Goal: Task Accomplishment & Management: Complete application form

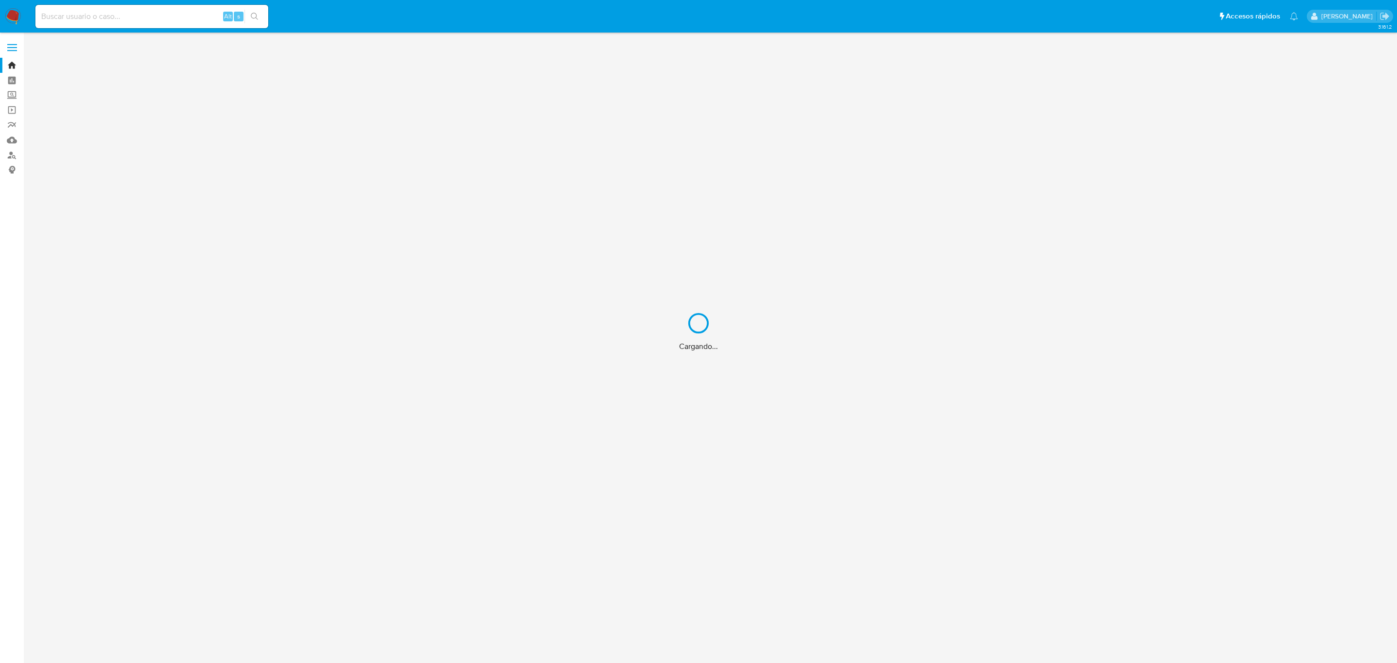
click at [153, 17] on div "Cargando..." at bounding box center [698, 331] width 1397 height 663
click at [153, 8] on div "Cargando..." at bounding box center [698, 331] width 1397 height 663
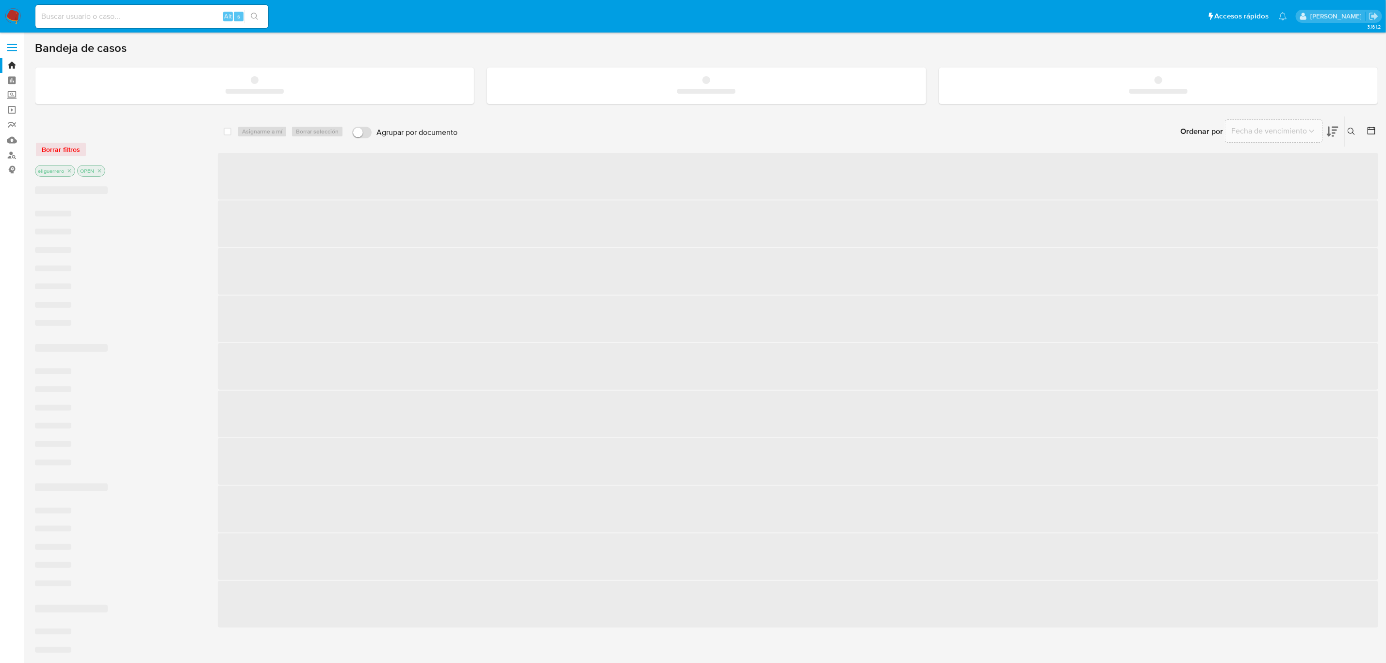
click at [138, 15] on input at bounding box center [151, 16] width 233 height 13
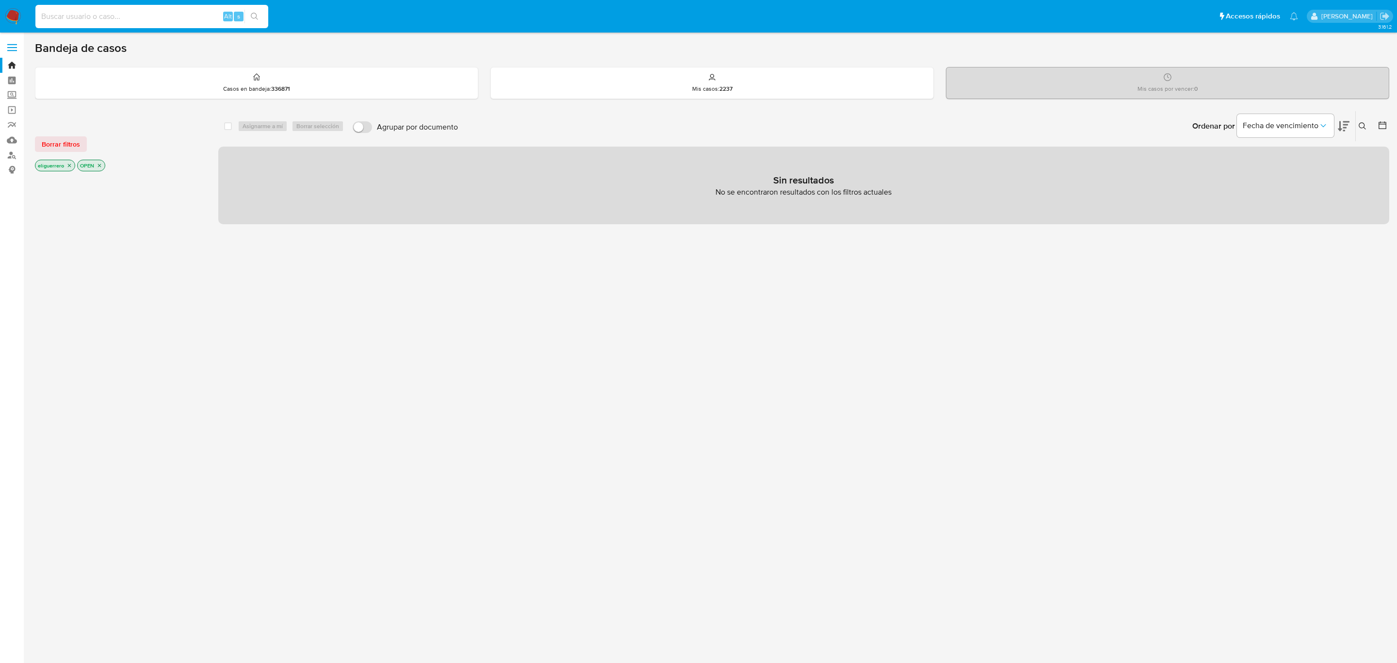
paste input "1853800435"
type input "1853800435"
click at [256, 12] on button "search-icon" at bounding box center [254, 17] width 20 height 14
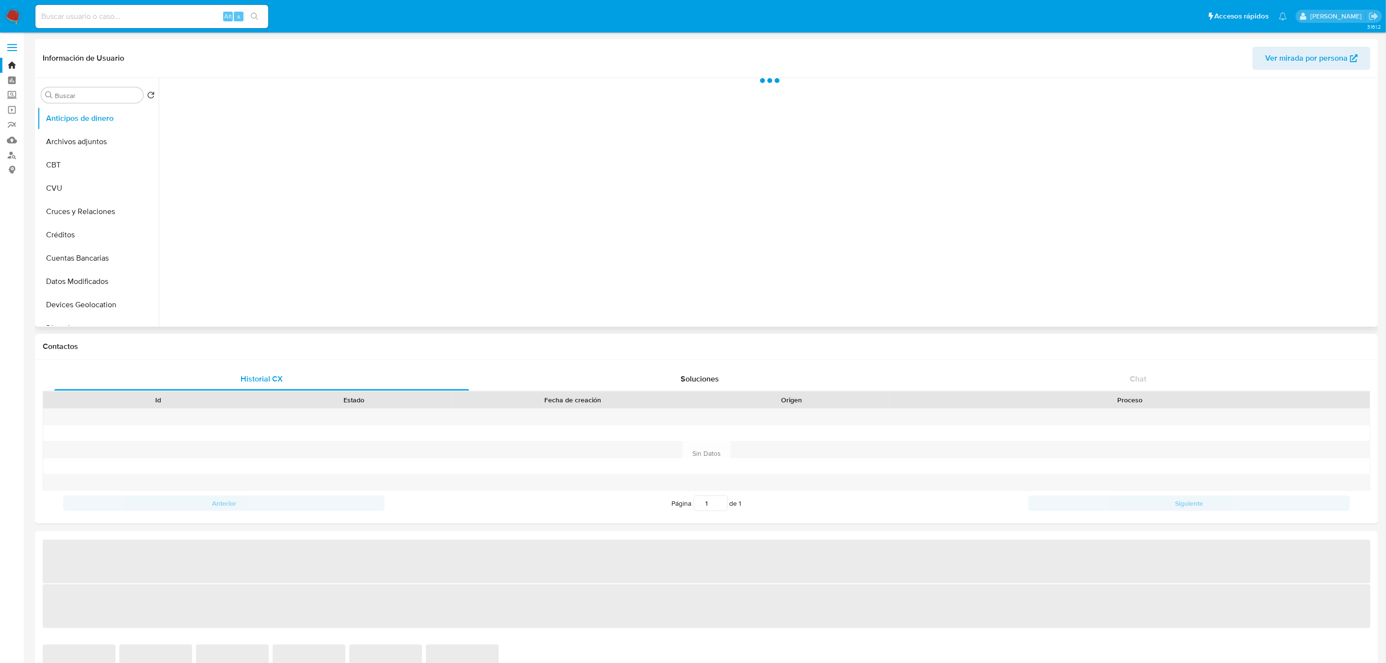
select select "10"
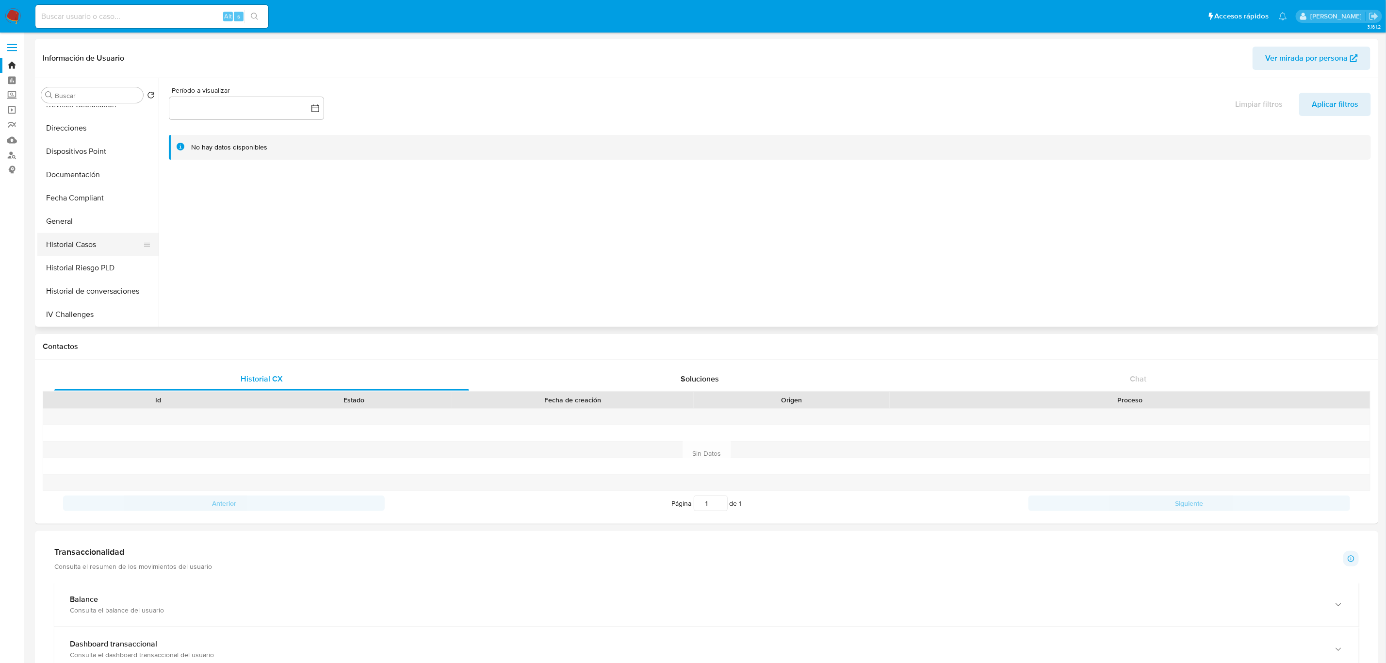
scroll to position [218, 0]
click at [73, 204] on button "General" at bounding box center [93, 202] width 113 height 23
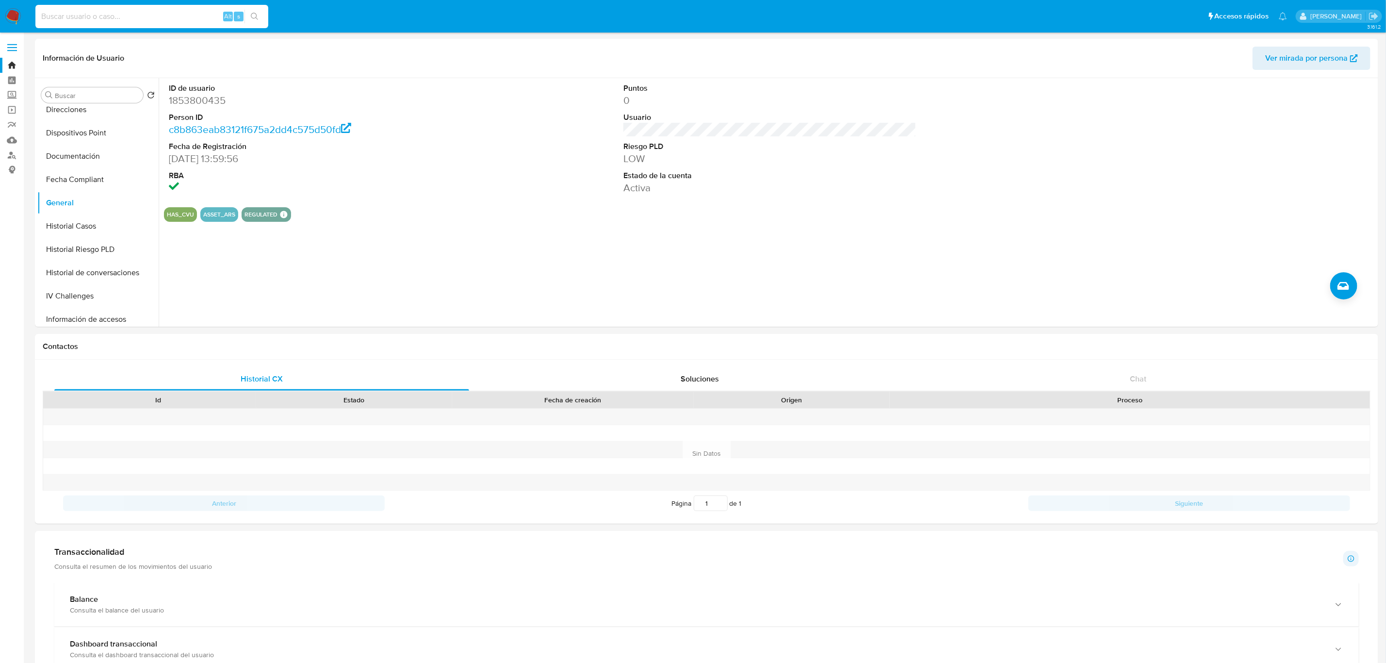
click at [99, 19] on input at bounding box center [151, 16] width 233 height 13
paste input "2257708412"
type input "2257708412"
click at [251, 19] on icon "search-icon" at bounding box center [255, 17] width 8 height 8
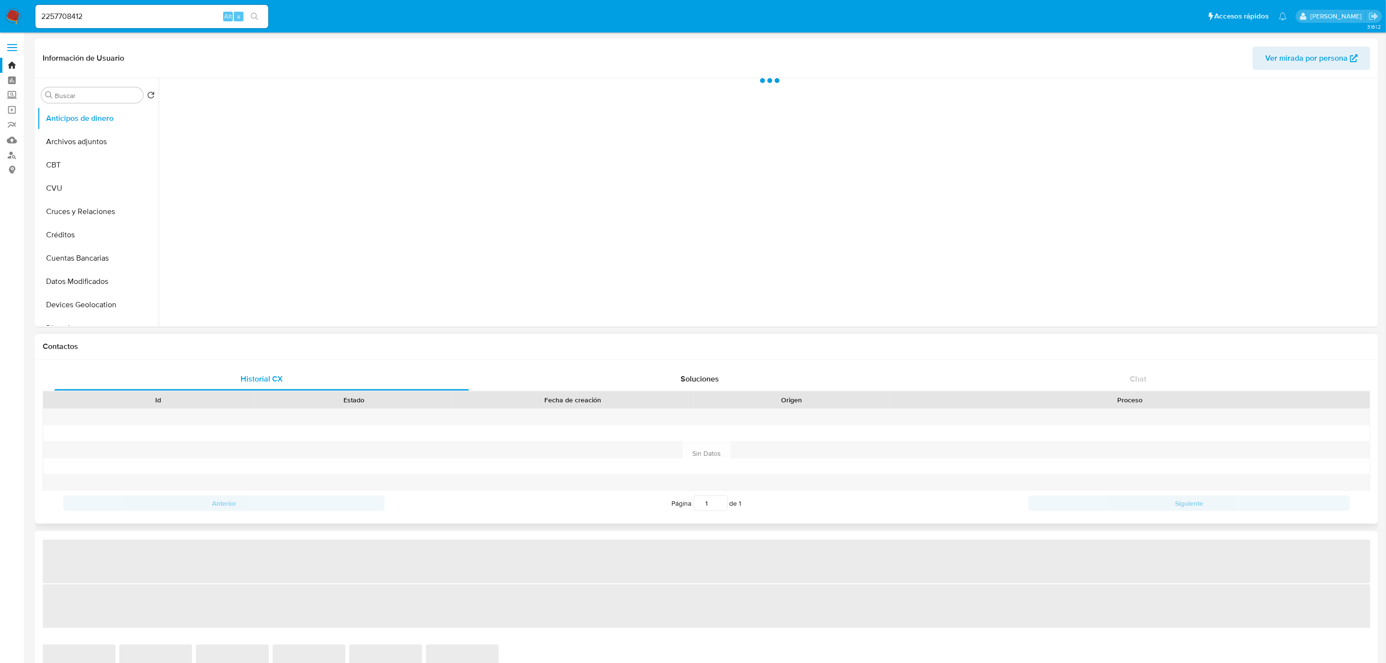
select select "10"
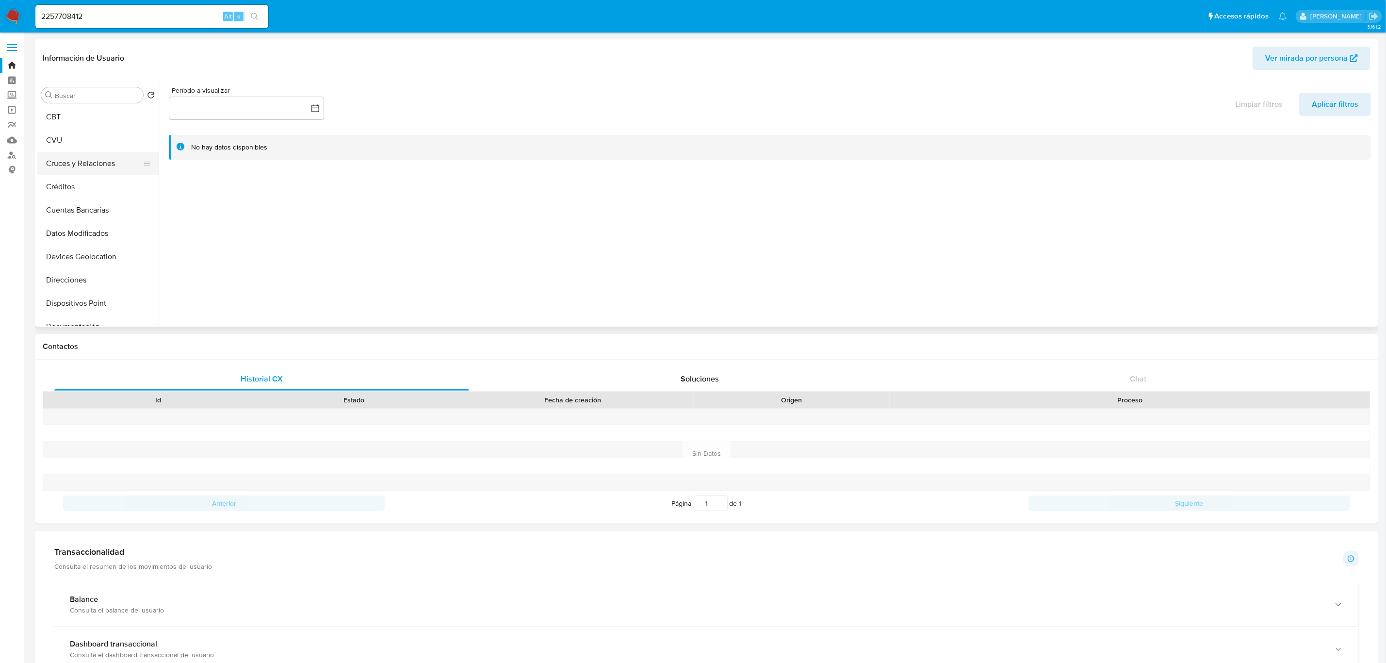
scroll to position [218, 0]
click at [65, 204] on button "General" at bounding box center [93, 202] width 113 height 23
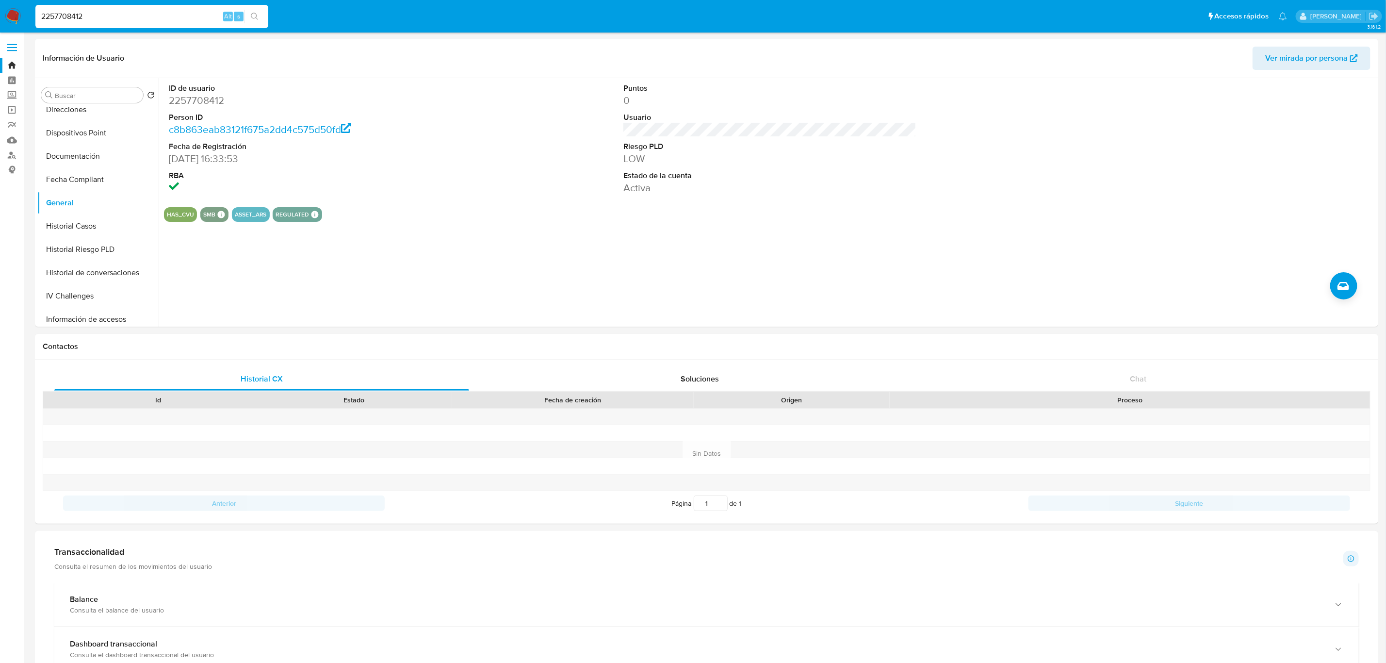
drag, startPoint x: 104, startPoint y: 21, endPoint x: 0, endPoint y: -10, distance: 108.3
click at [0, 0] on html "Pausado Ver notificaciones 2257708412 Alt s Accesos rápidos Presiona las siguie…" at bounding box center [693, 662] width 1386 height 1325
paste input "1967187799"
type input "1967187799"
drag, startPoint x: 255, startPoint y: 3, endPoint x: 257, endPoint y: 9, distance: 6.6
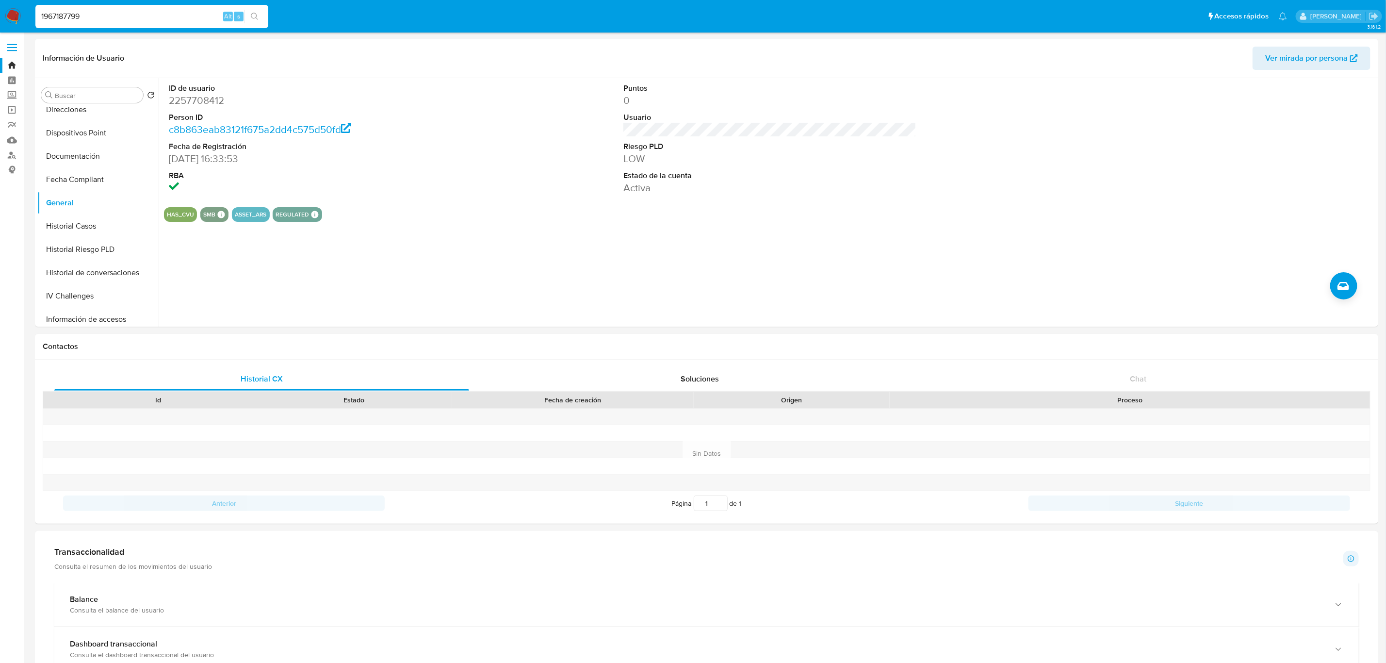
click at [256, 3] on div "1967187799 Alt s" at bounding box center [151, 16] width 233 height 27
click at [257, 13] on icon "search-icon" at bounding box center [255, 17] width 8 height 8
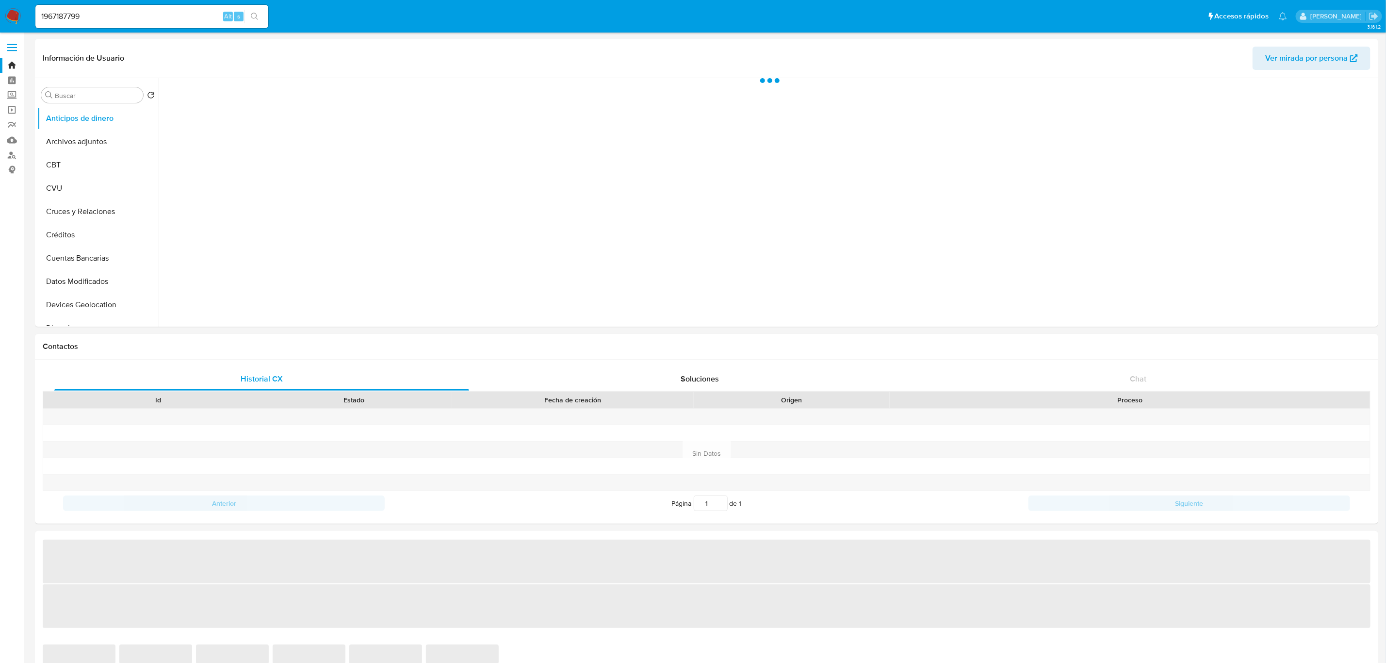
select select "10"
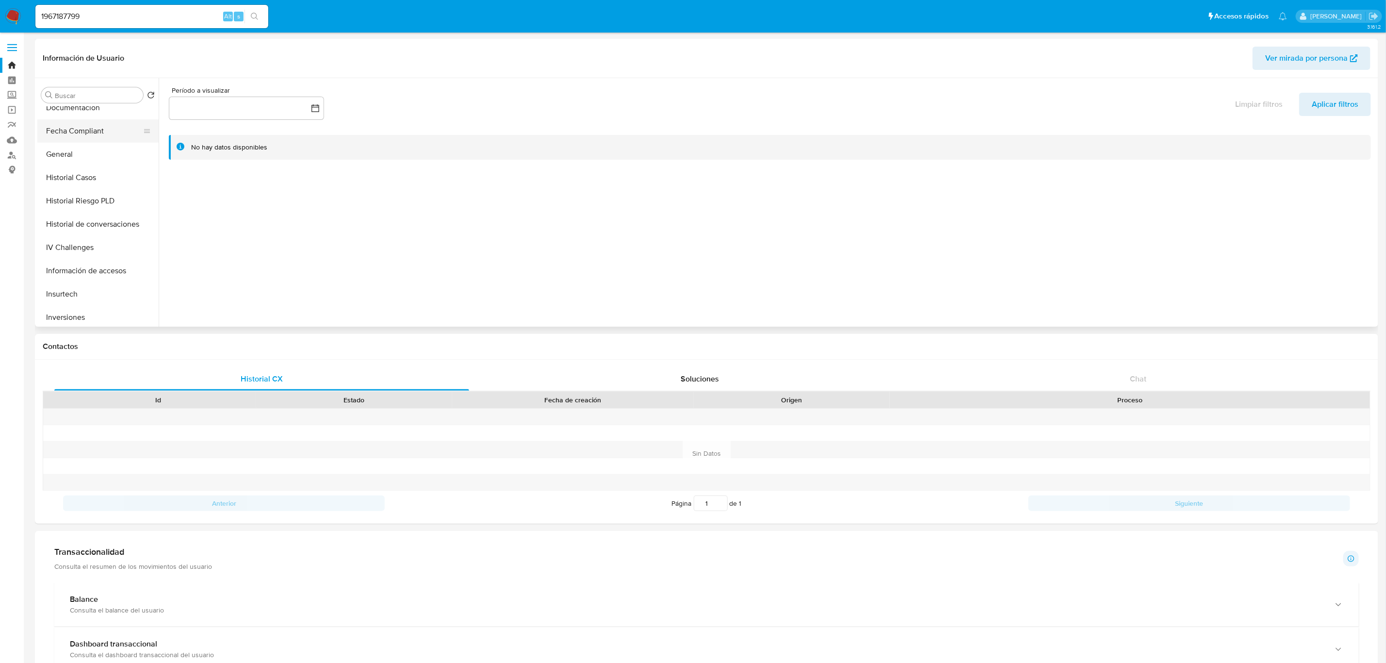
scroll to position [291, 0]
click at [77, 292] on button "Inversiones" at bounding box center [93, 292] width 113 height 23
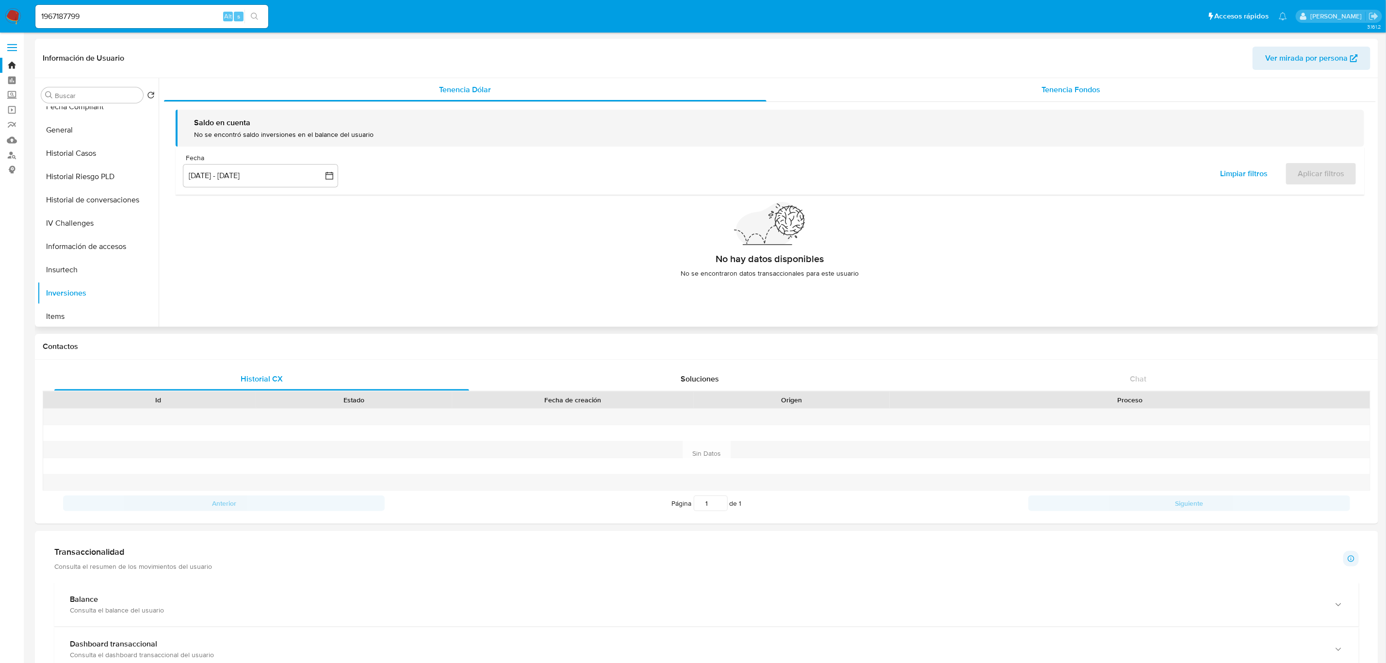
click at [1092, 84] on span "Tenencia Fondos" at bounding box center [1071, 89] width 59 height 11
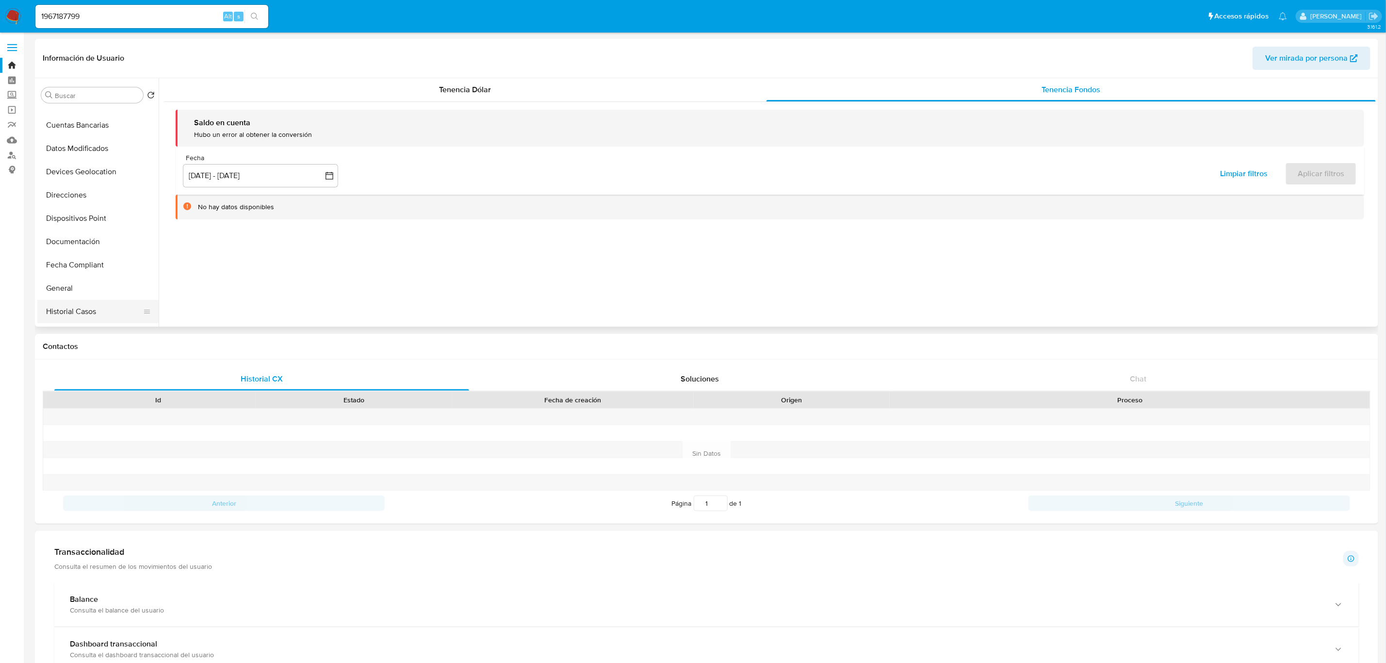
scroll to position [146, 0]
click at [70, 269] on button "General" at bounding box center [93, 275] width 113 height 23
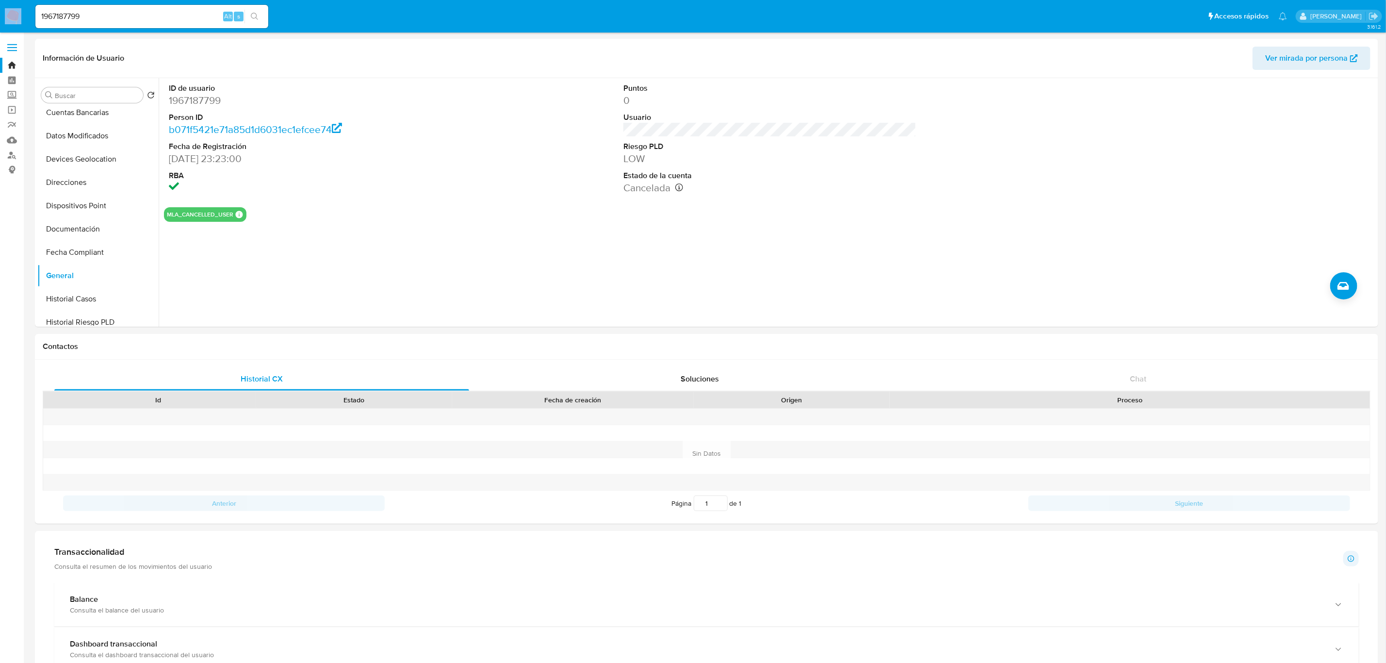
drag, startPoint x: 111, startPoint y: 7, endPoint x: 0, endPoint y: 3, distance: 110.7
click at [0, 3] on nav "Pausado Ver notificaciones 1967187799 Alt s Accesos rápidos Presiona las siguie…" at bounding box center [693, 16] width 1386 height 32
drag, startPoint x: 124, startPoint y: 7, endPoint x: 31, endPoint y: 7, distance: 93.6
click at [31, 7] on ul "Pausado Ver notificaciones 1967187799 Alt s Accesos rápidos Presiona las siguie…" at bounding box center [661, 16] width 1261 height 24
drag, startPoint x: 126, startPoint y: 15, endPoint x: 3, endPoint y: 9, distance: 122.4
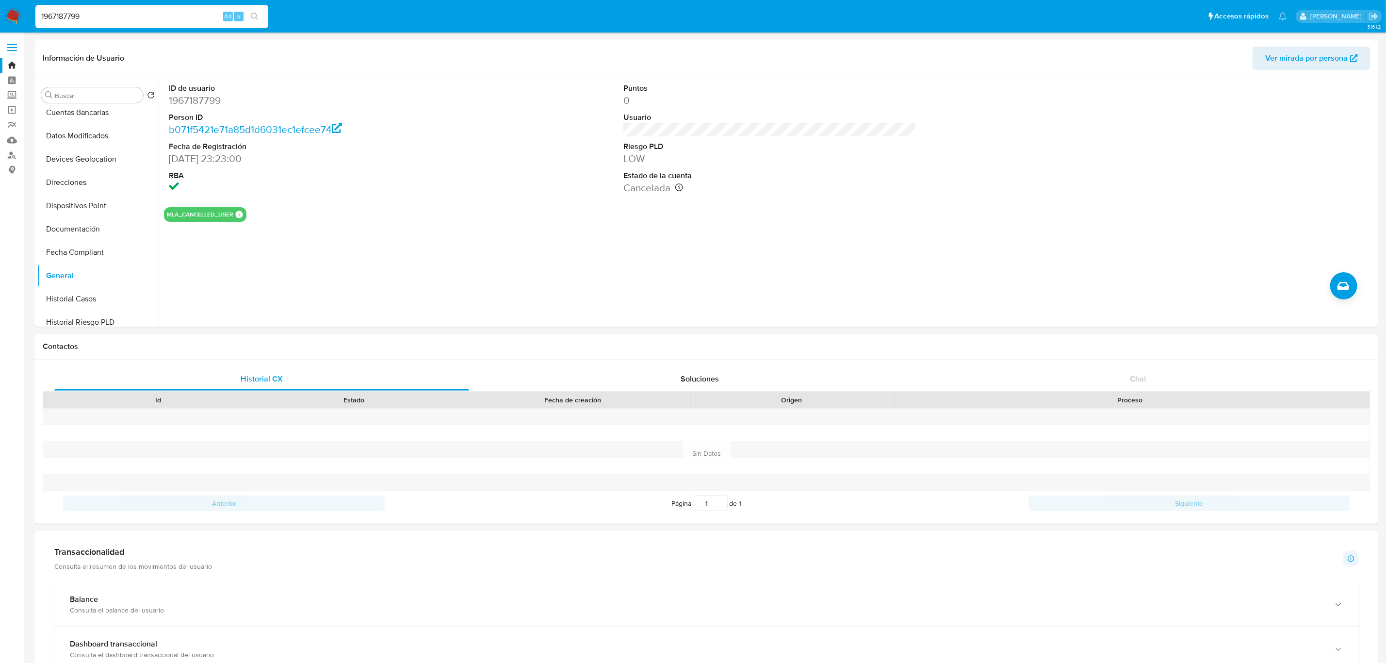
click at [0, 12] on nav "Pausado Ver notificaciones 1967187799 Alt s Accesos rápidos Presiona las siguie…" at bounding box center [693, 16] width 1386 height 32
paste input "2550793804"
type input "2550793804"
click at [255, 5] on div "2550793804 Alt s" at bounding box center [151, 16] width 233 height 23
click at [257, 13] on icon "search-icon" at bounding box center [255, 17] width 8 height 8
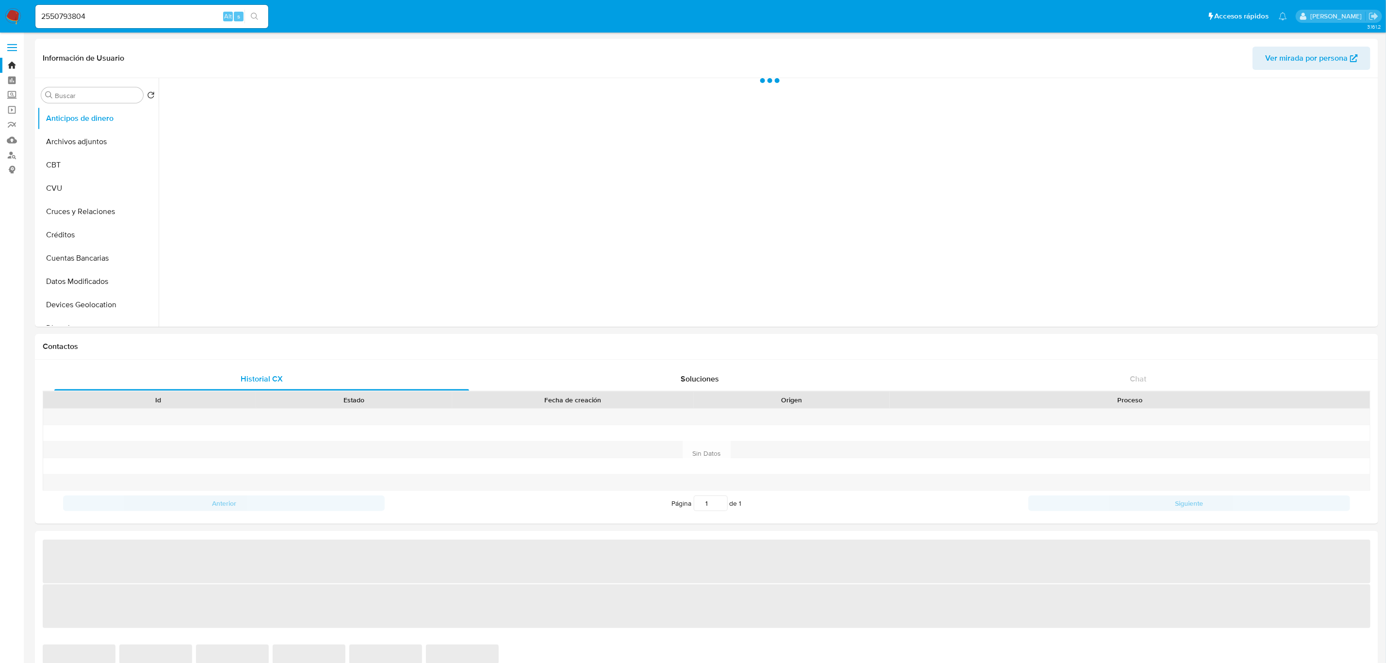
select select "10"
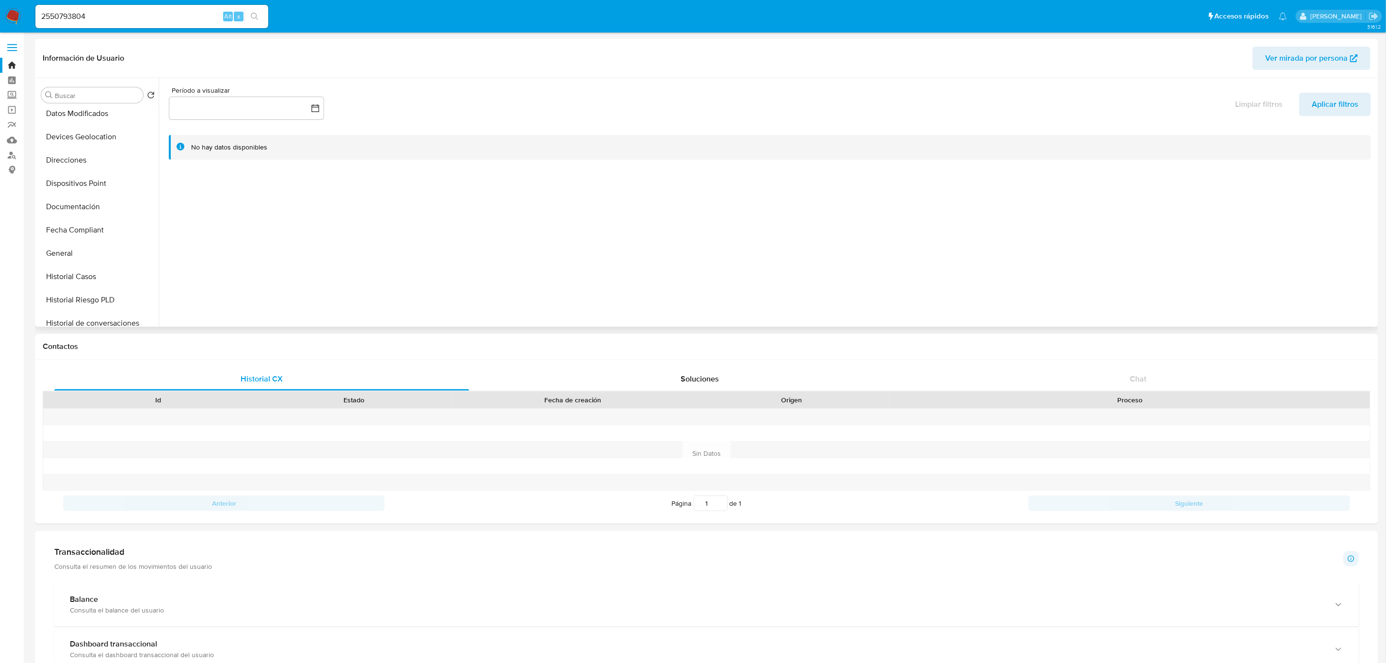
scroll to position [146, 0]
click at [70, 268] on button "General" at bounding box center [93, 275] width 113 height 23
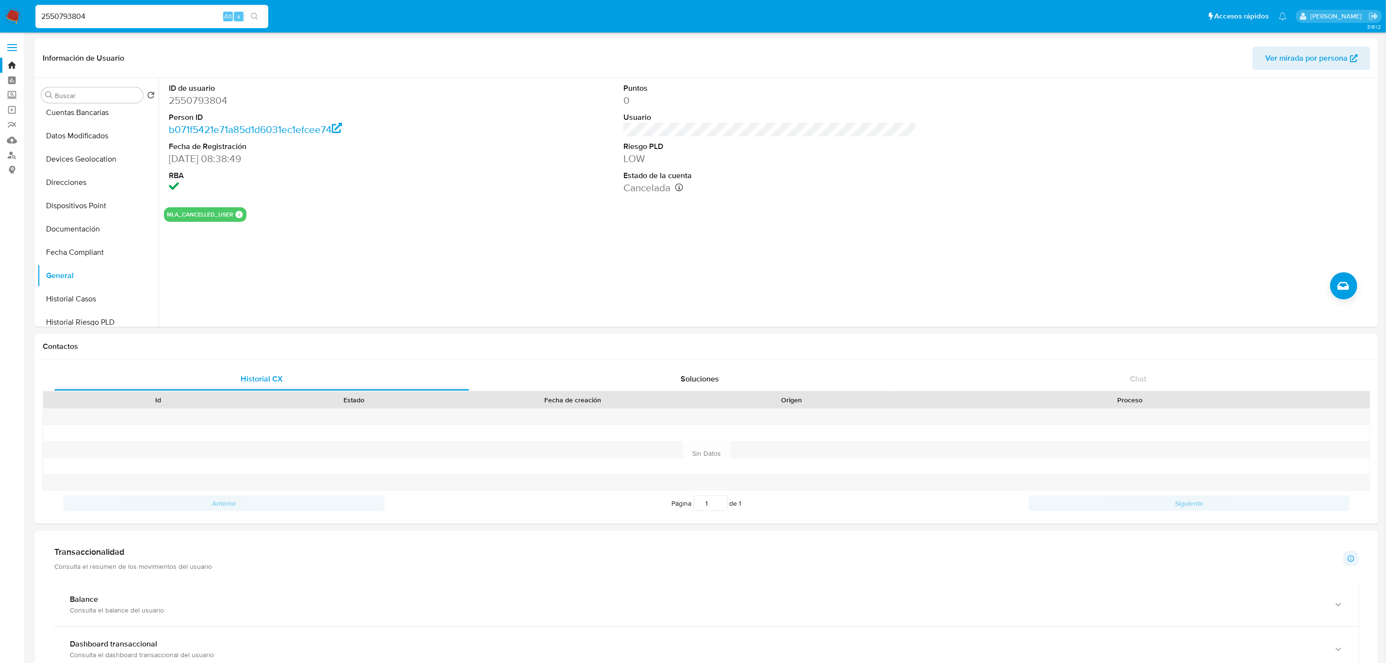
drag, startPoint x: 70, startPoint y: 12, endPoint x: 0, endPoint y: 0, distance: 71.3
click at [0, 0] on nav "Pausado Ver notificaciones 2550793804 Alt s Accesos rápidos Presiona las siguie…" at bounding box center [693, 16] width 1386 height 32
paste input "610961286"
type input "610961286"
click at [262, 16] on button "search-icon" at bounding box center [254, 17] width 20 height 14
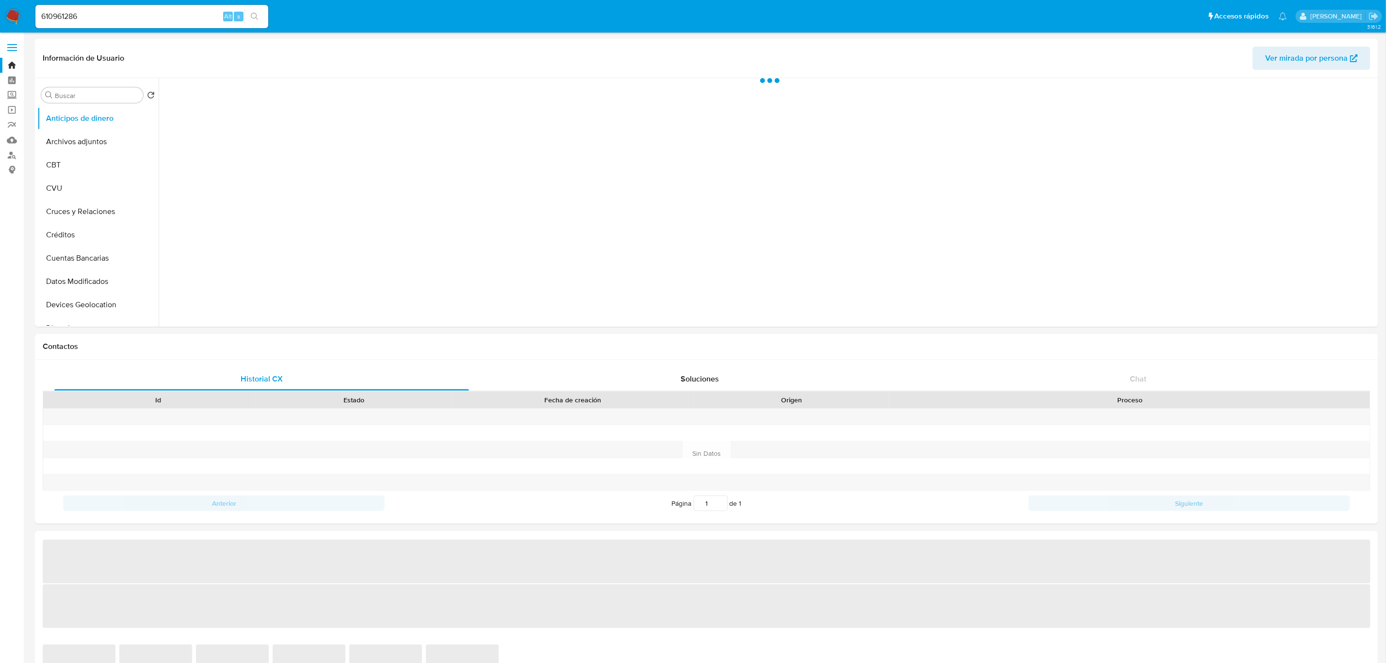
select select "10"
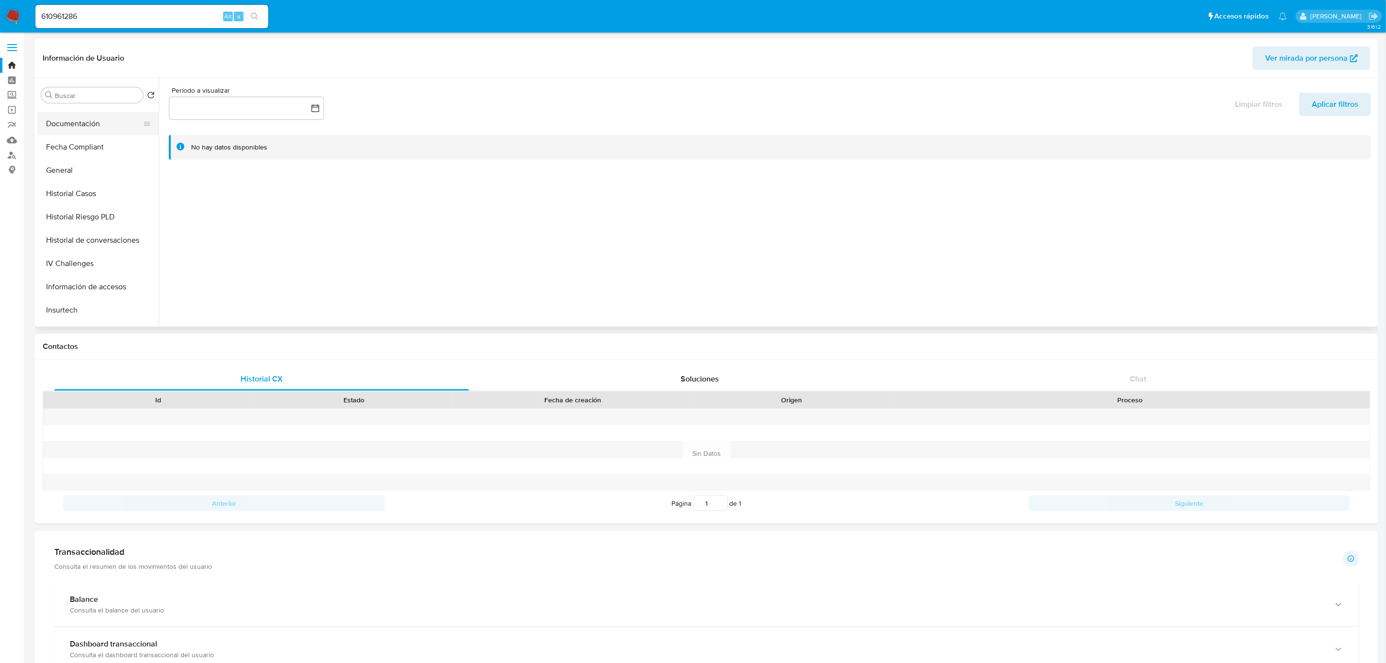
scroll to position [218, 0]
click at [88, 200] on button "General" at bounding box center [93, 202] width 113 height 23
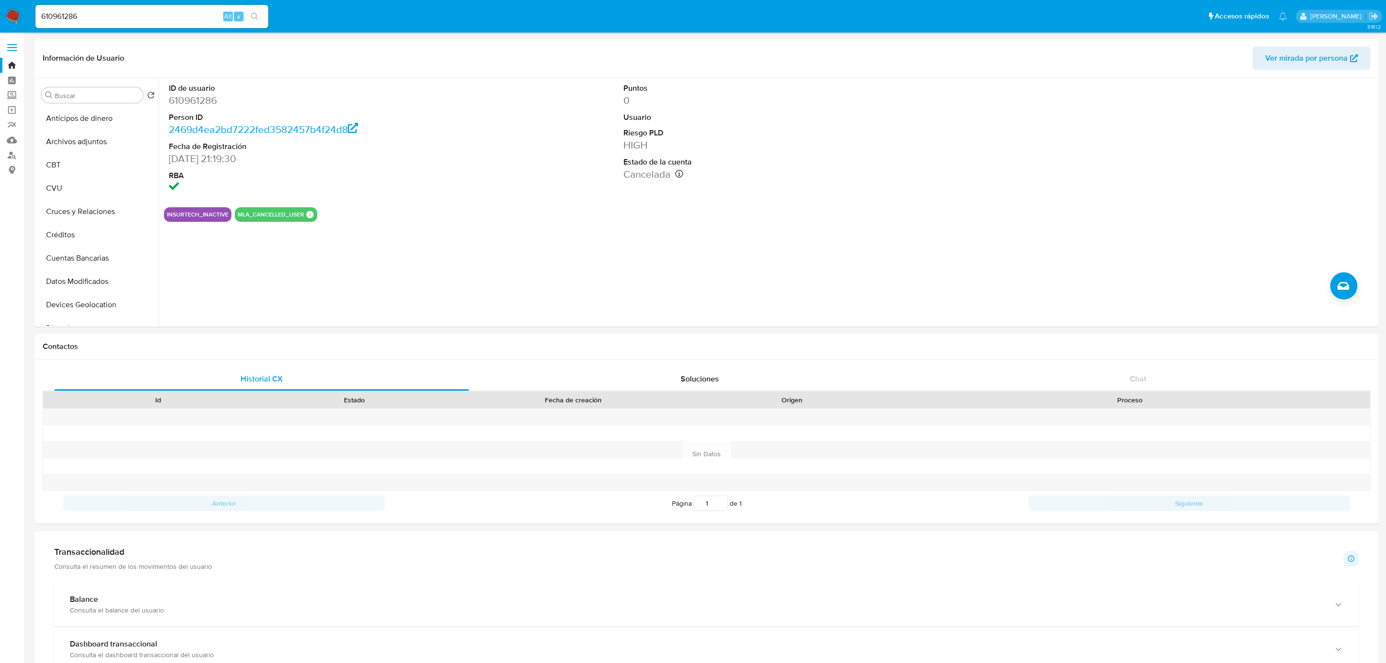
select select "10"
click at [81, 8] on div "610961286 Alt s" at bounding box center [151, 16] width 233 height 23
drag, startPoint x: 100, startPoint y: 18, endPoint x: 15, endPoint y: -4, distance: 88.6
click at [15, 0] on html "Pausado Ver notificaciones 610961286 Alt s Accesos rápidos Presiona las siguien…" at bounding box center [693, 663] width 1386 height 1326
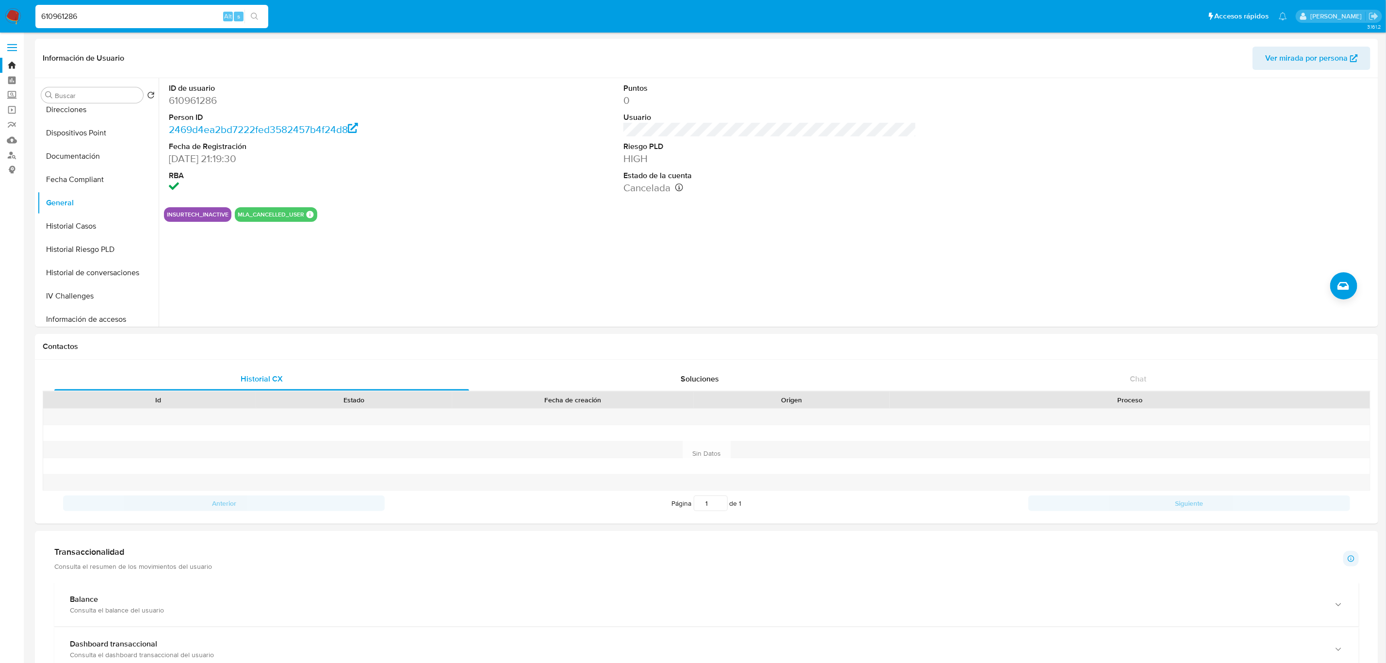
paste input "1069387997"
type input "1069387997"
click at [260, 15] on button "search-icon" at bounding box center [254, 17] width 20 height 14
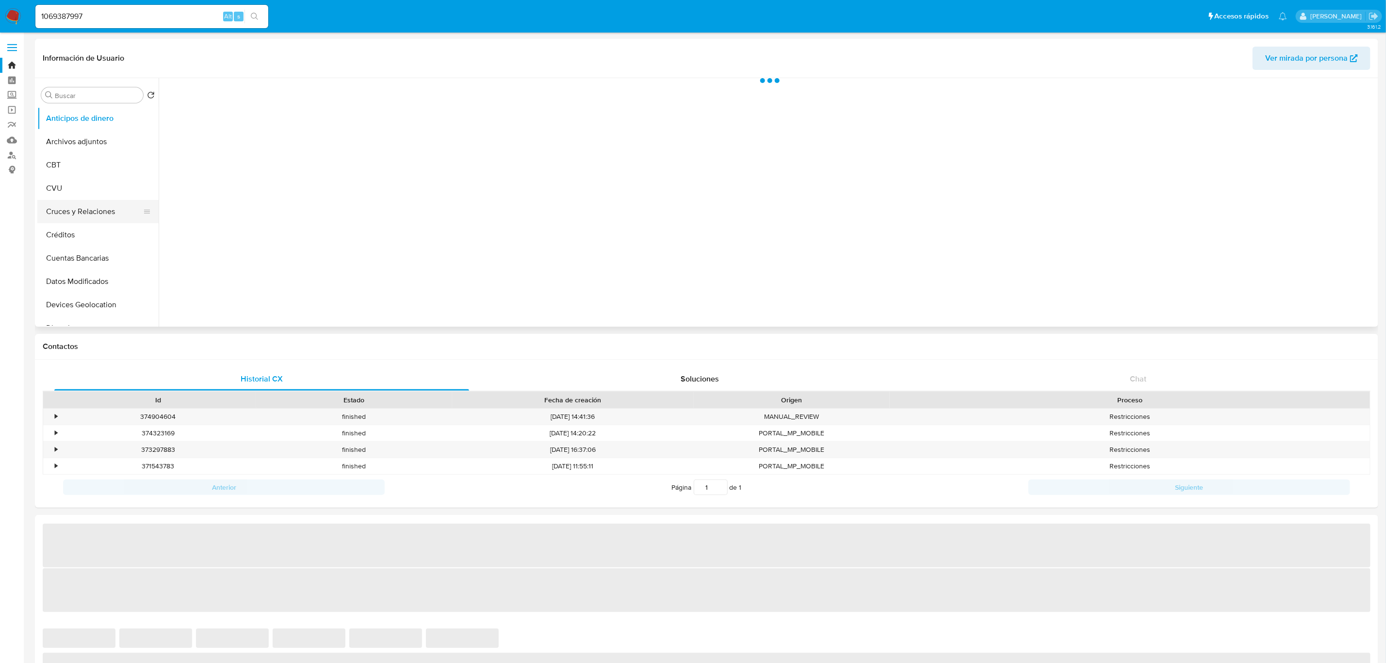
select select "10"
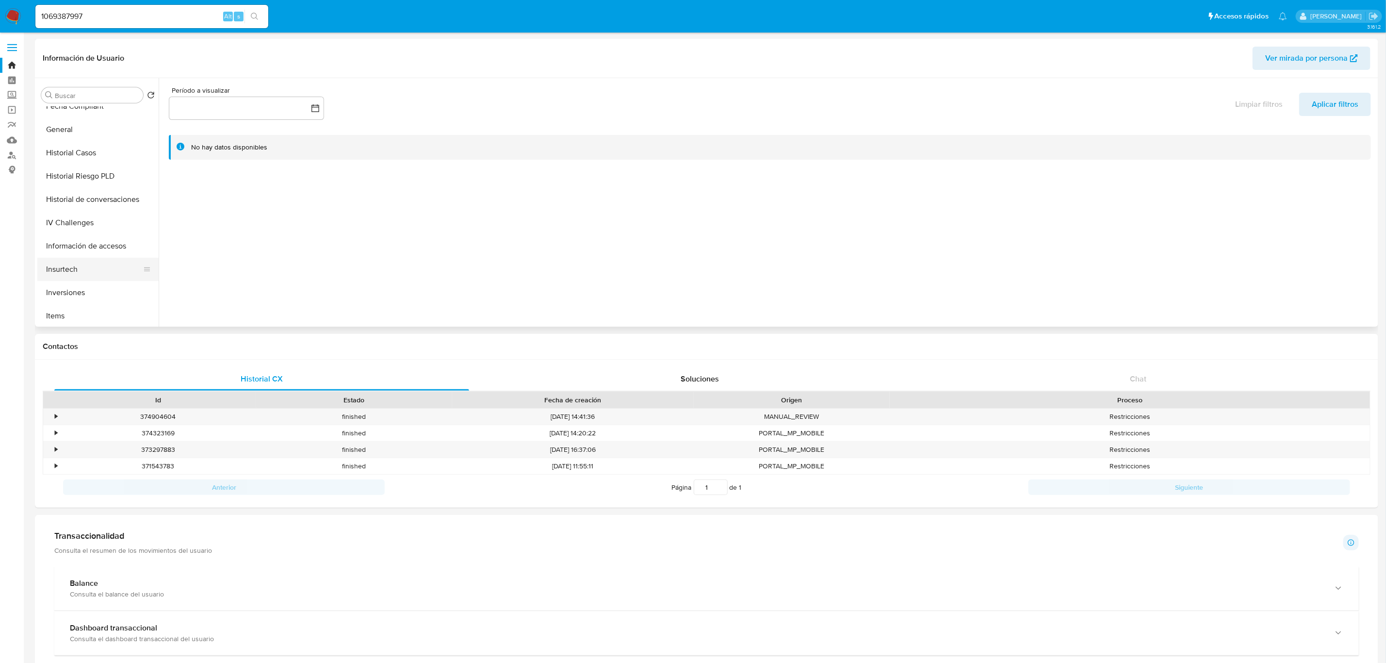
scroll to position [291, 0]
click at [65, 133] on button "General" at bounding box center [93, 129] width 113 height 23
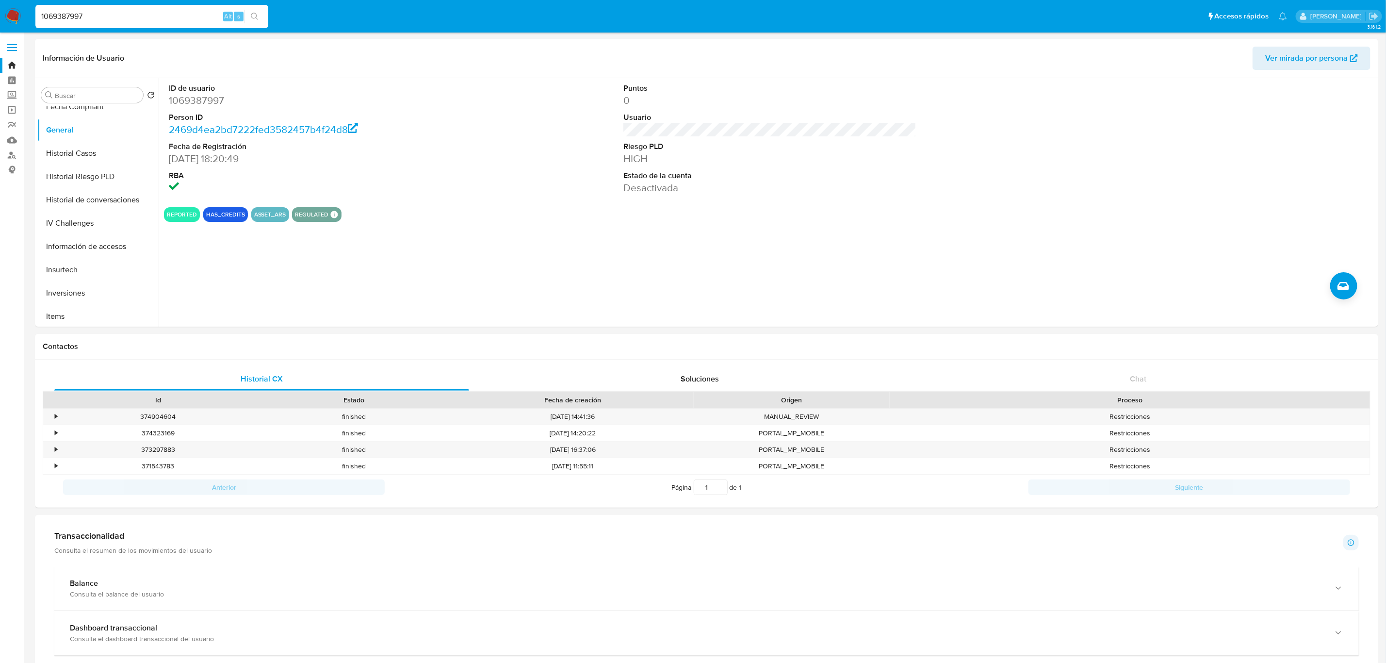
drag, startPoint x: 121, startPoint y: 20, endPoint x: 0, endPoint y: 16, distance: 121.3
click at [0, 16] on nav "Pausado Ver notificaciones 1069387997 Alt s Accesos rápidos Presiona las siguie…" at bounding box center [693, 16] width 1386 height 32
paste input "350293278"
type input "1350293278"
click at [264, 15] on button "search-icon" at bounding box center [254, 17] width 20 height 14
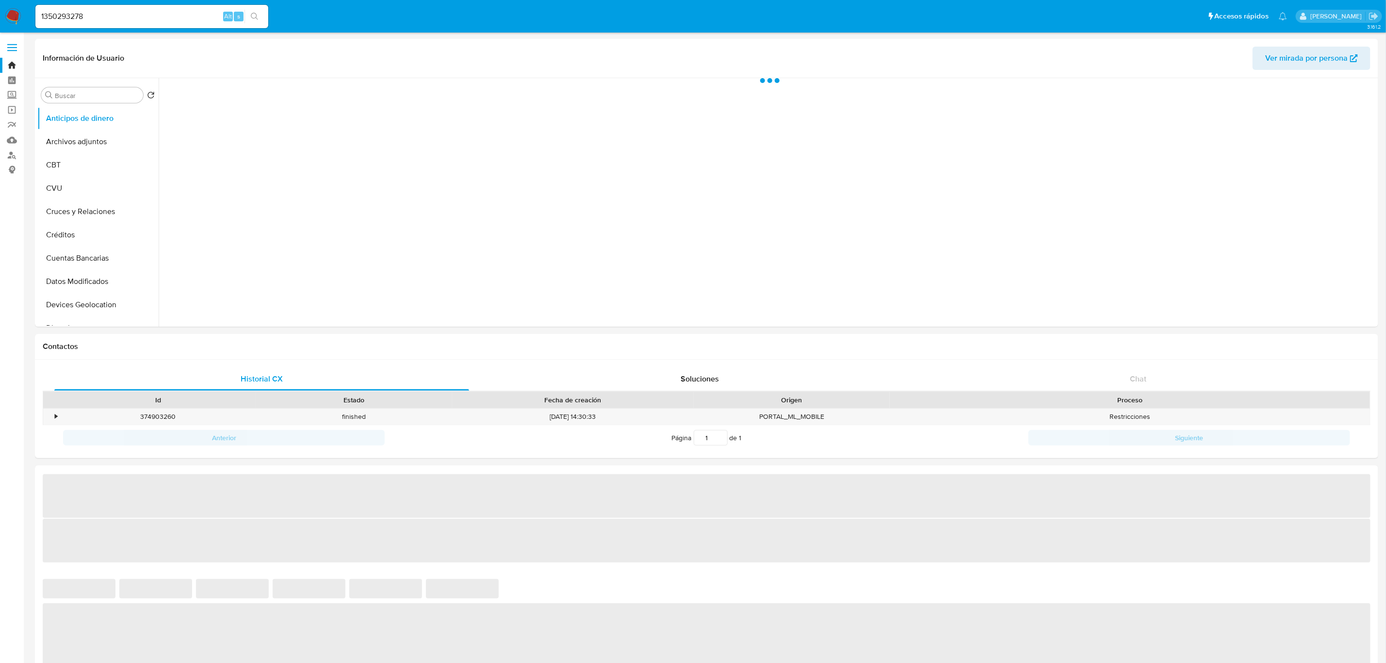
select select "10"
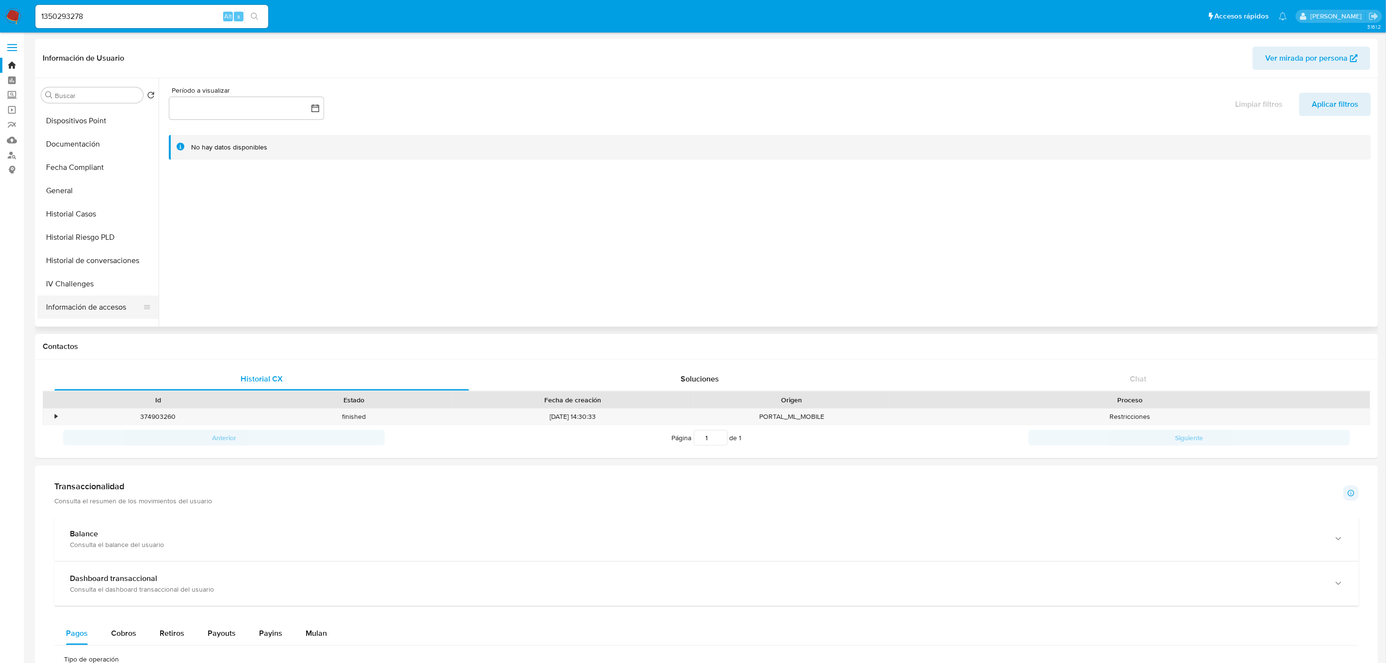
scroll to position [218, 0]
click at [70, 199] on button "General" at bounding box center [93, 202] width 113 height 23
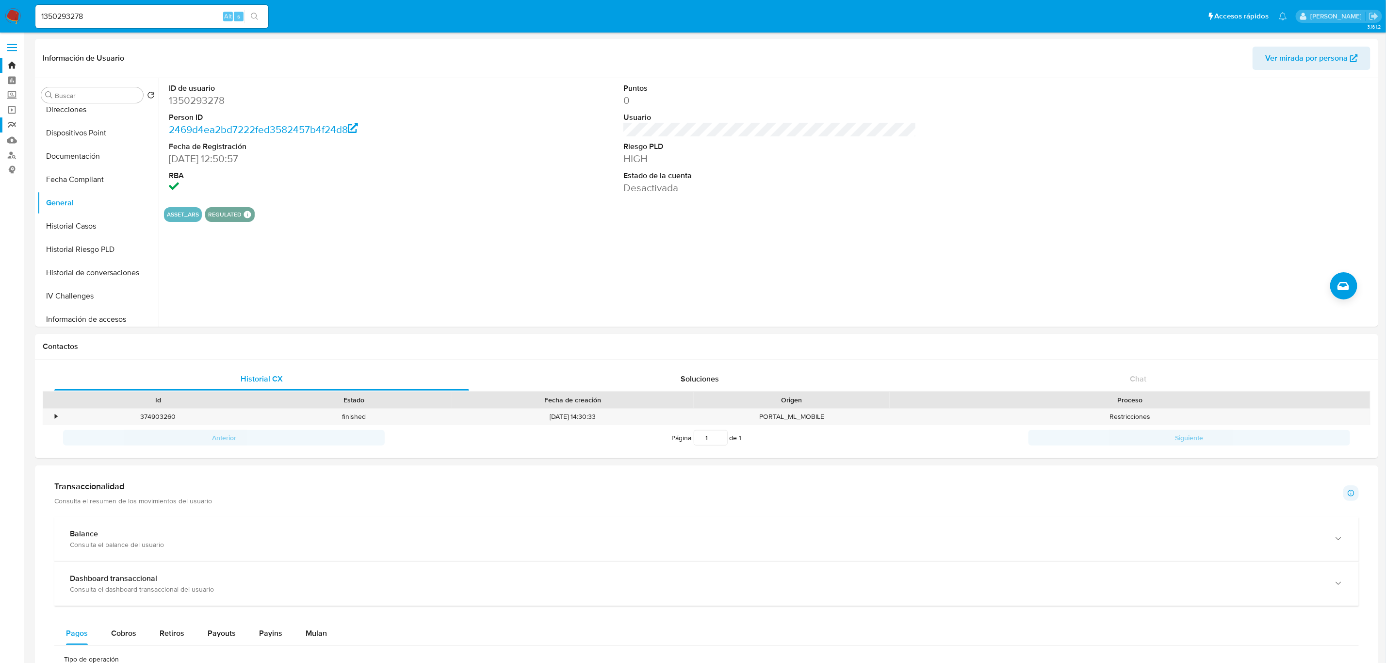
click at [9, 124] on link "Reportes" at bounding box center [57, 124] width 115 height 15
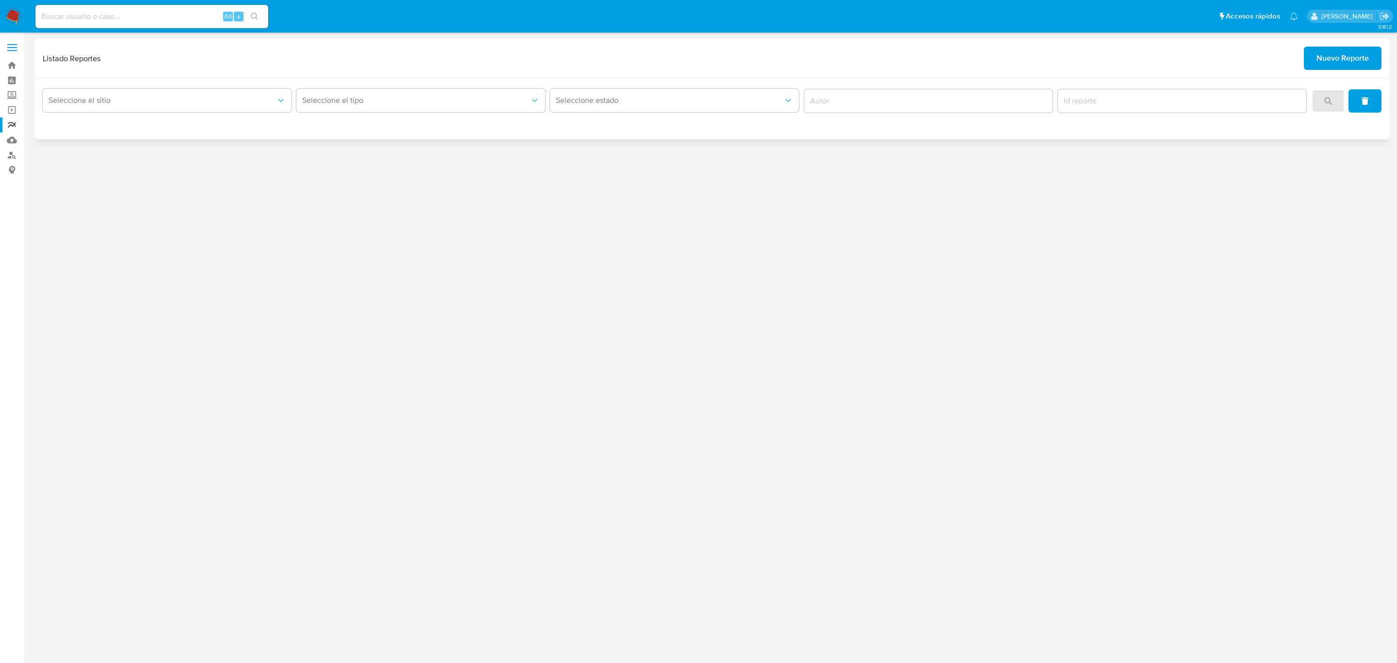
click at [1340, 57] on span "Nuevo Reporte" at bounding box center [1342, 58] width 52 height 21
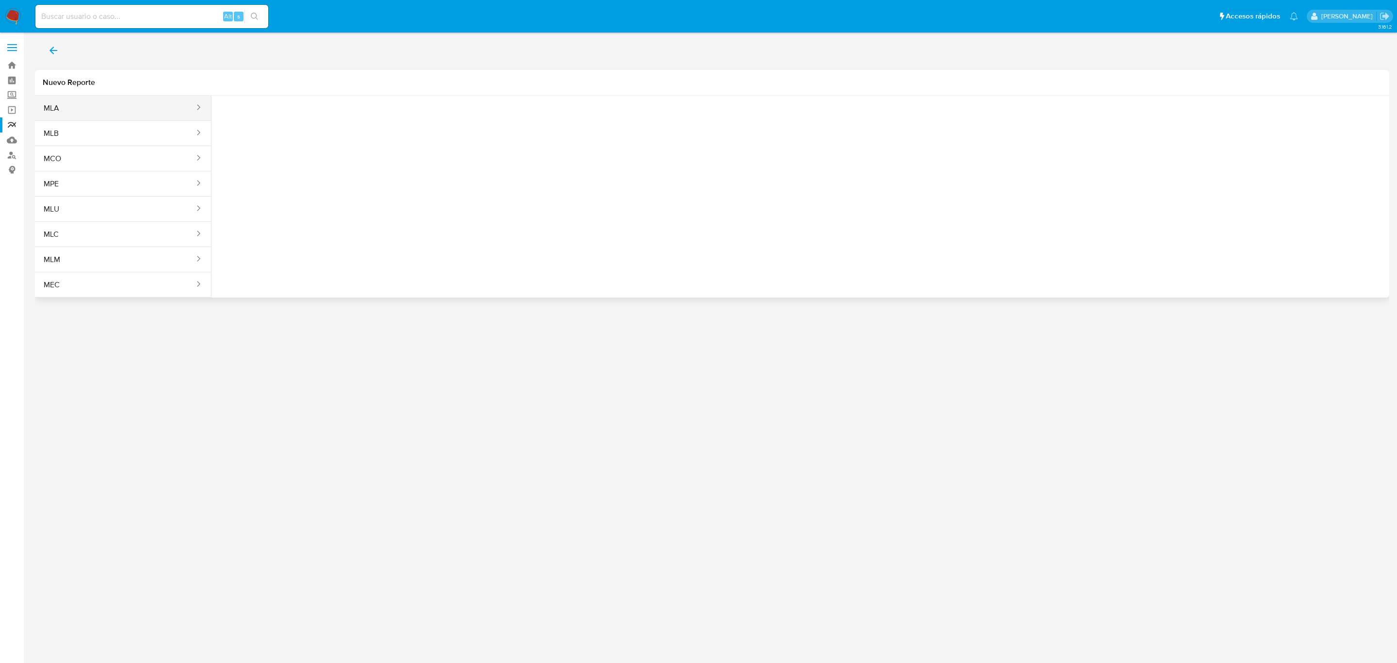
click at [185, 108] on button "MLA" at bounding box center [115, 108] width 161 height 23
drag, startPoint x: 255, startPoint y: 115, endPoint x: 264, endPoint y: 128, distance: 15.6
click at [257, 117] on button "Seleccione una opcion" at bounding box center [272, 121] width 107 height 23
click at [281, 167] on div "LEGAJO UNICO" at bounding box center [269, 170] width 89 height 23
click at [401, 126] on span "CDI" at bounding box center [382, 121] width 85 height 10
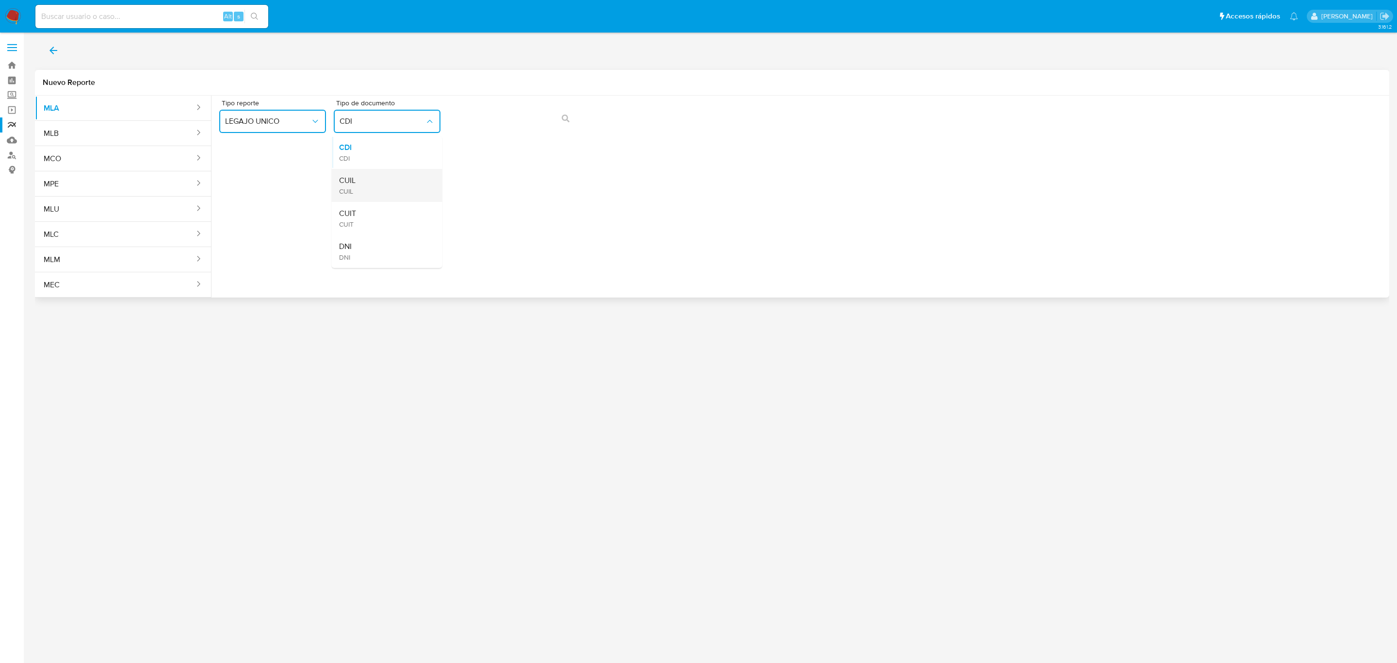
click at [400, 181] on div "CUIL CUIL" at bounding box center [383, 185] width 89 height 33
click at [569, 122] on span "action-search" at bounding box center [566, 118] width 8 height 21
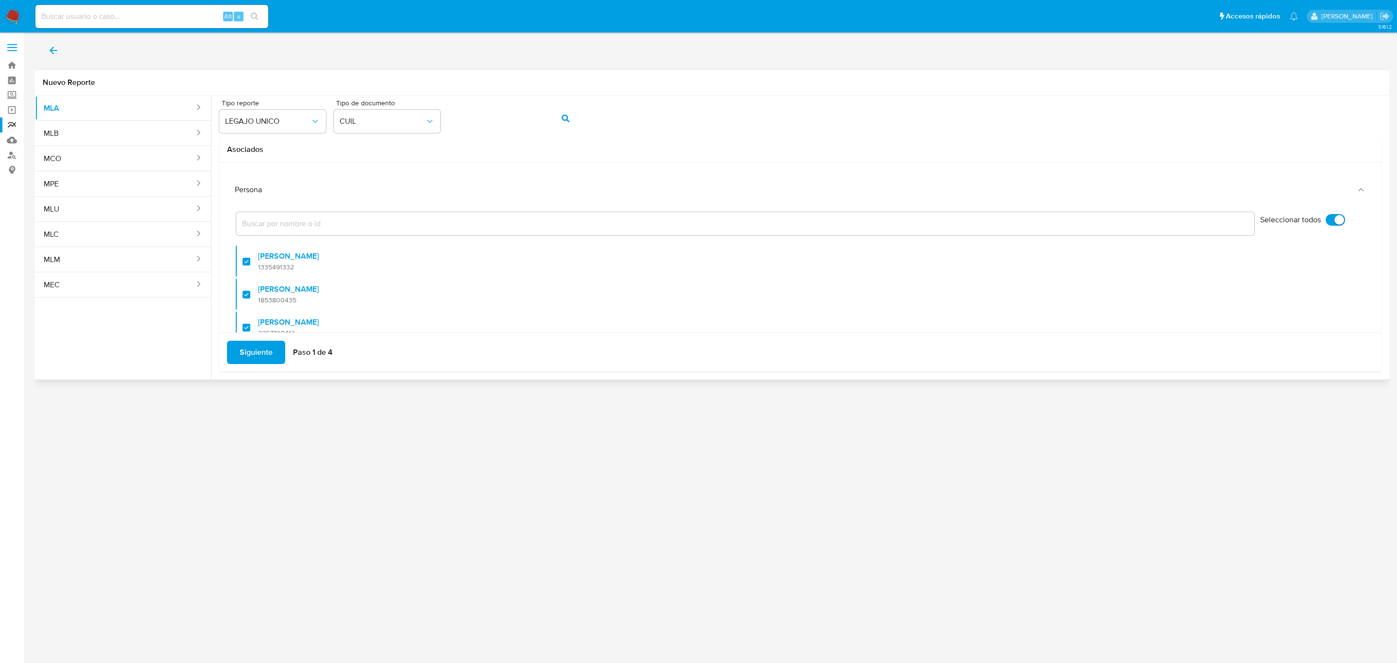
drag, startPoint x: 1324, startPoint y: 220, endPoint x: 1304, endPoint y: 220, distance: 20.4
click at [1326, 220] on input "Seleccionar todos" at bounding box center [1335, 220] width 19 height 12
checkbox input "false"
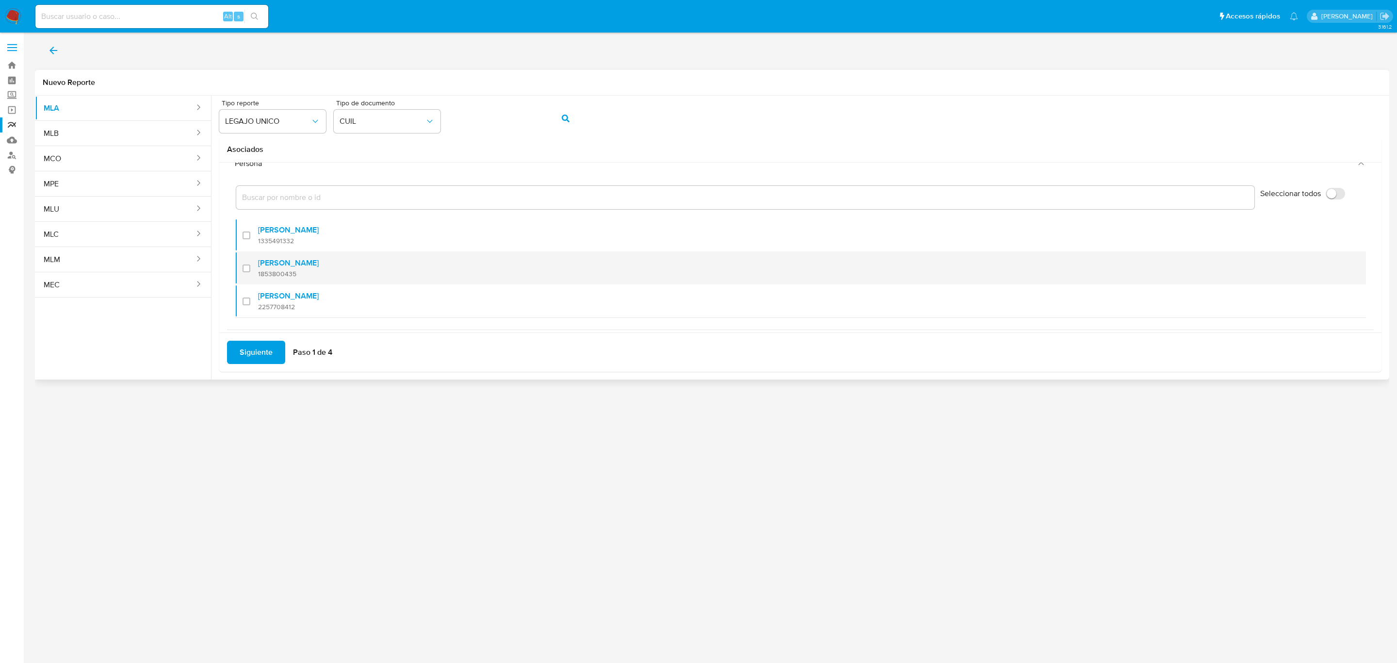
scroll to position [40, 0]
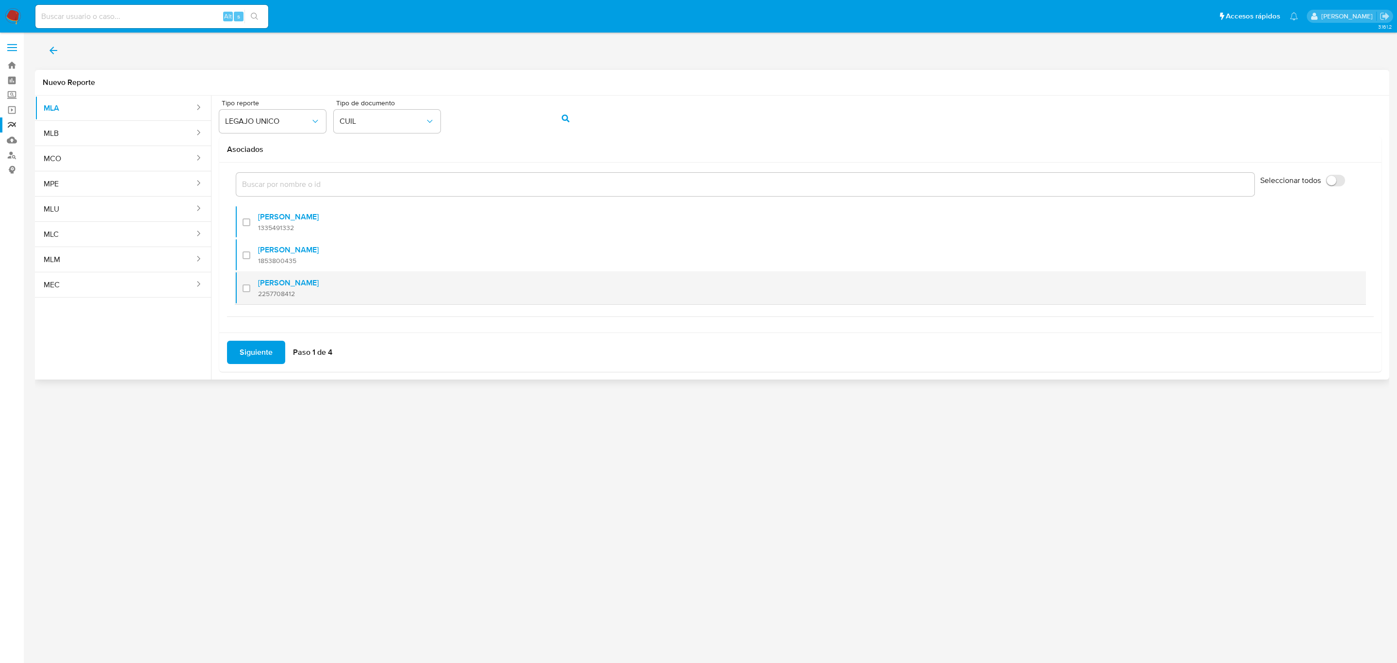
click at [252, 292] on div at bounding box center [251, 287] width 16 height 23
checkbox input "true"
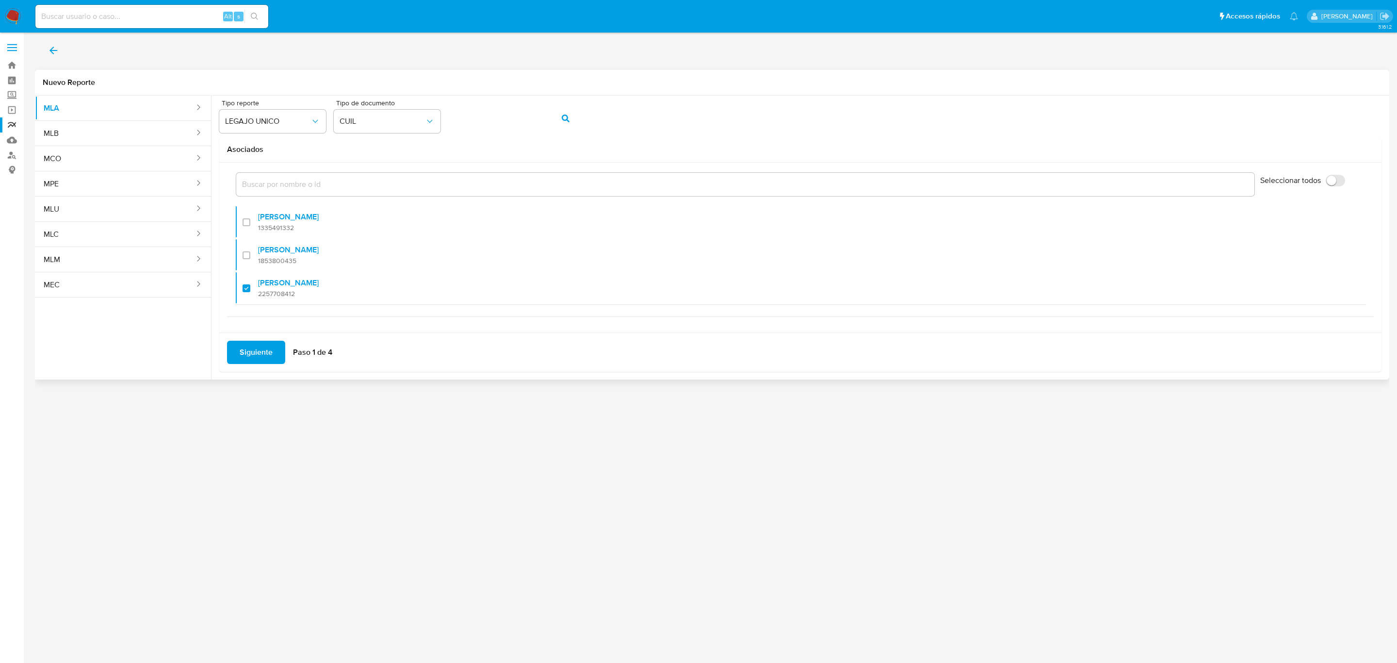
click at [249, 350] on span "Siguiente" at bounding box center [256, 351] width 33 height 21
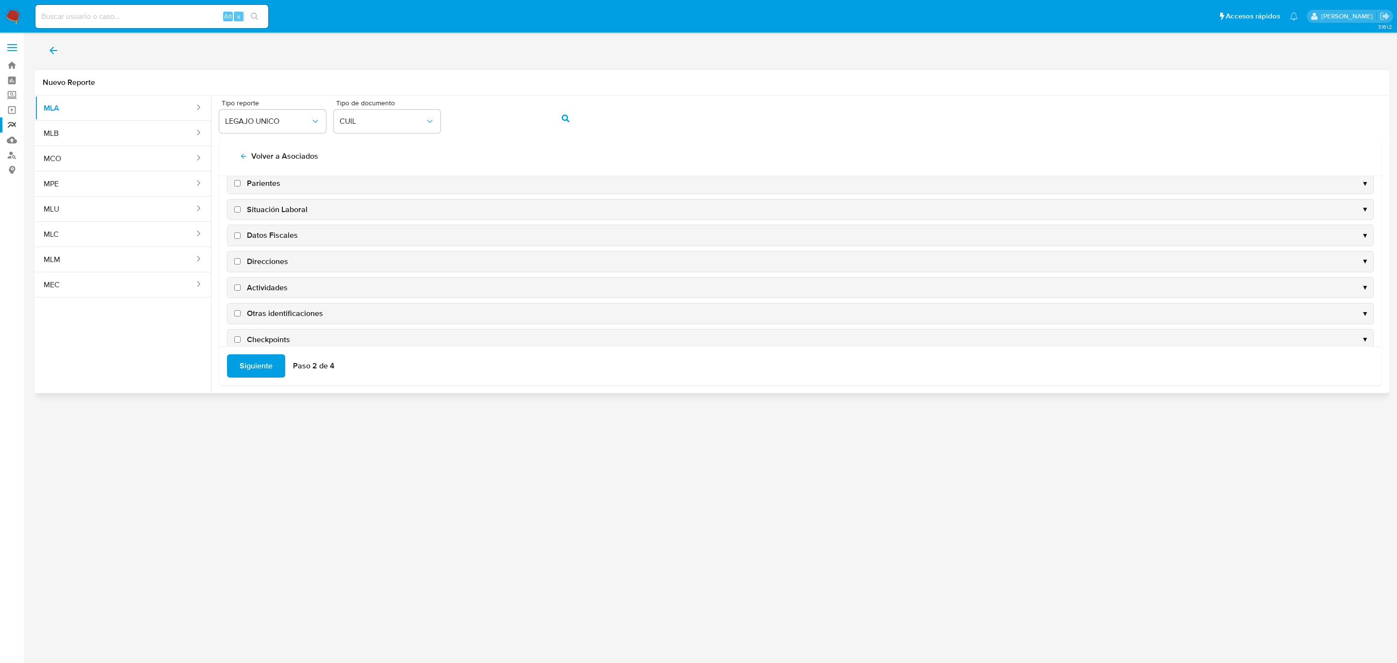
scroll to position [98, 0]
click at [256, 214] on span "Datos Fiscales" at bounding box center [272, 218] width 51 height 11
click at [241, 216] on input "Datos Fiscales" at bounding box center [237, 219] width 6 height 6
checkbox input "true"
click at [262, 240] on span "Direcciones" at bounding box center [267, 245] width 41 height 11
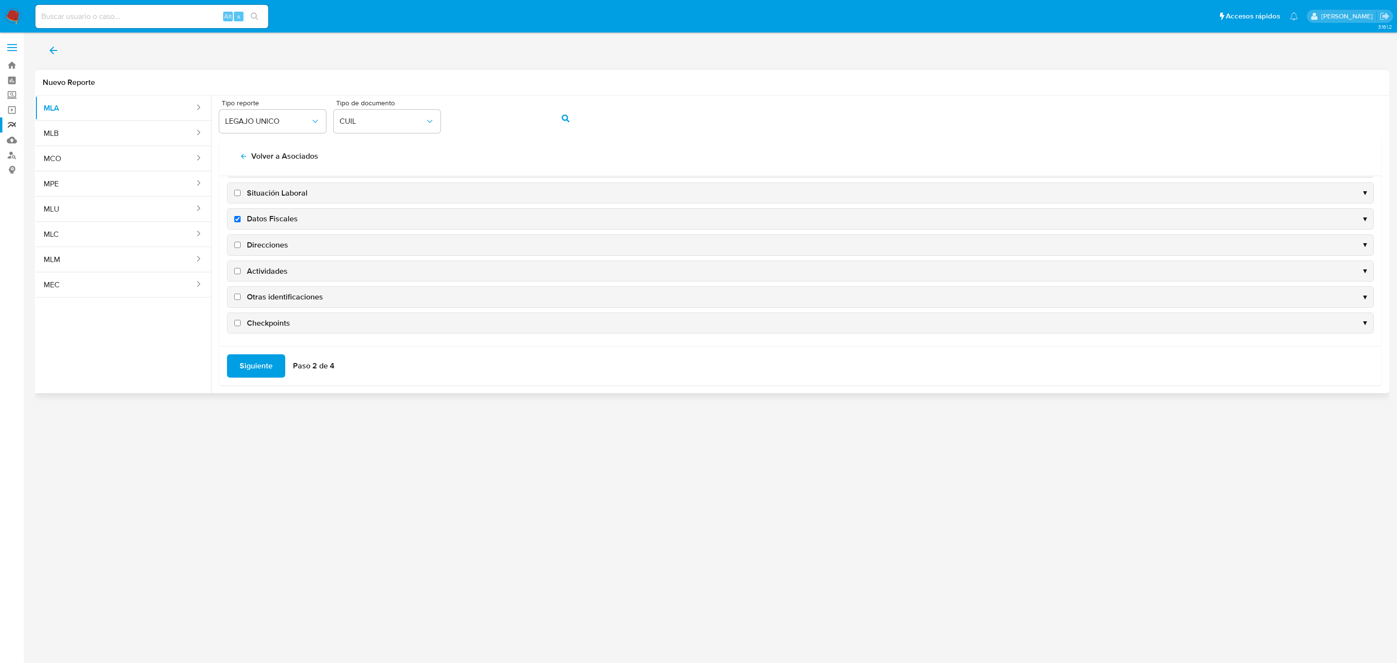
click at [241, 242] on input "Direcciones" at bounding box center [237, 245] width 6 height 6
checkbox input "true"
click at [272, 271] on span "Actividades" at bounding box center [267, 271] width 41 height 11
click at [241, 271] on input "Actividades" at bounding box center [237, 271] width 6 height 6
checkbox input "true"
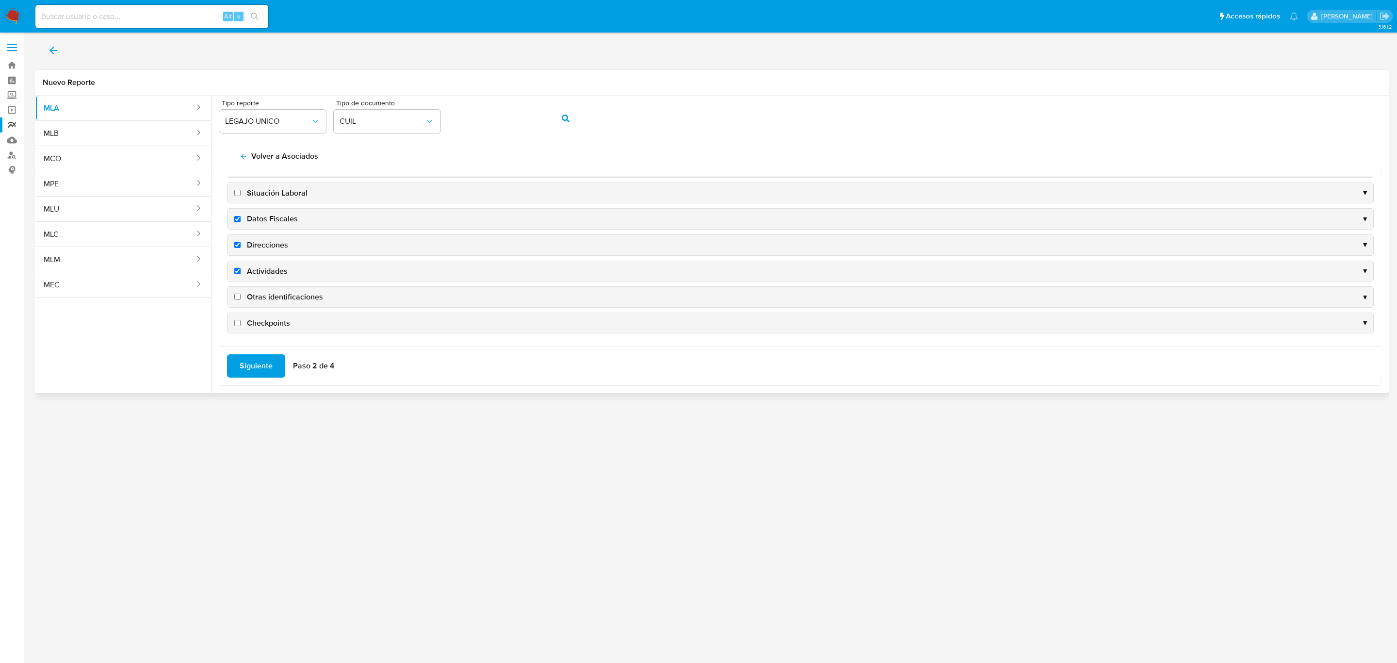
click at [274, 293] on span "Otras identificaciones" at bounding box center [285, 297] width 76 height 11
click at [241, 293] on input "Otras identificaciones" at bounding box center [237, 296] width 6 height 6
checkbox input "true"
click at [259, 368] on span "Siguiente" at bounding box center [256, 365] width 33 height 21
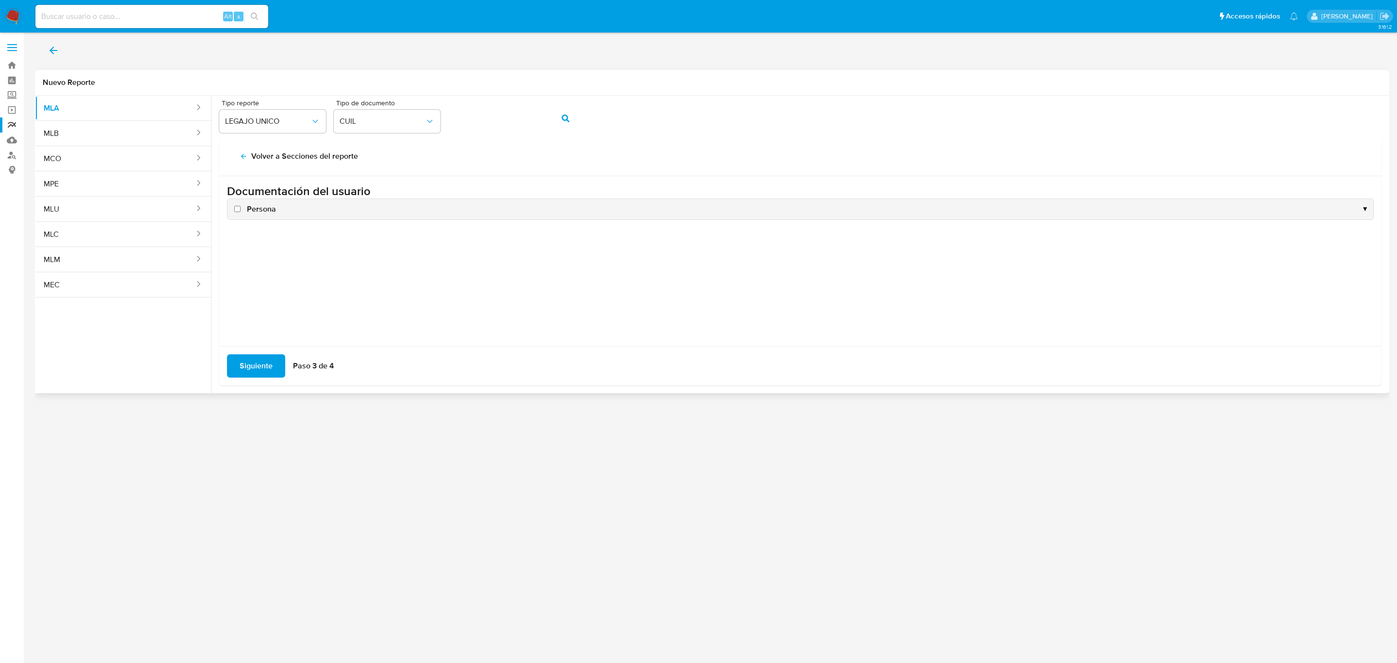
click at [273, 212] on span "Persona" at bounding box center [261, 209] width 29 height 11
click at [241, 212] on input "Persona" at bounding box center [237, 209] width 6 height 6
checkbox input "true"
click at [256, 369] on span "Siguiente" at bounding box center [256, 365] width 33 height 21
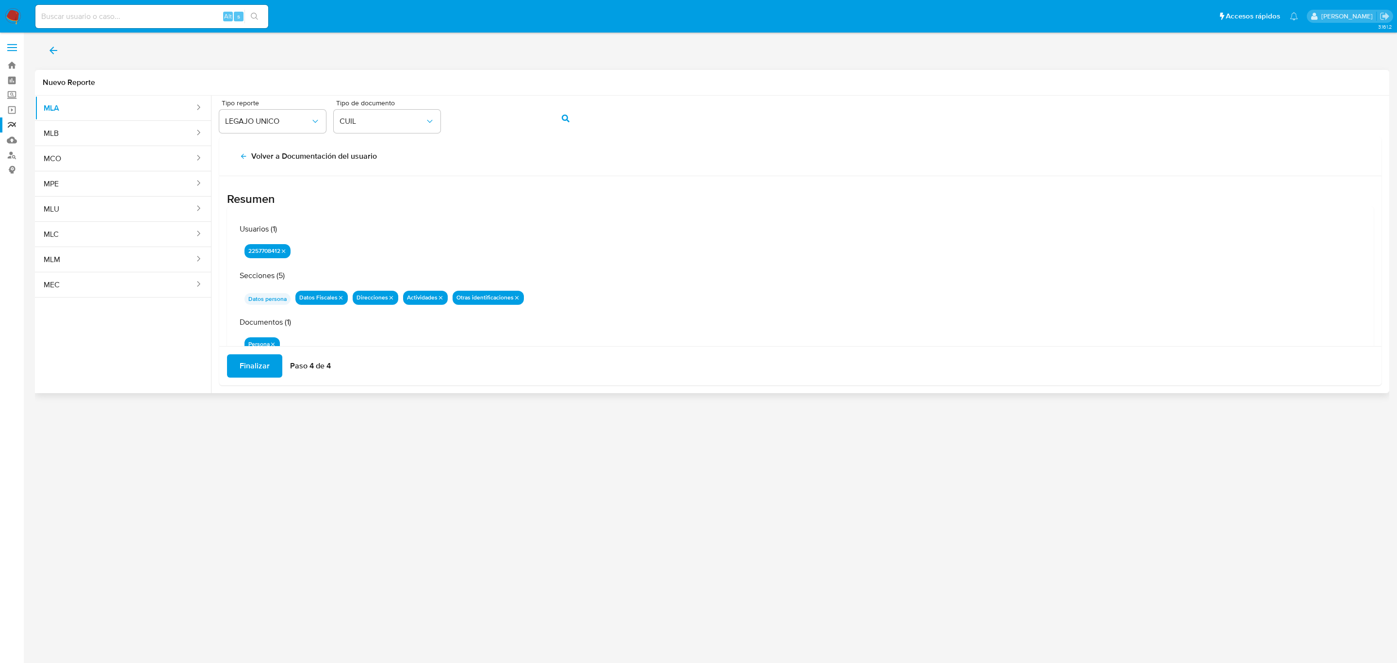
click at [256, 369] on span "Finalizar" at bounding box center [255, 365] width 30 height 21
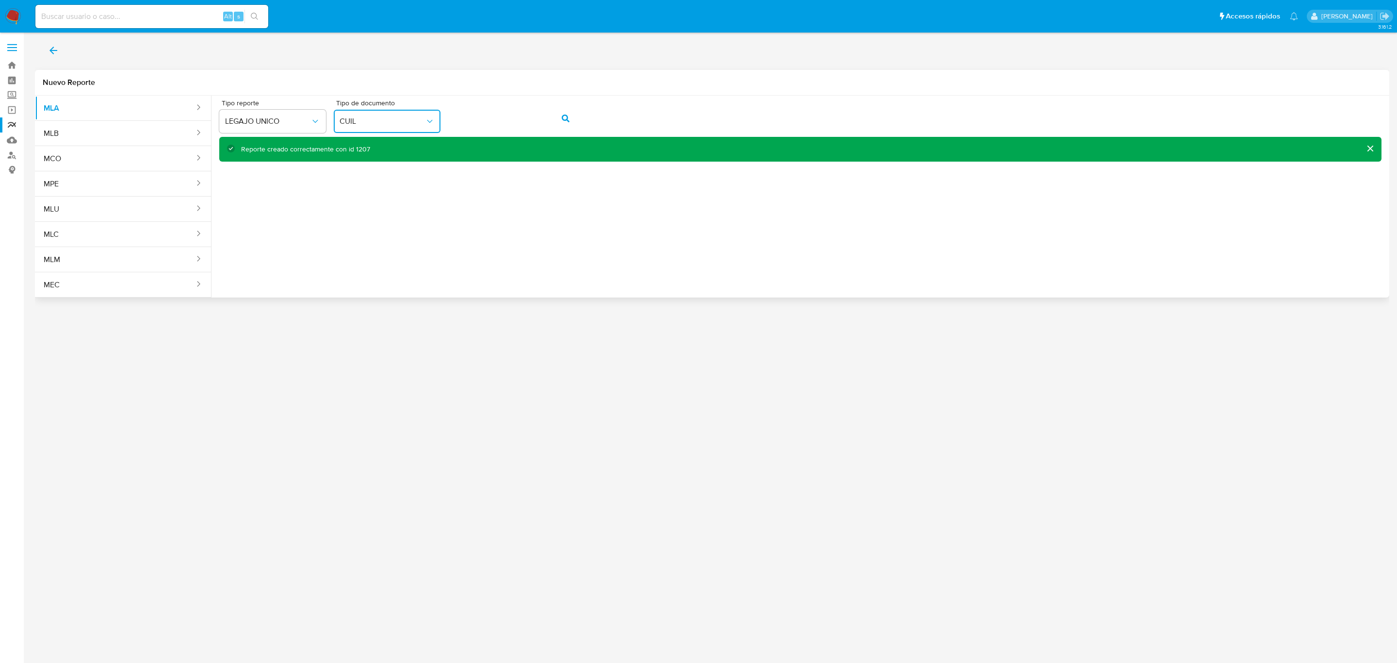
click at [425, 131] on button "CUIL" at bounding box center [387, 121] width 107 height 23
click at [434, 57] on div at bounding box center [712, 54] width 1354 height 31
click at [412, 113] on div "Tipo reporte LEGAJO UNICO Tipo de documento CUIL" at bounding box center [800, 117] width 1162 height 37
click at [556, 121] on button "action-search" at bounding box center [565, 118] width 33 height 23
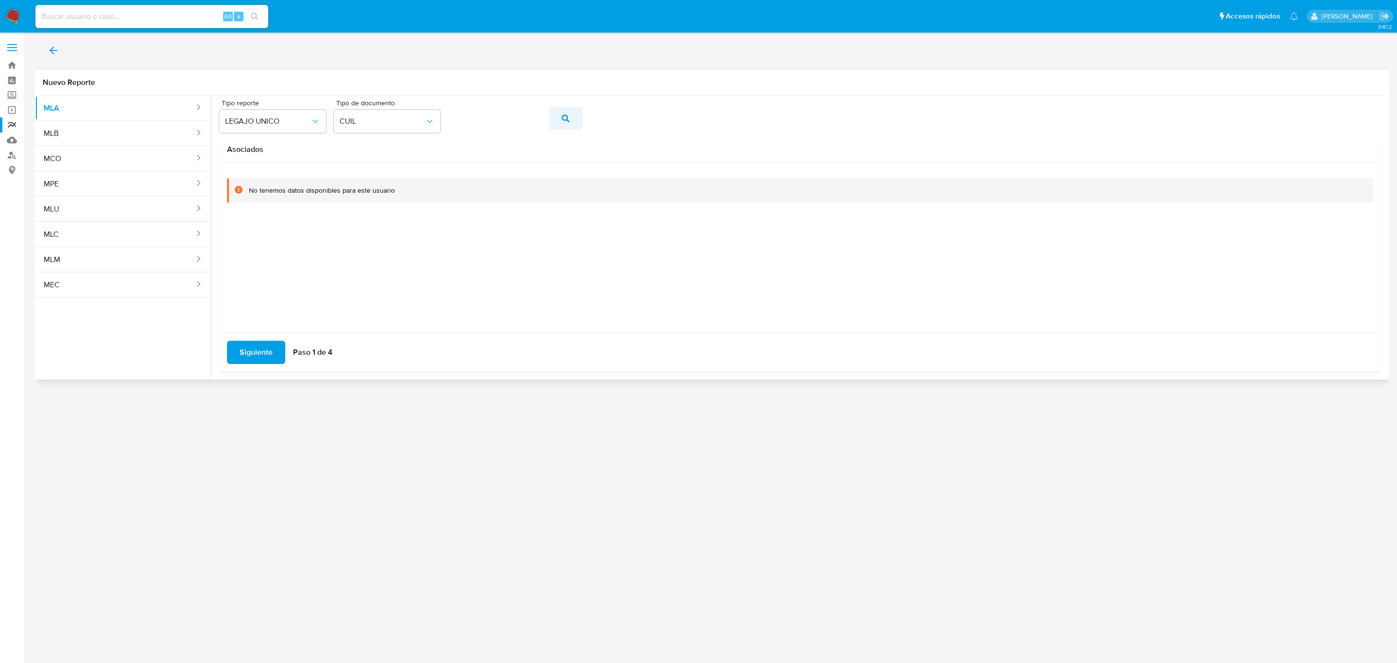
click at [564, 123] on span "action-search" at bounding box center [566, 118] width 8 height 21
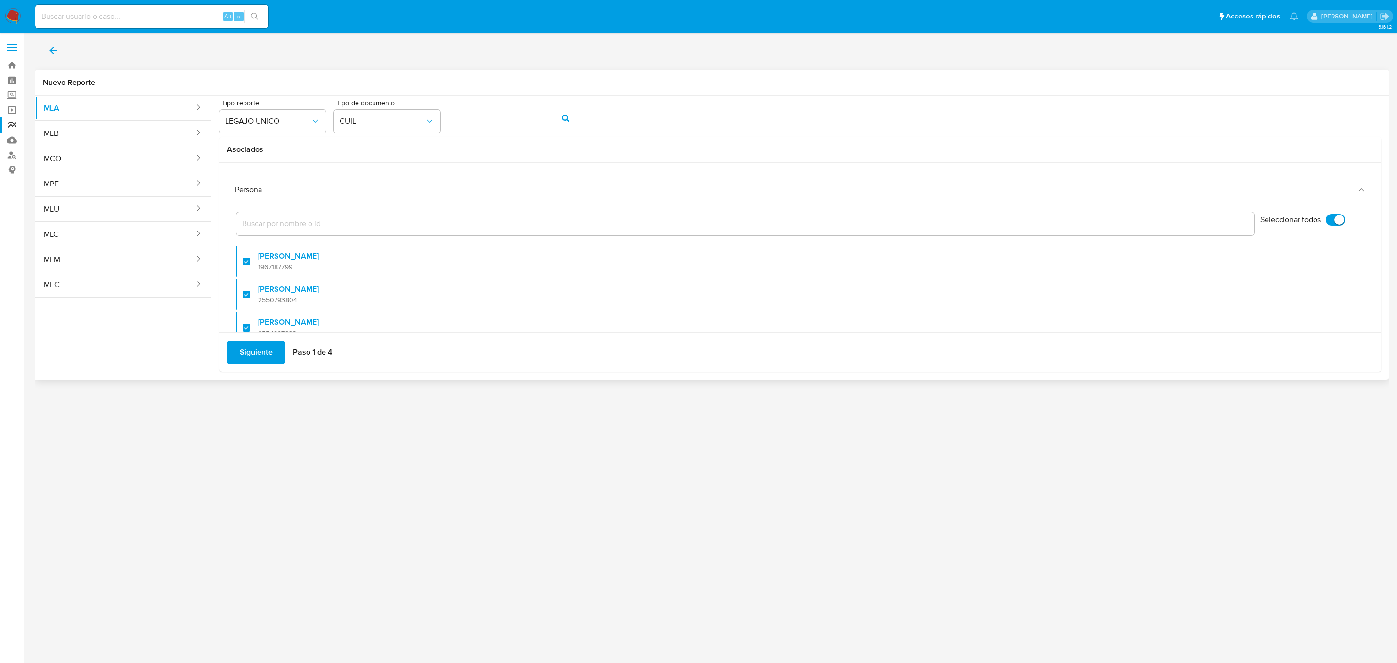
click at [1326, 219] on input "Seleccionar todos" at bounding box center [1335, 220] width 19 height 12
checkbox input "false"
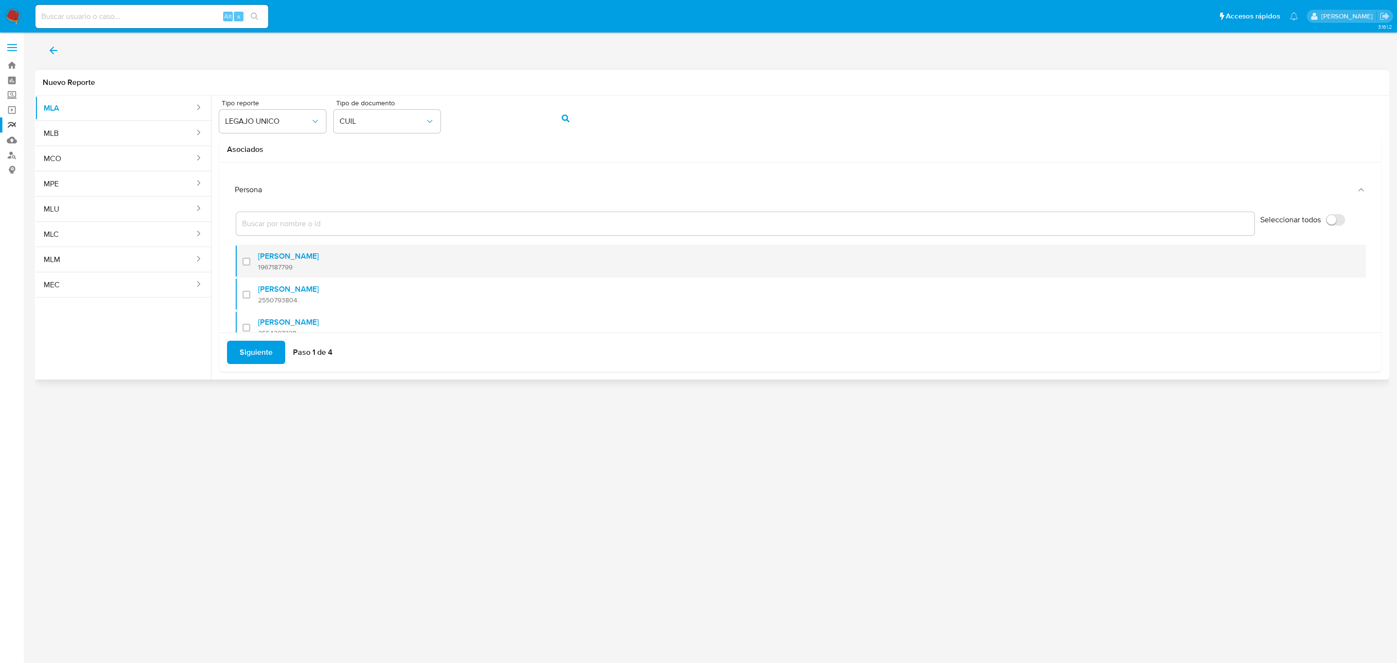
click at [306, 259] on label "Oscar Nahuel Carrizo" at bounding box center [288, 256] width 61 height 10
click at [250, 259] on input "checkbox" at bounding box center [247, 262] width 8 height 8
checkbox input "true"
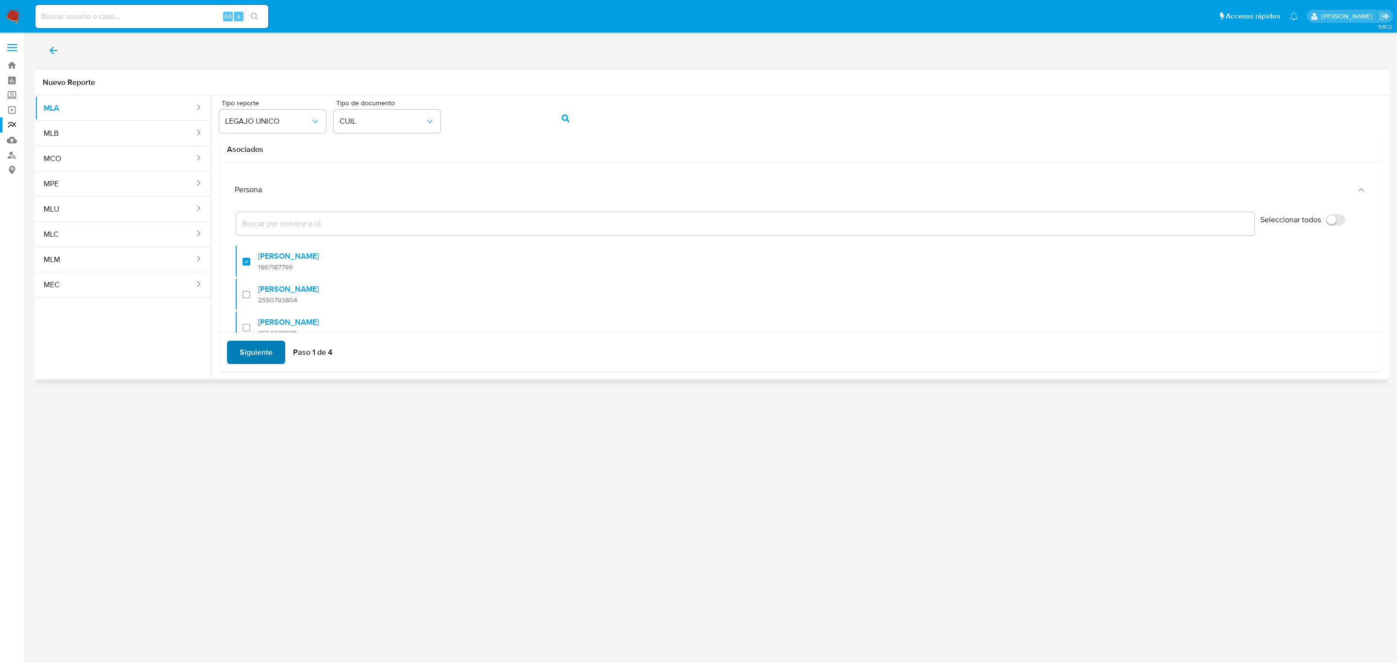
click at [255, 352] on span "Siguiente" at bounding box center [256, 351] width 33 height 21
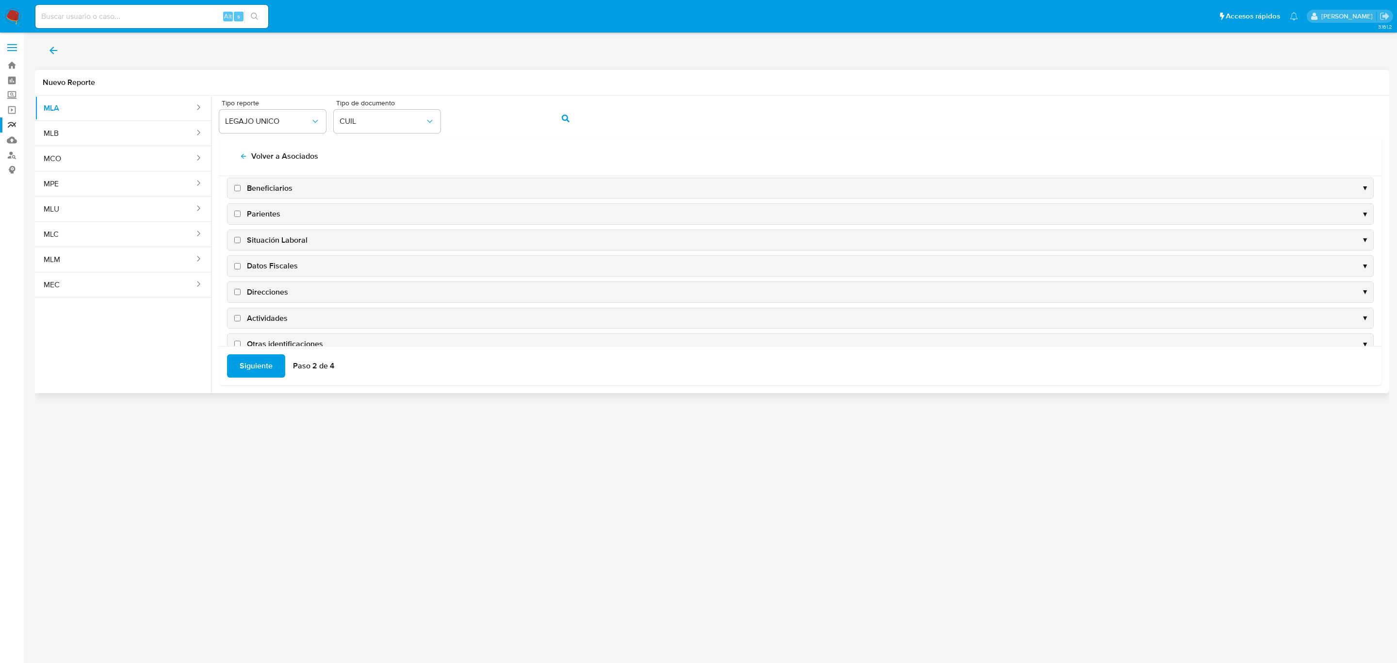
scroll to position [73, 0]
click at [275, 216] on span "Situación Laboral" at bounding box center [277, 214] width 61 height 11
click at [241, 216] on input "Situación Laboral" at bounding box center [237, 214] width 6 height 6
checkbox input "true"
click at [274, 245] on span "Datos Fiscales" at bounding box center [272, 240] width 51 height 11
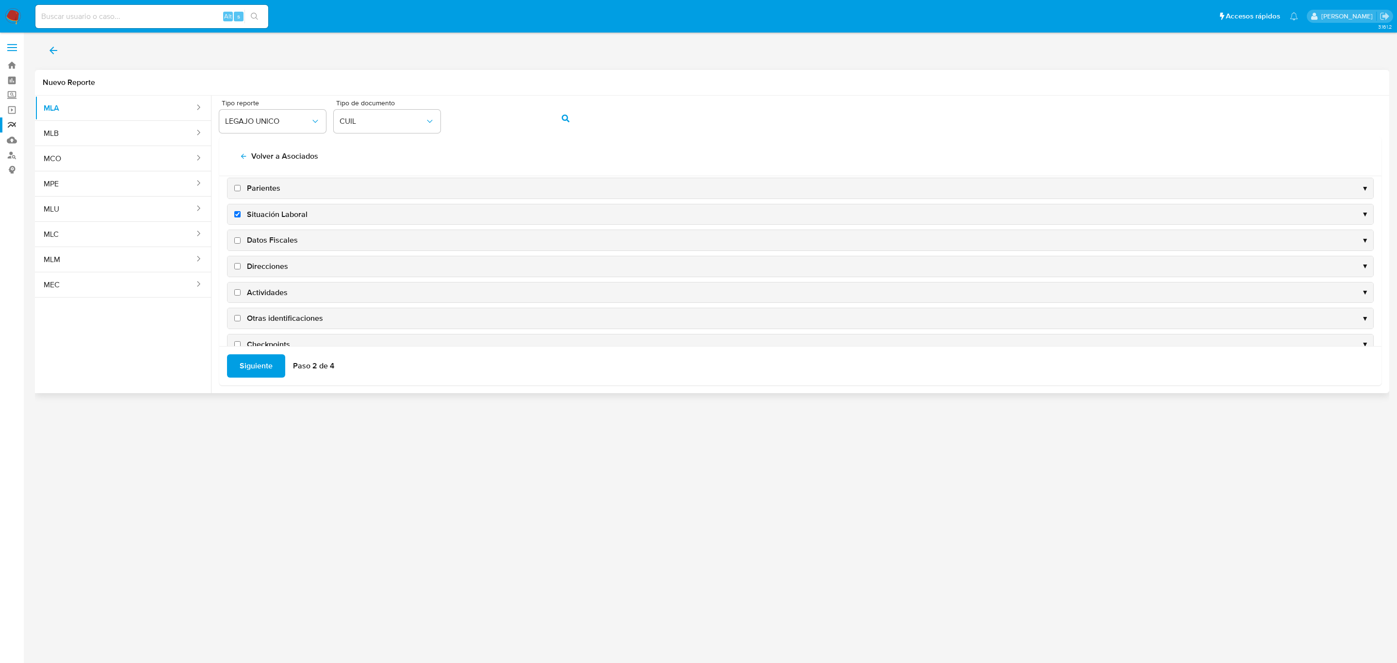
click at [241, 243] on input "Datos Fiscales" at bounding box center [237, 240] width 6 height 6
checkbox input "true"
click at [276, 269] on span "Direcciones" at bounding box center [267, 266] width 41 height 11
click at [241, 269] on input "Direcciones" at bounding box center [237, 266] width 6 height 6
checkbox input "true"
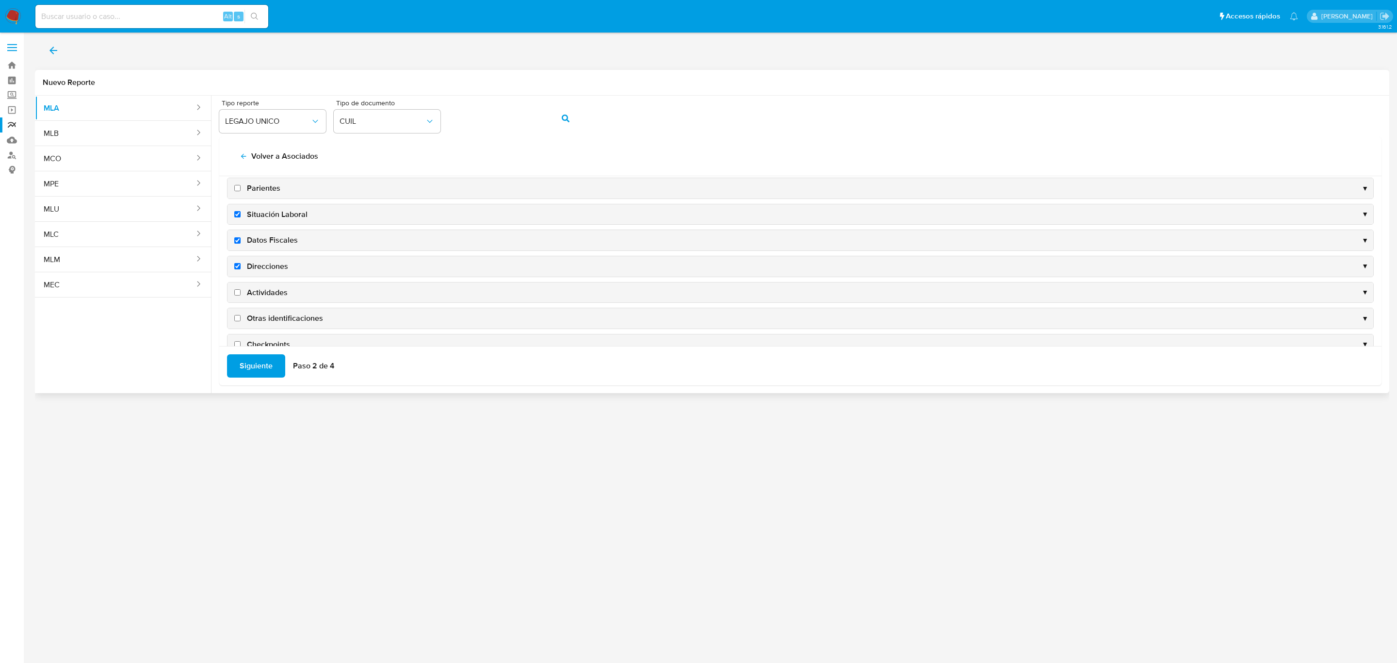
click at [267, 294] on span "Actividades" at bounding box center [267, 292] width 41 height 11
click at [241, 294] on input "Actividades" at bounding box center [237, 292] width 6 height 6
checkbox input "true"
click at [252, 363] on span "Siguiente" at bounding box center [256, 365] width 33 height 21
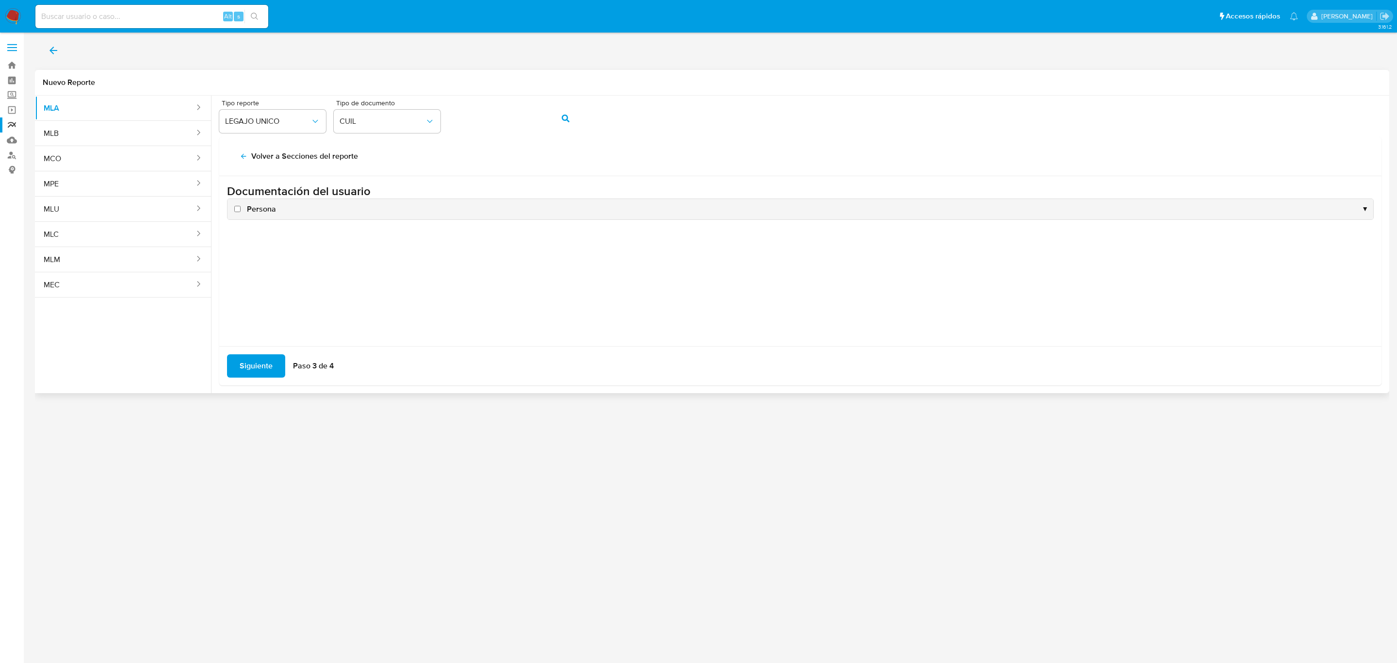
click at [261, 215] on div "Persona ▼" at bounding box center [800, 209] width 1146 height 20
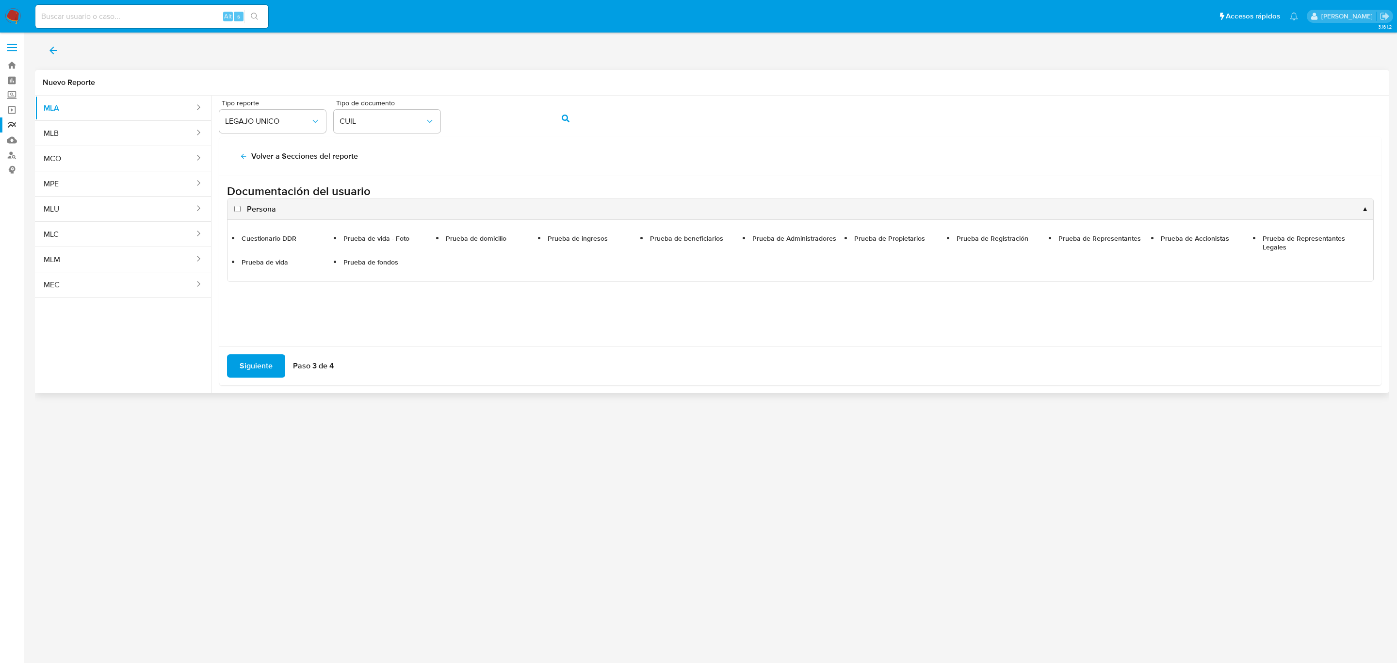
click at [259, 211] on span "Persona" at bounding box center [261, 209] width 29 height 11
click at [241, 211] on input "Persona" at bounding box center [237, 209] width 6 height 6
checkbox input "true"
click at [265, 365] on span "Siguiente" at bounding box center [256, 365] width 33 height 21
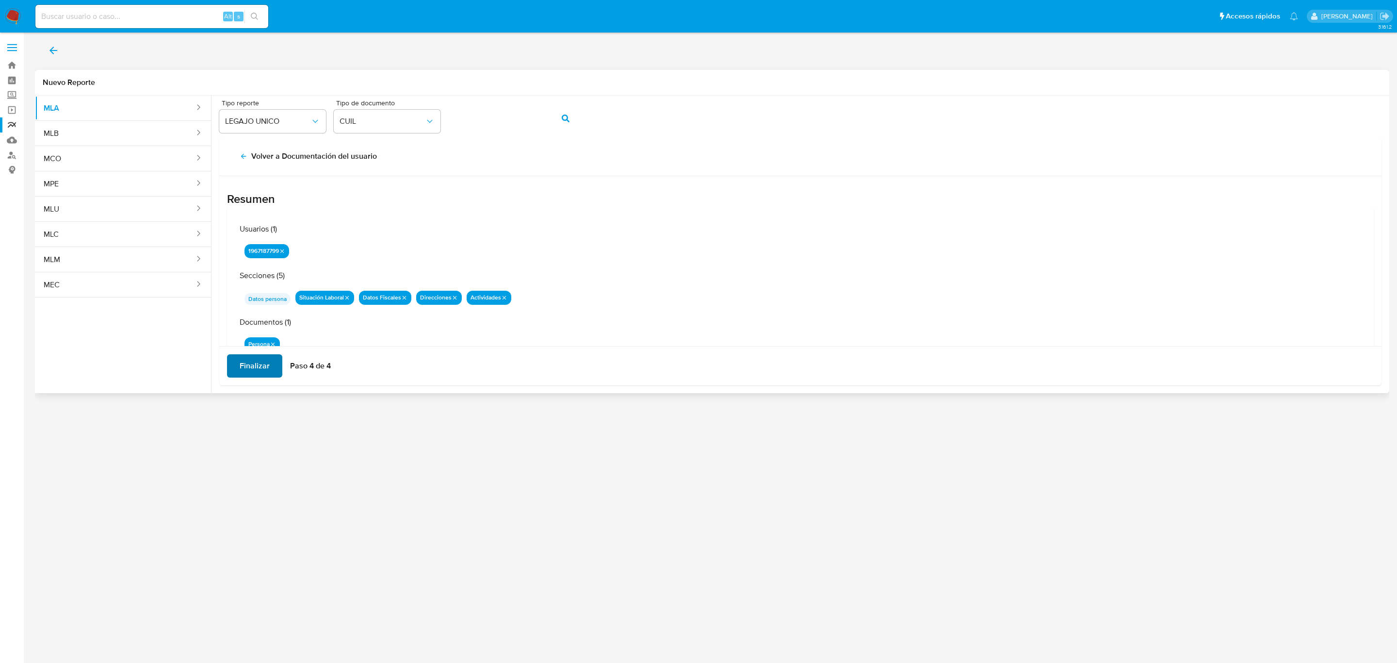
click at [265, 362] on span "Finalizar" at bounding box center [255, 365] width 30 height 21
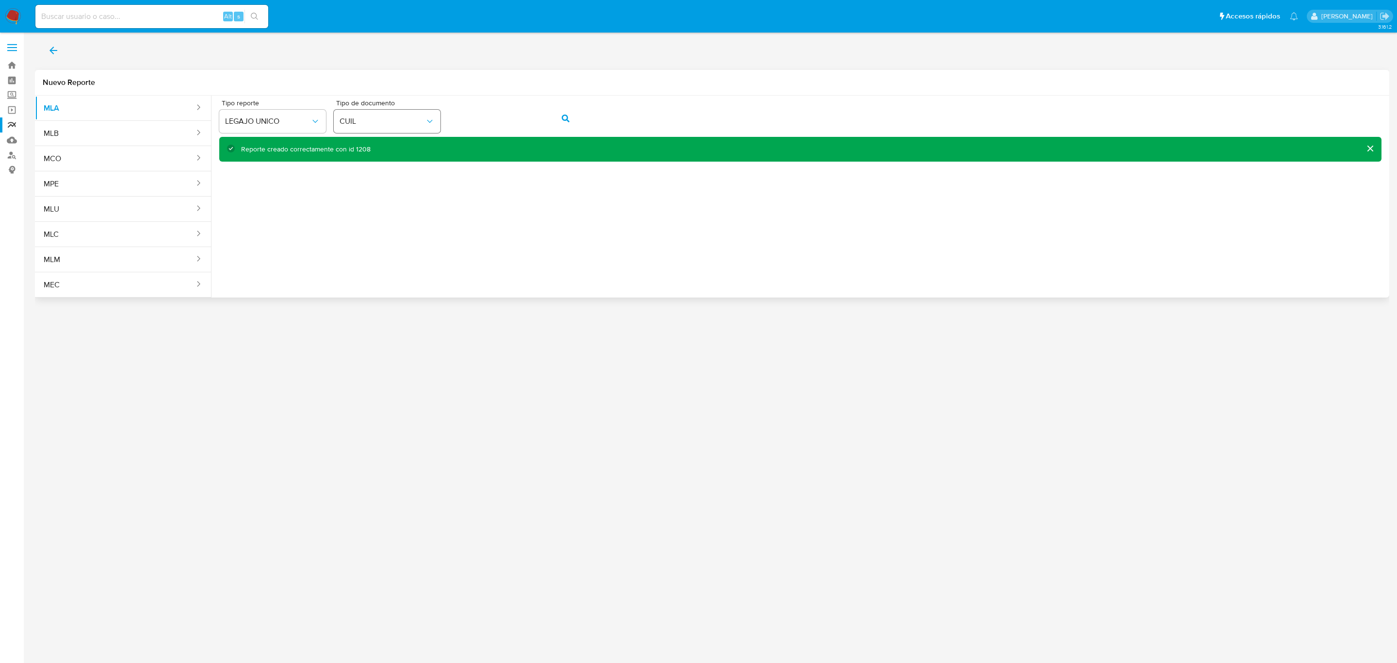
click at [406, 116] on div "Tipo reporte LEGAJO UNICO Tipo de documento CUIL" at bounding box center [800, 117] width 1162 height 37
click at [567, 119] on icon "action-search" at bounding box center [566, 118] width 8 height 8
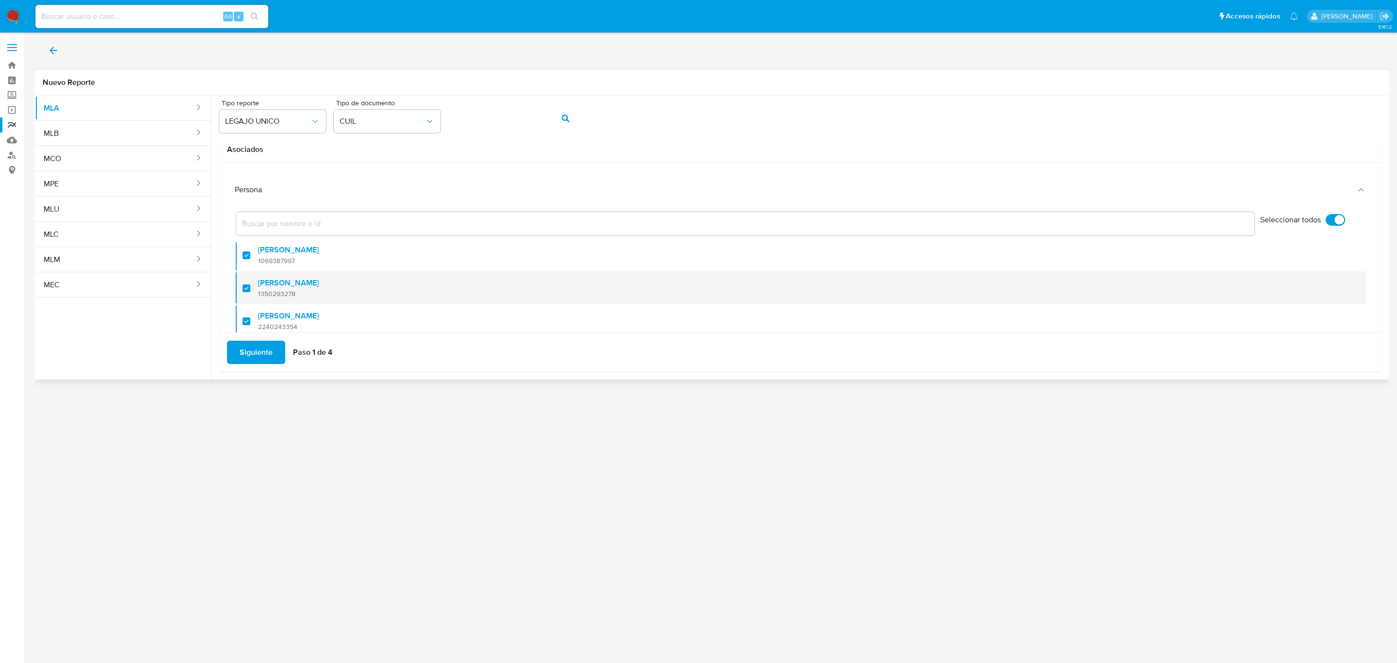
scroll to position [73, 0]
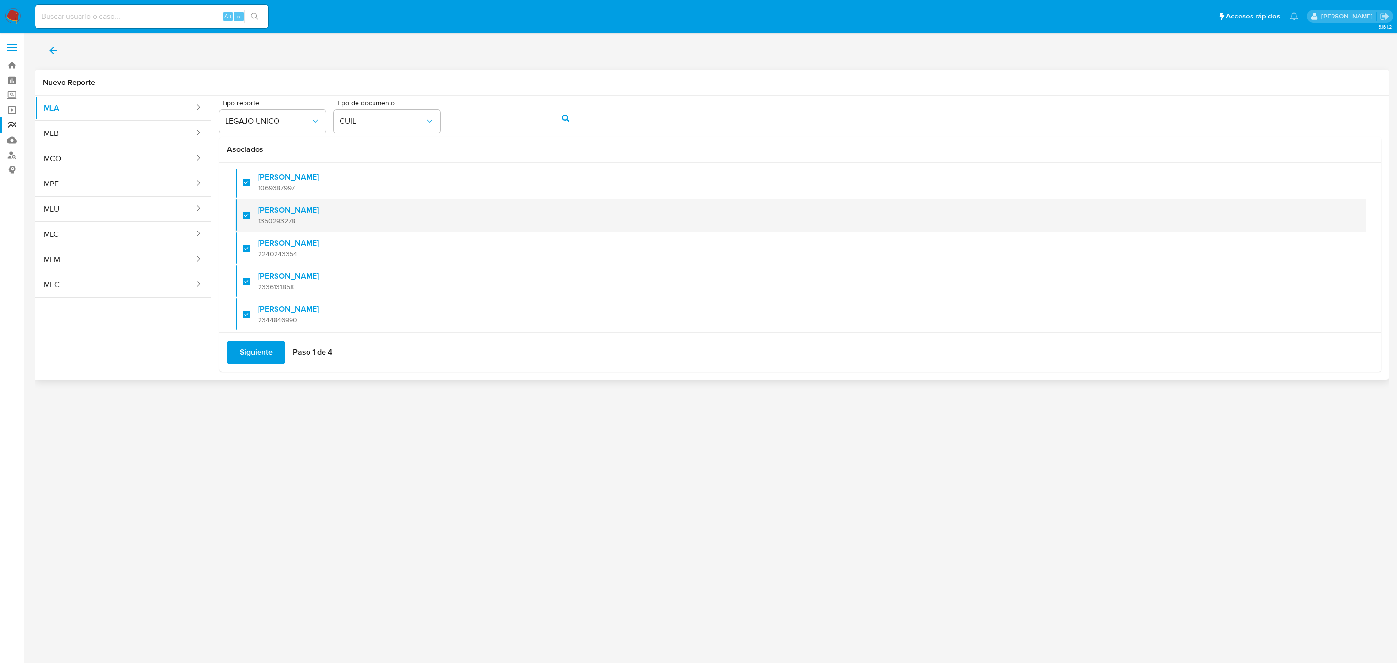
click at [274, 219] on span "1350293278" at bounding box center [288, 220] width 61 height 9
checkbox input "false"
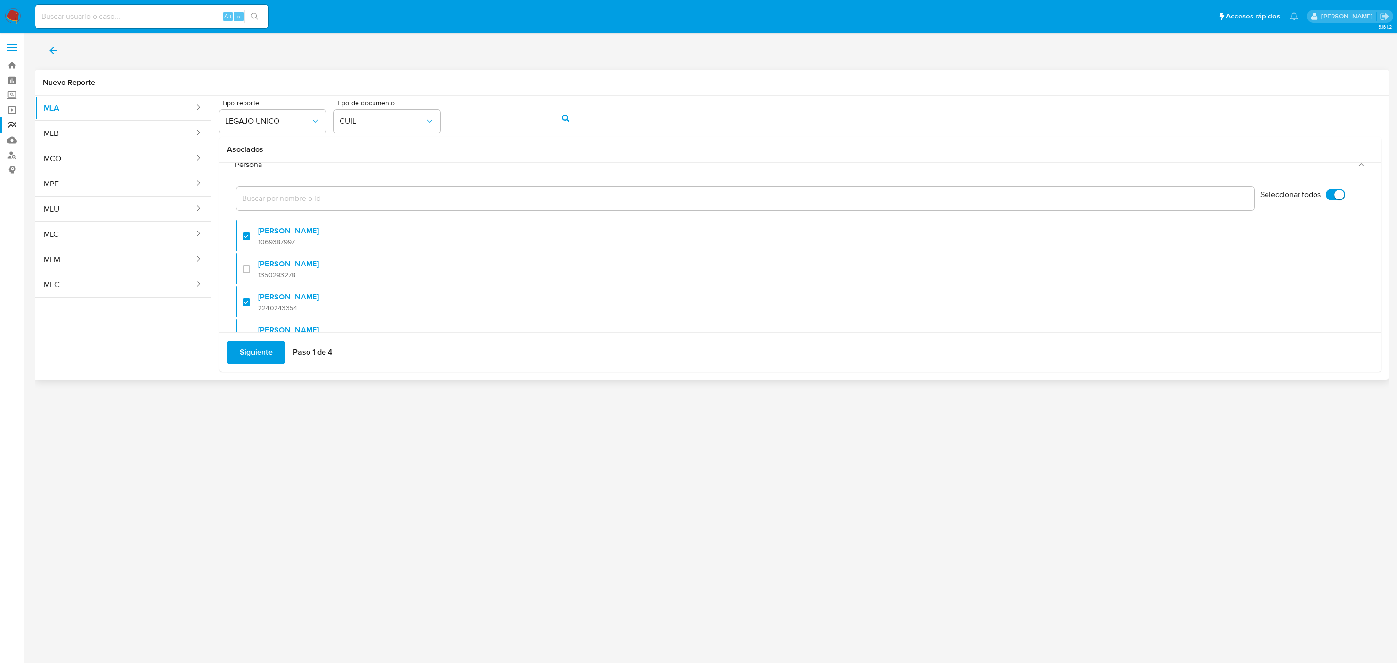
scroll to position [0, 0]
click at [1327, 220] on input "Seleccionar todos" at bounding box center [1335, 220] width 19 height 12
checkbox input "false"
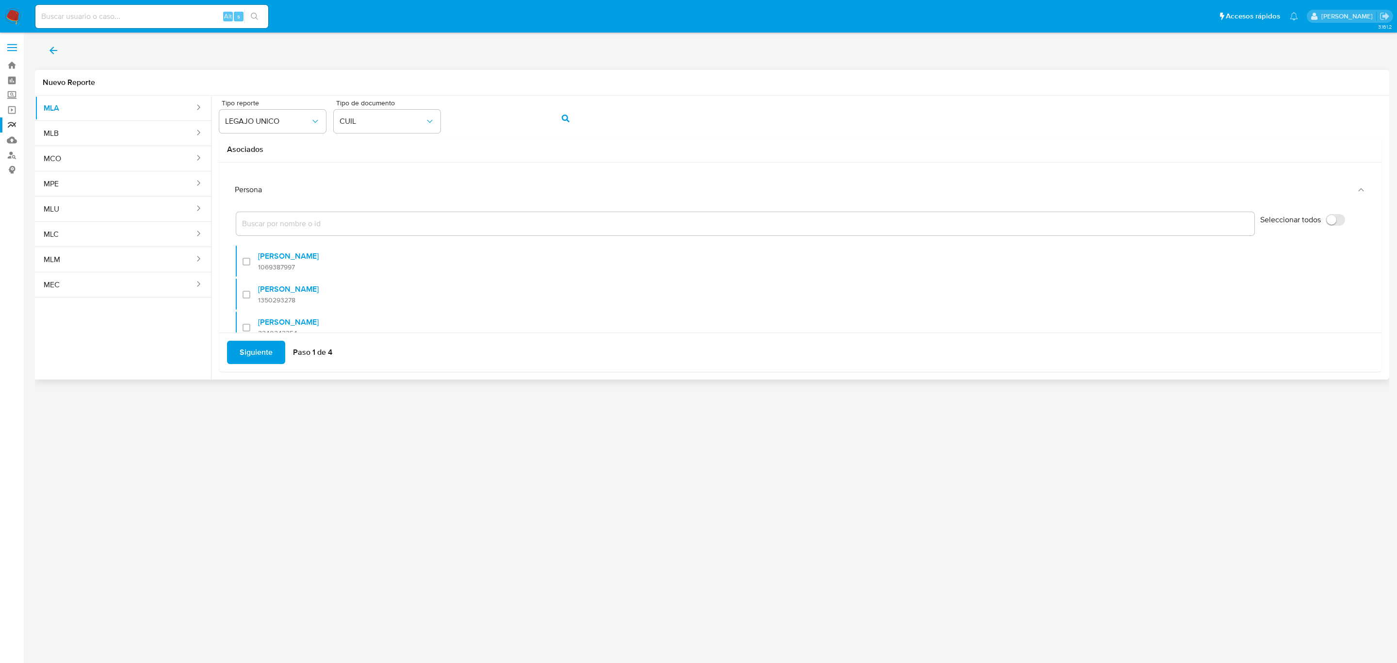
checkbox input "false"
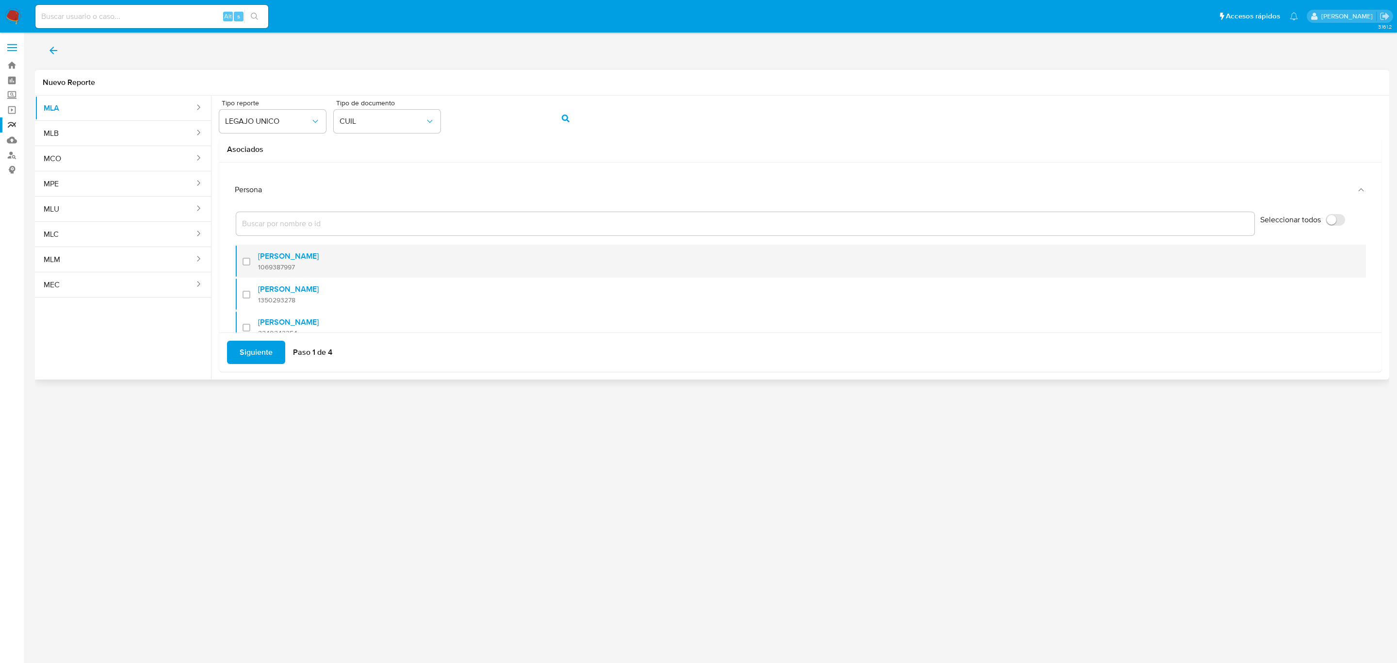
click at [296, 262] on div "Celina Agostina Carrizo 1069387997" at bounding box center [288, 261] width 61 height 20
checkbox input "true"
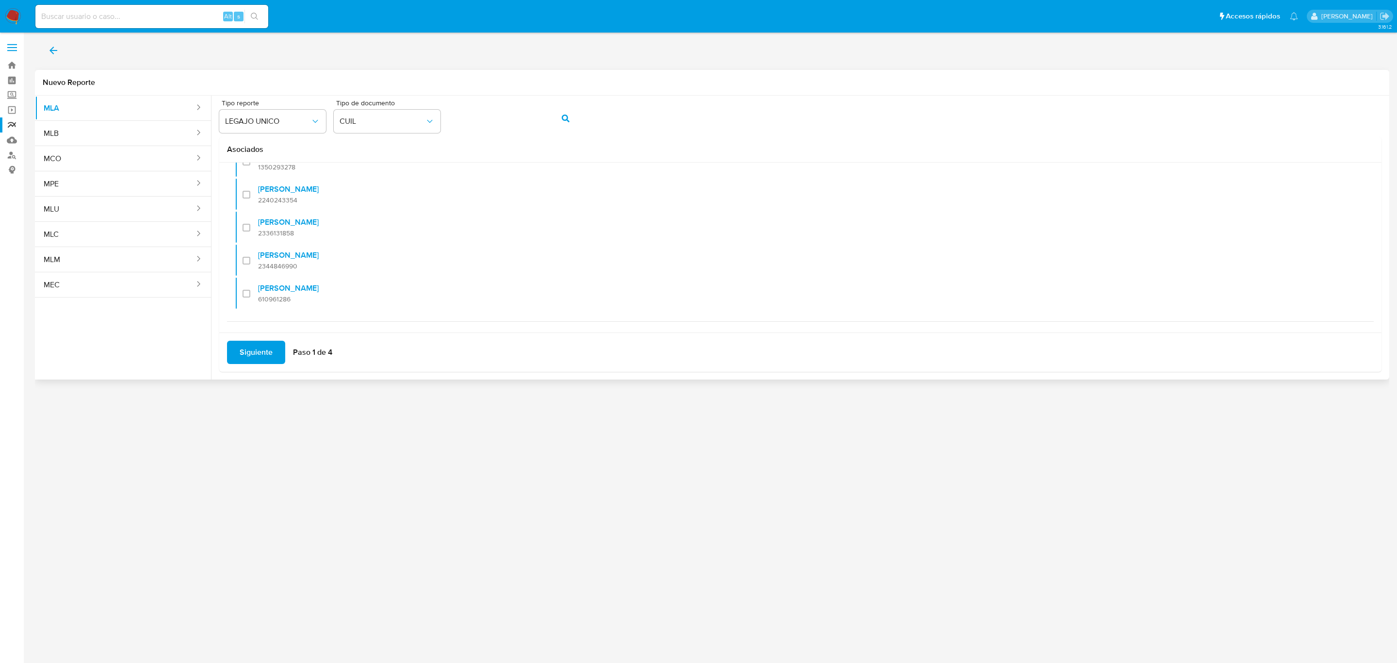
scroll to position [131, 0]
click at [271, 356] on span "Siguiente" at bounding box center [256, 351] width 33 height 21
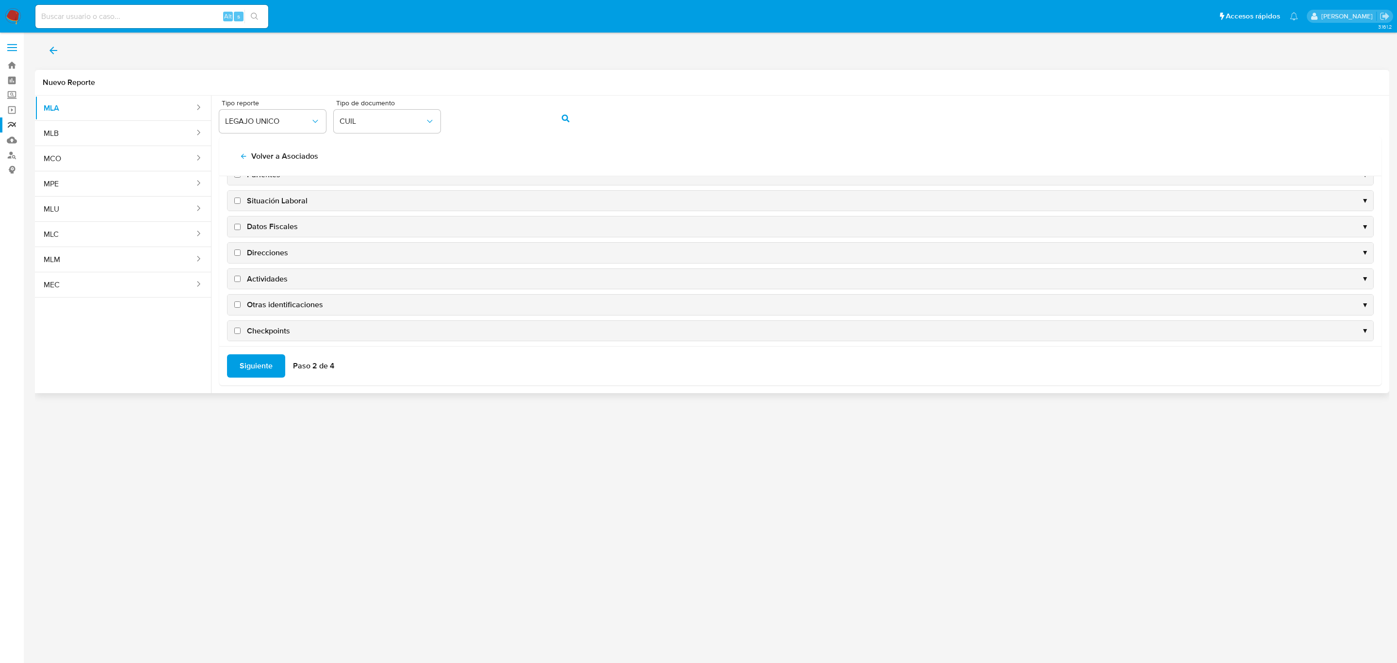
scroll to position [98, 0]
click at [267, 213] on span "Datos Fiscales" at bounding box center [272, 218] width 51 height 11
click at [241, 216] on input "Datos Fiscales" at bounding box center [237, 219] width 6 height 6
checkbox input "true"
click at [271, 243] on span "Direcciones" at bounding box center [267, 245] width 41 height 11
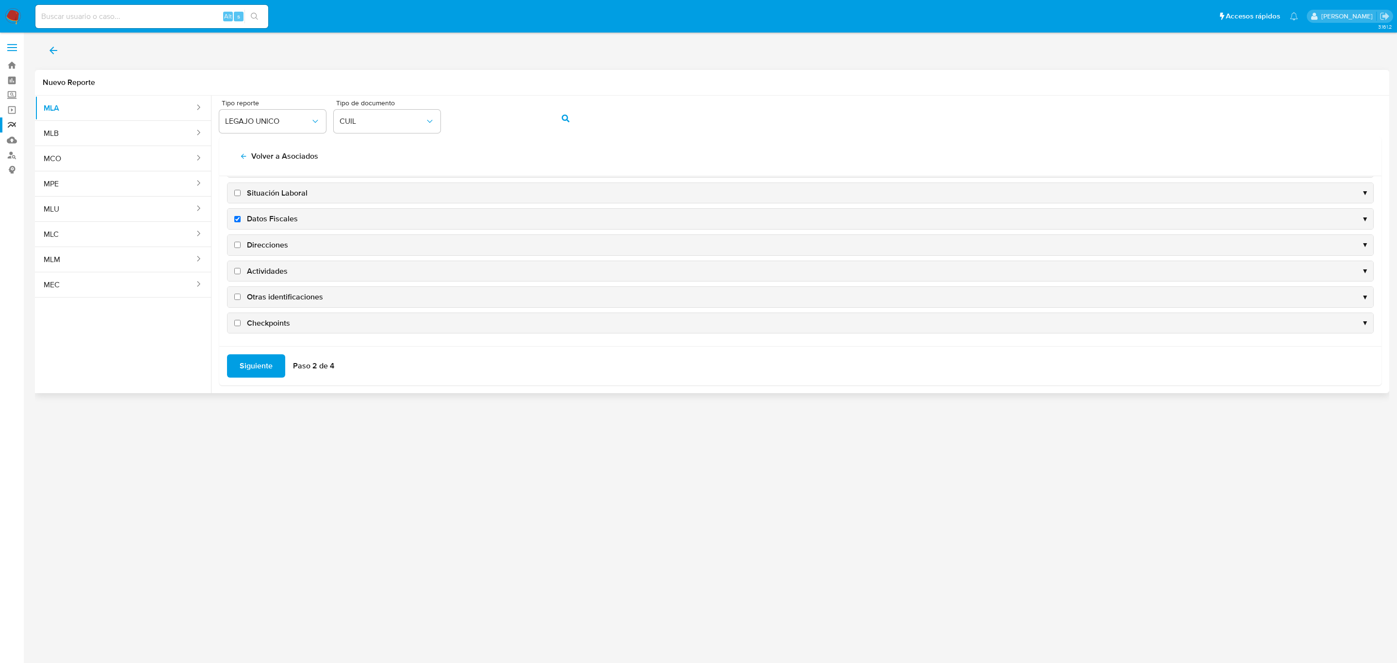
click at [241, 243] on input "Direcciones" at bounding box center [237, 245] width 6 height 6
checkbox input "true"
drag, startPoint x: 281, startPoint y: 261, endPoint x: 278, endPoint y: 265, distance: 5.2
click at [279, 265] on div "Actividades ▼" at bounding box center [800, 271] width 1146 height 20
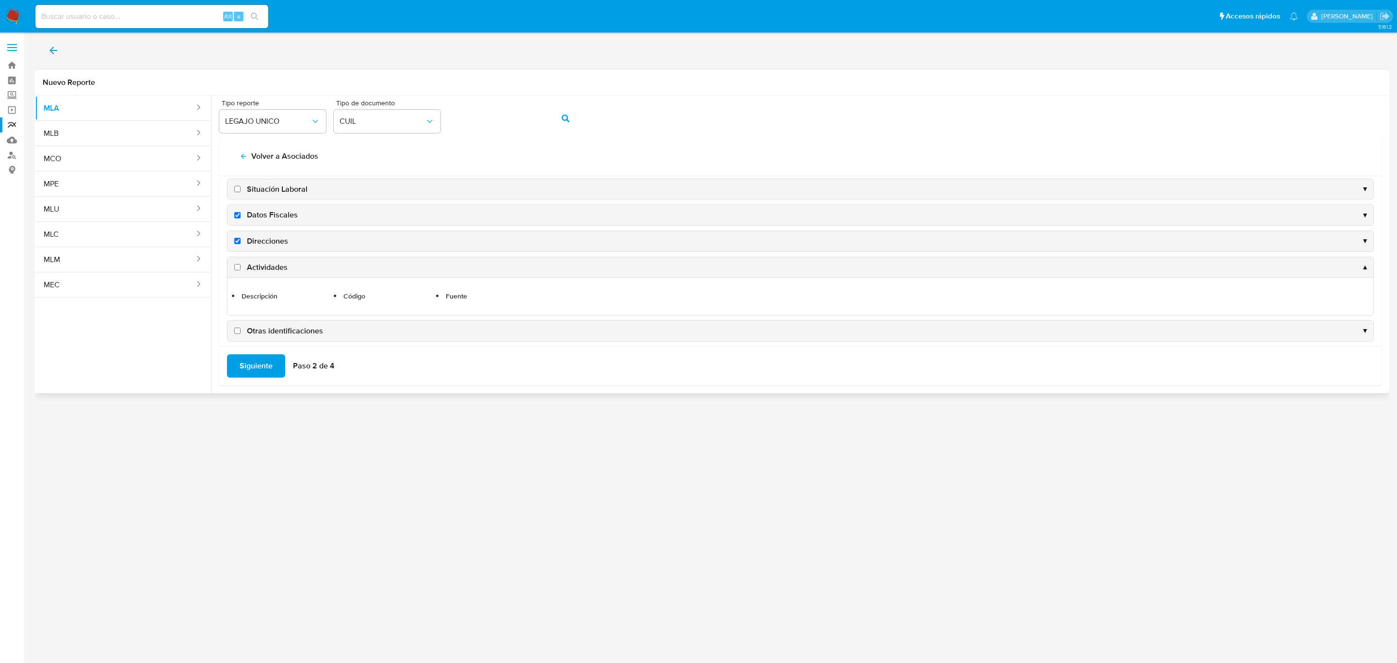
click at [271, 270] on span "Actividades" at bounding box center [267, 267] width 41 height 11
click at [241, 270] on input "Actividades" at bounding box center [237, 267] width 6 height 6
checkbox input "true"
click at [284, 333] on span "Otras identificaciones" at bounding box center [285, 330] width 76 height 11
click at [241, 333] on input "Otras identificaciones" at bounding box center [237, 330] width 6 height 6
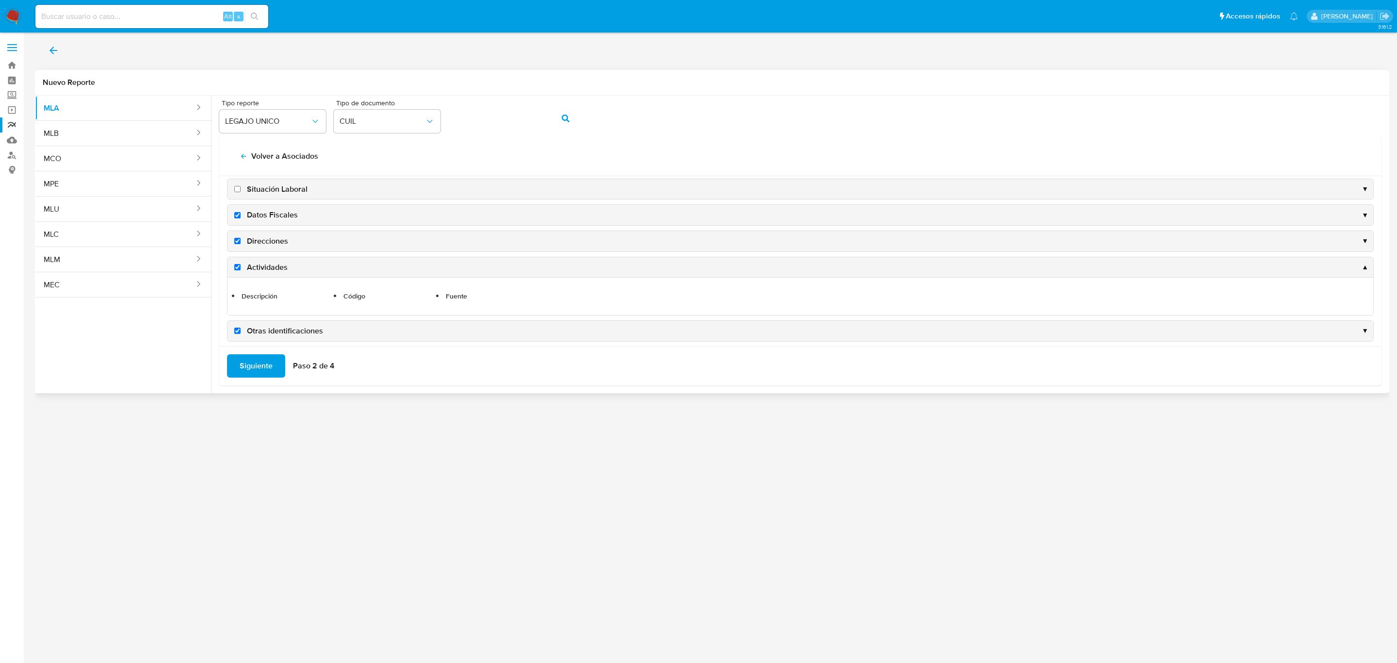
checkbox input "true"
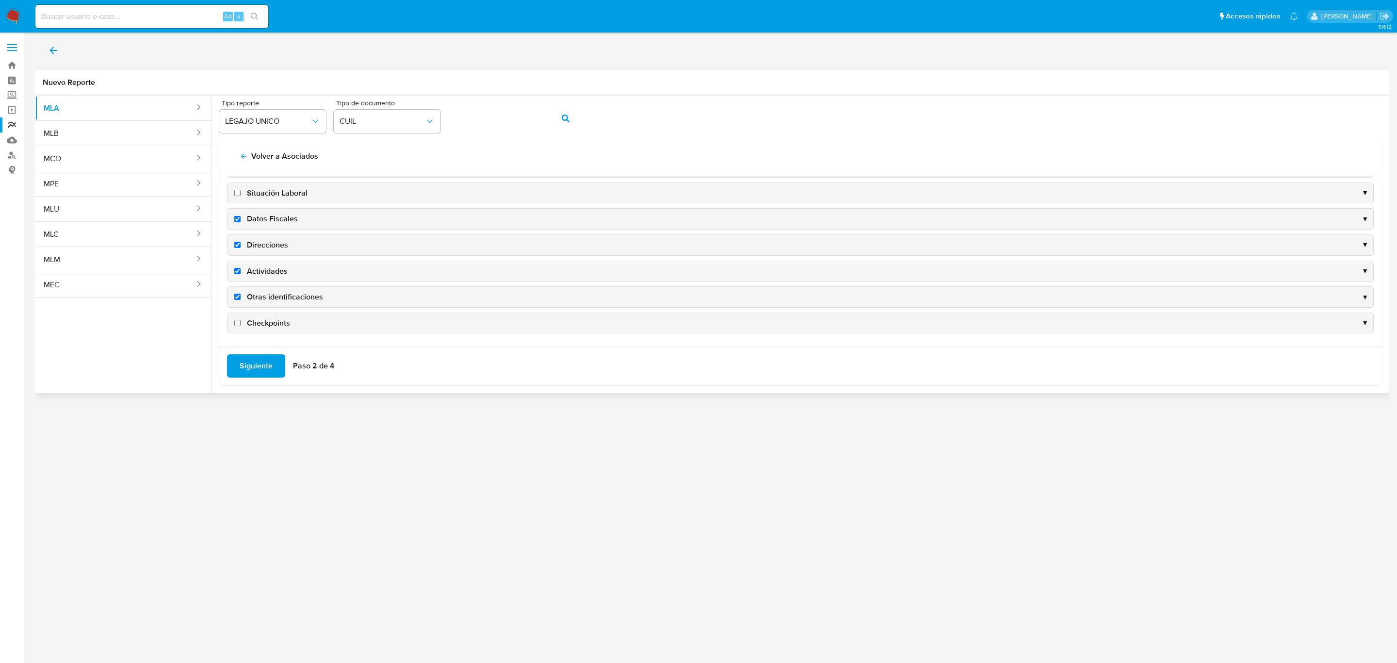
drag, startPoint x: 249, startPoint y: 364, endPoint x: 257, endPoint y: 364, distance: 7.8
click at [255, 364] on span "Siguiente" at bounding box center [256, 365] width 33 height 21
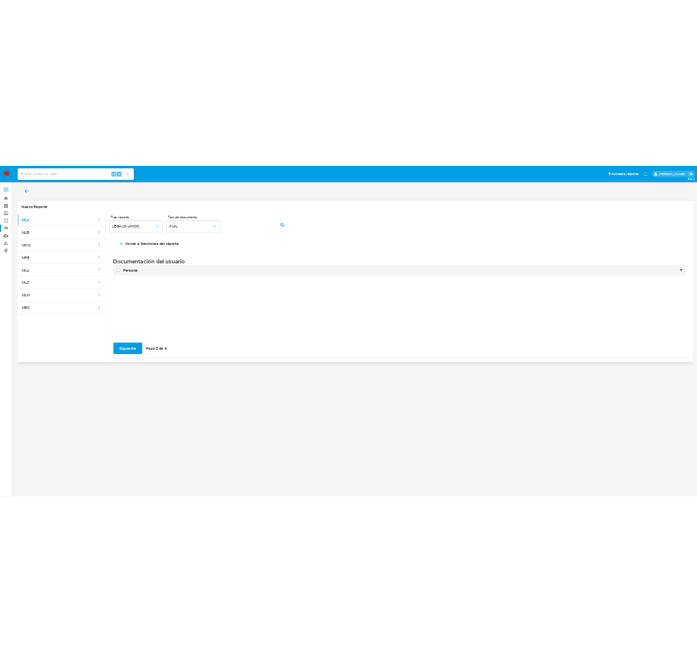
scroll to position [0, 0]
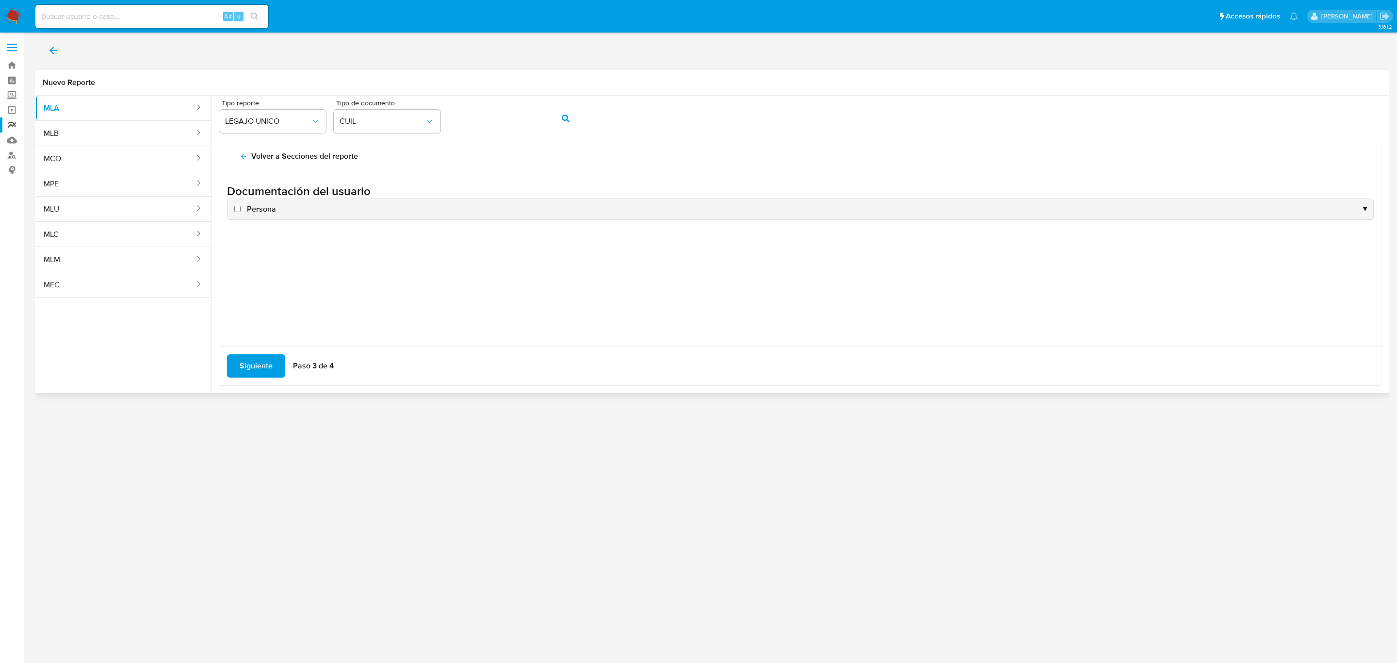
click at [265, 211] on span "Persona" at bounding box center [261, 209] width 29 height 11
click at [241, 211] on input "Persona" at bounding box center [237, 209] width 6 height 6
checkbox input "true"
click at [259, 373] on span "Siguiente" at bounding box center [256, 365] width 33 height 21
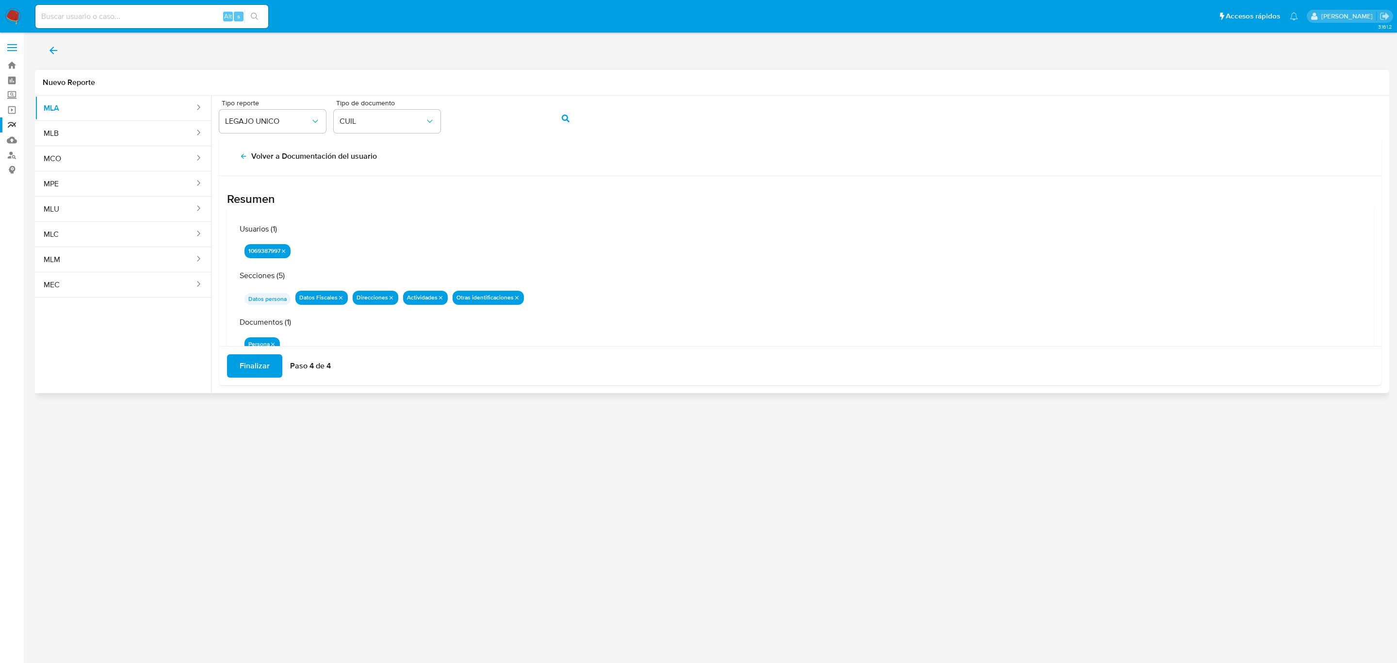
click at [259, 370] on span "Finalizar" at bounding box center [255, 365] width 30 height 21
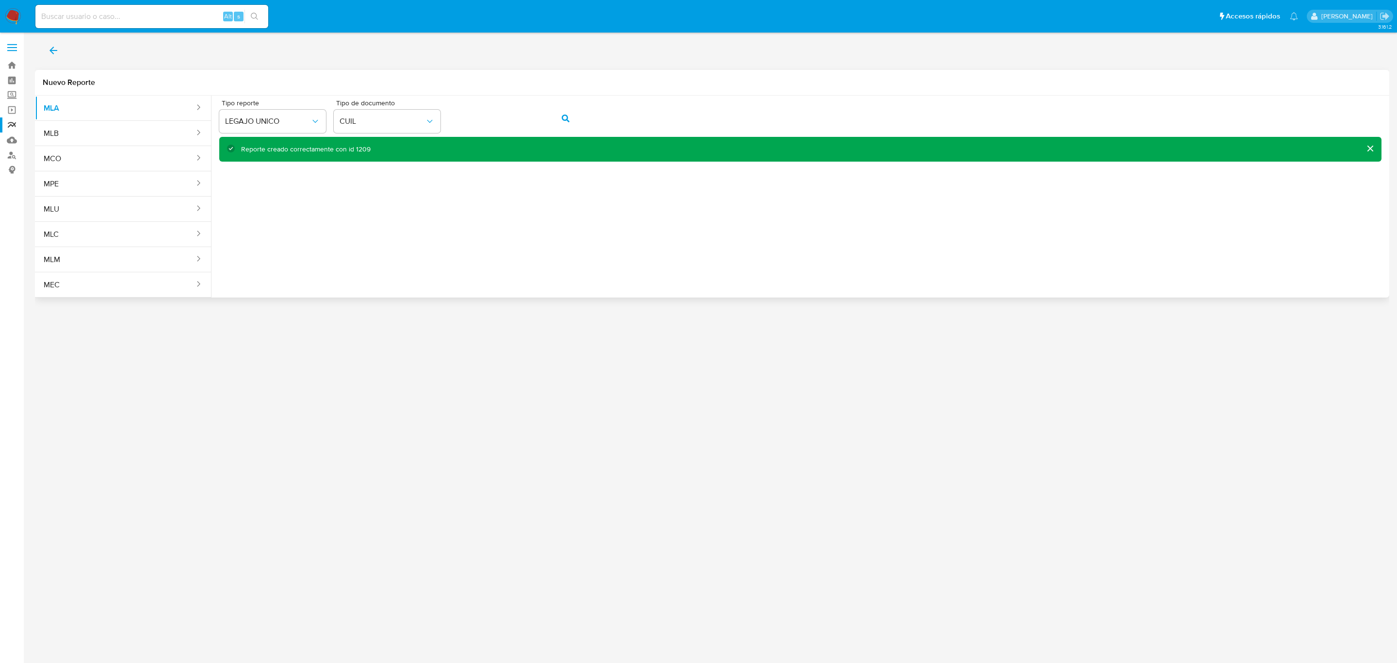
click at [57, 51] on icon "back" at bounding box center [54, 51] width 12 height 12
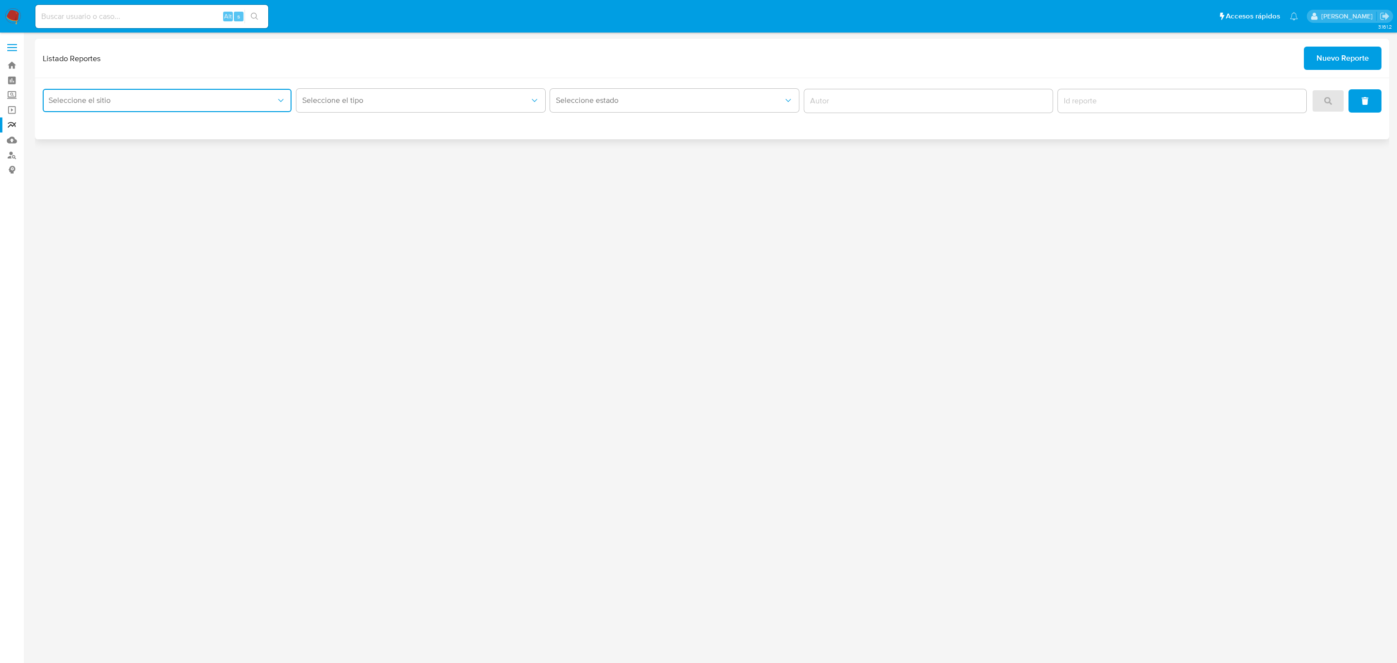
drag, startPoint x: 225, startPoint y: 97, endPoint x: 221, endPoint y: 108, distance: 11.2
click at [225, 97] on span "Seleccione el sitio" at bounding box center [162, 101] width 227 height 10
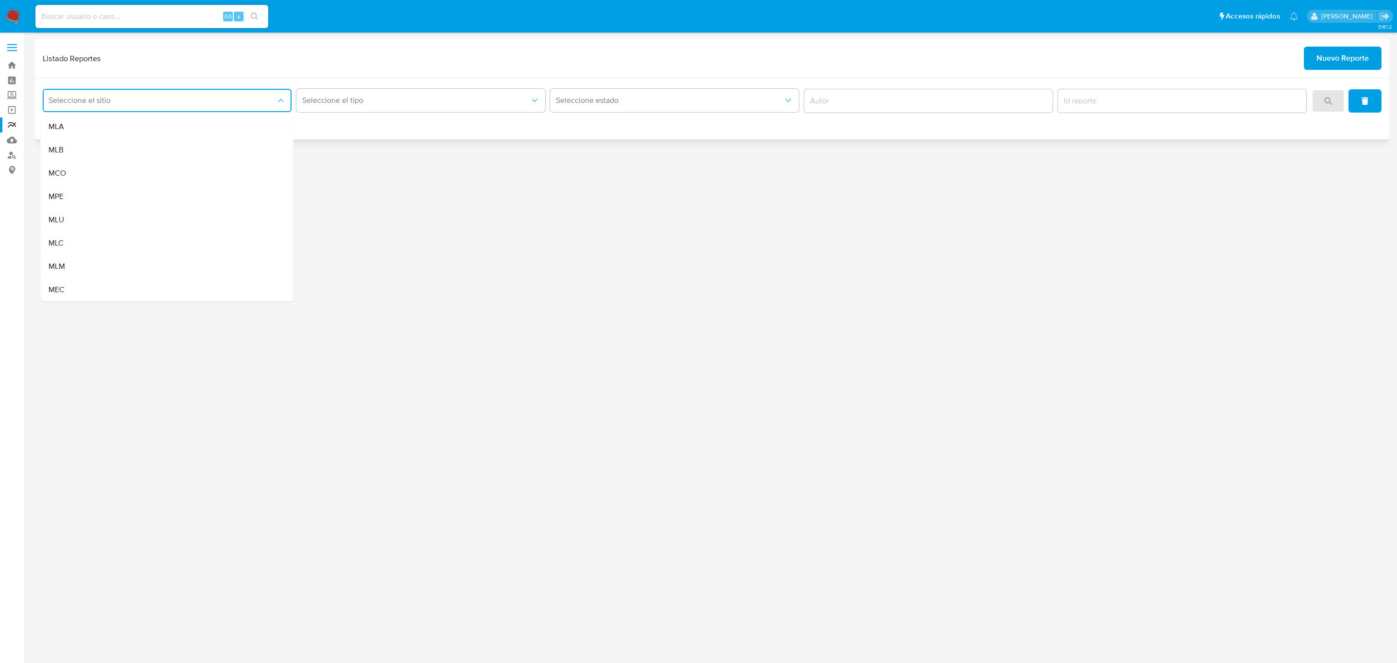
drag, startPoint x: 208, startPoint y: 130, endPoint x: 218, endPoint y: 127, distance: 10.7
click at [208, 129] on div "MLA" at bounding box center [164, 126] width 231 height 23
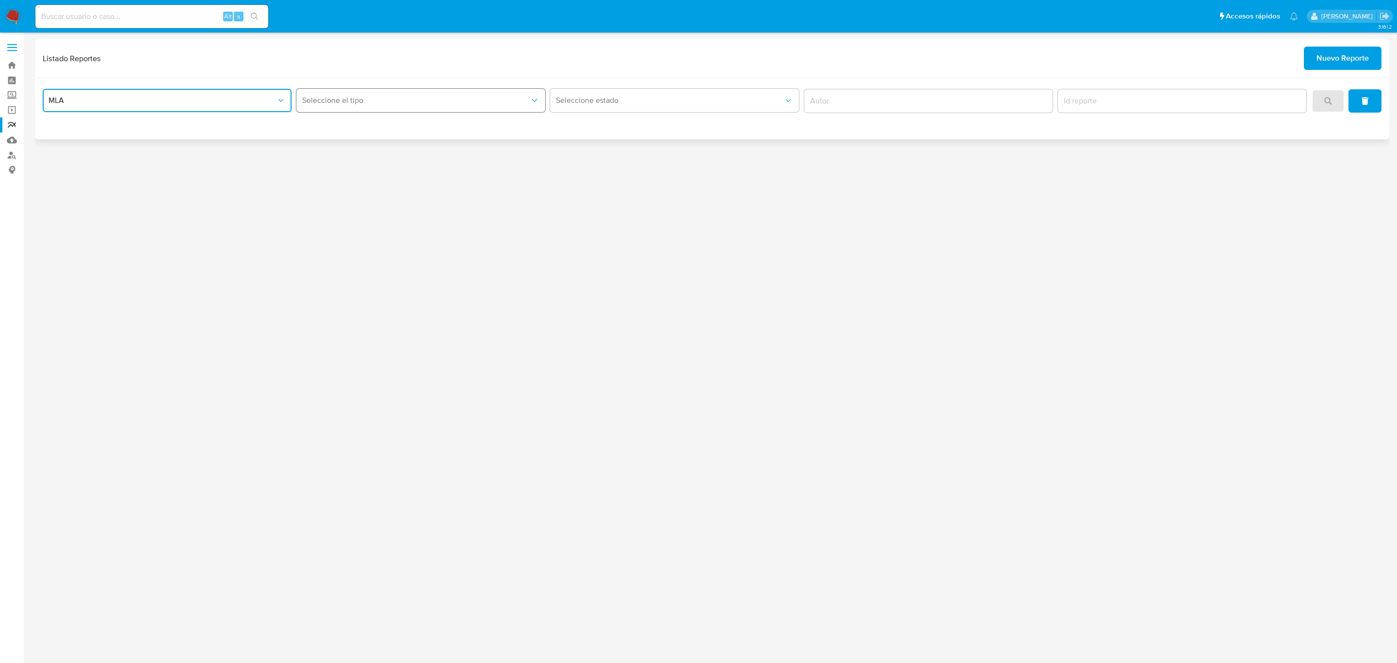
click at [372, 95] on button "Seleccione el tipo" at bounding box center [420, 100] width 249 height 23
click at [396, 152] on div "LEGAJO UNICO" at bounding box center [417, 149] width 231 height 23
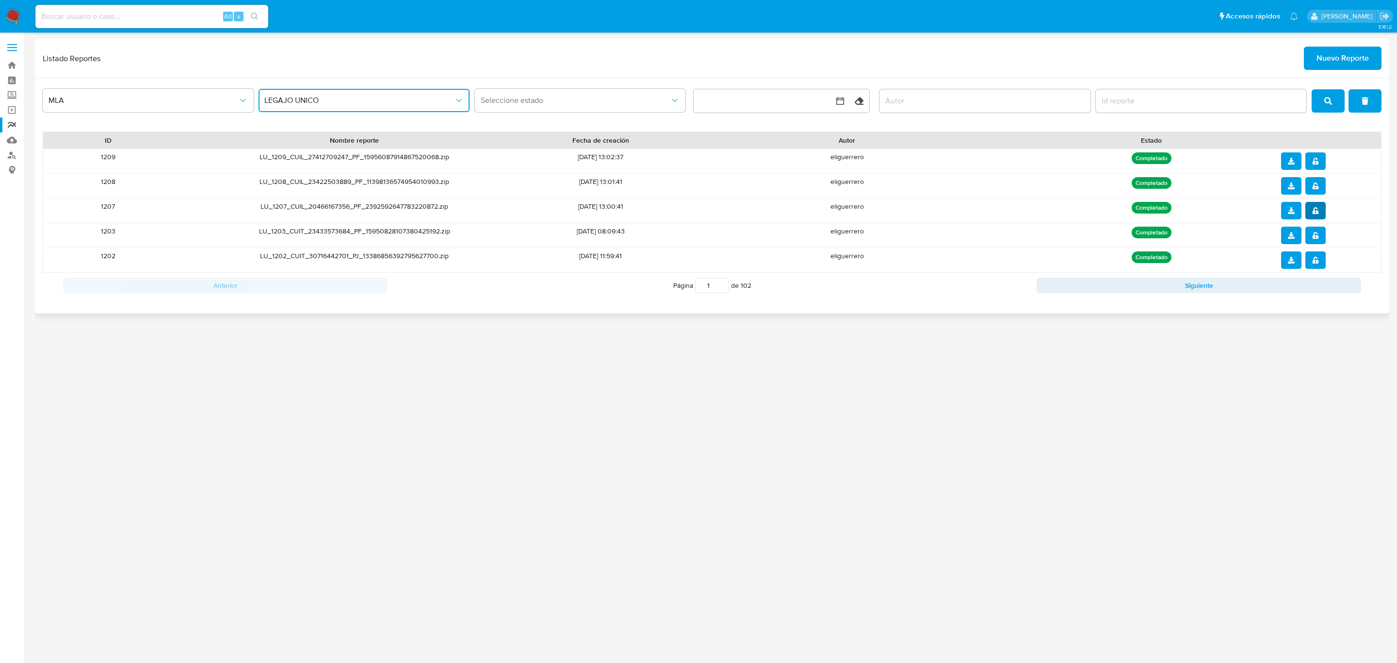
click at [1312, 206] on span "notify_security" at bounding box center [1315, 211] width 7 height 16
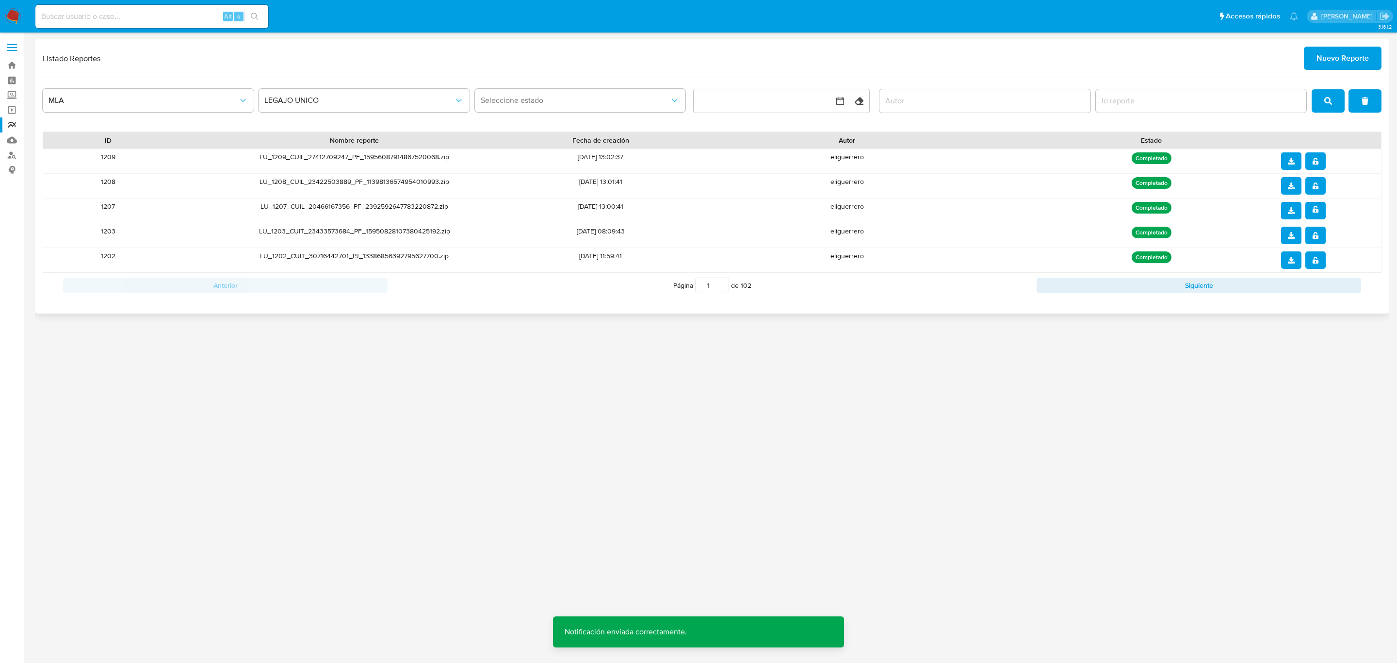
click at [1297, 209] on button "download" at bounding box center [1291, 210] width 20 height 17
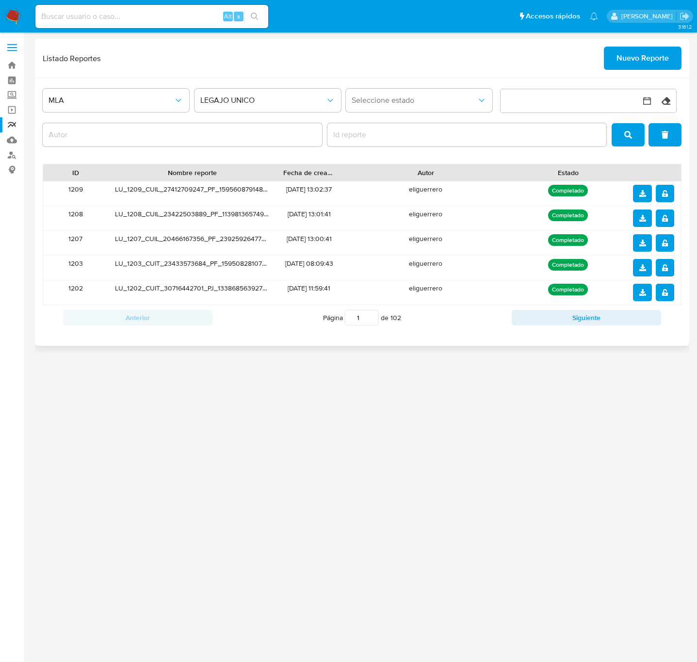
click at [662, 226] on span "notify_security" at bounding box center [665, 219] width 7 height 16
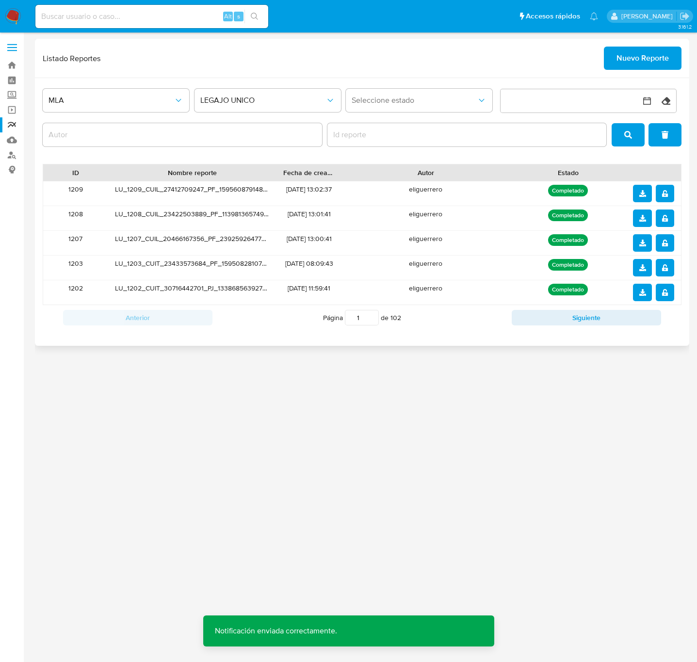
click at [648, 225] on button "download" at bounding box center [642, 218] width 18 height 17
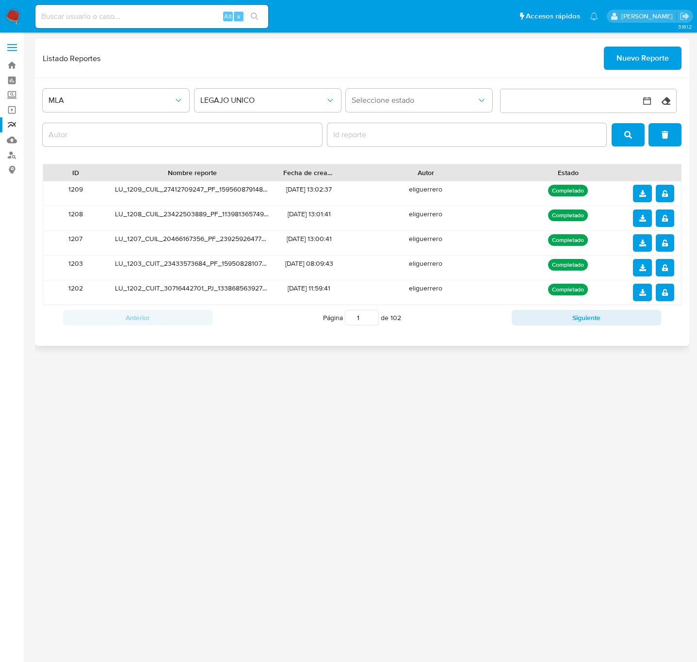
click at [665, 196] on icon "notify_security" at bounding box center [665, 193] width 6 height 7
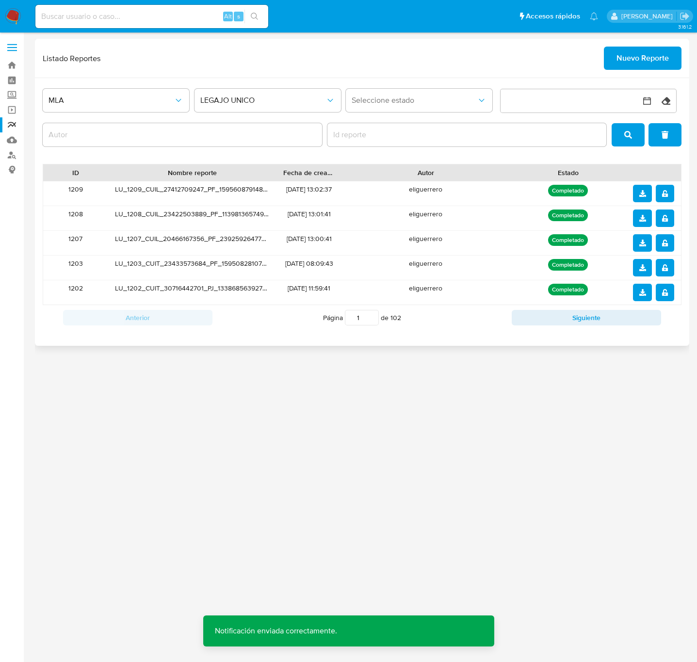
click at [642, 194] on icon "download" at bounding box center [642, 193] width 7 height 7
